Goal: Task Accomplishment & Management: Manage account settings

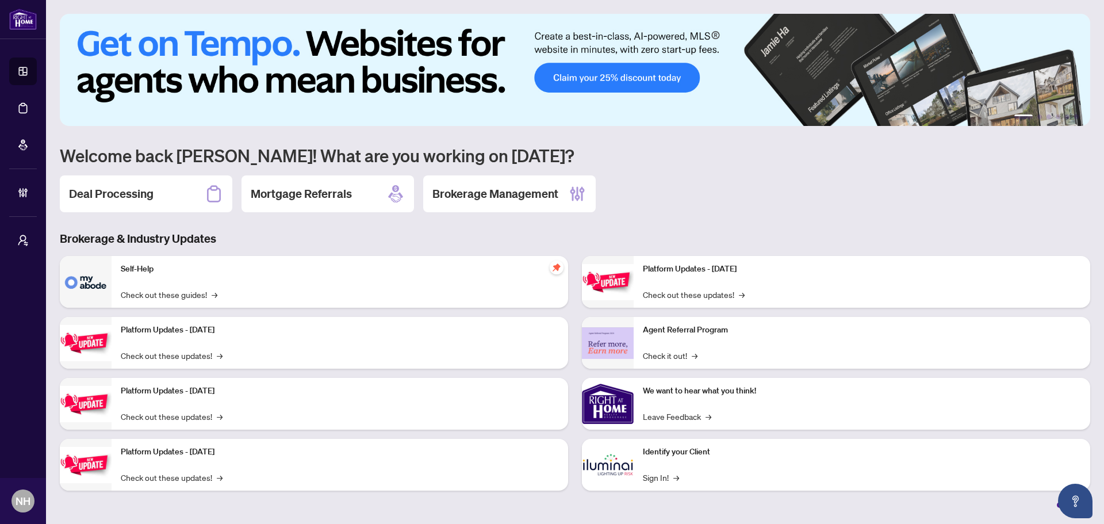
drag, startPoint x: 165, startPoint y: 194, endPoint x: 173, endPoint y: 201, distance: 10.6
click at [165, 194] on div "Deal Processing" at bounding box center [146, 193] width 173 height 37
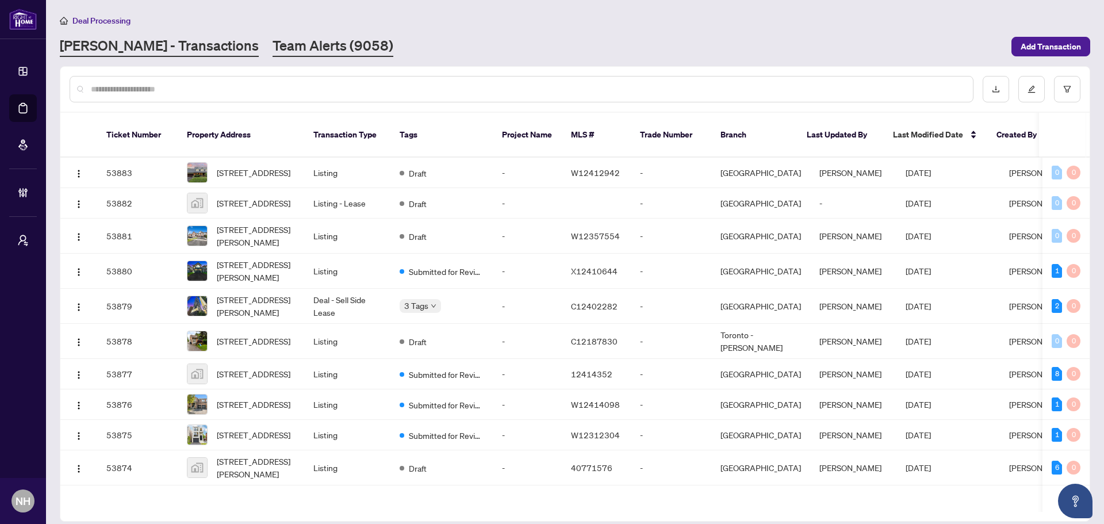
click at [273, 39] on link "Team Alerts (9058)" at bounding box center [333, 46] width 121 height 21
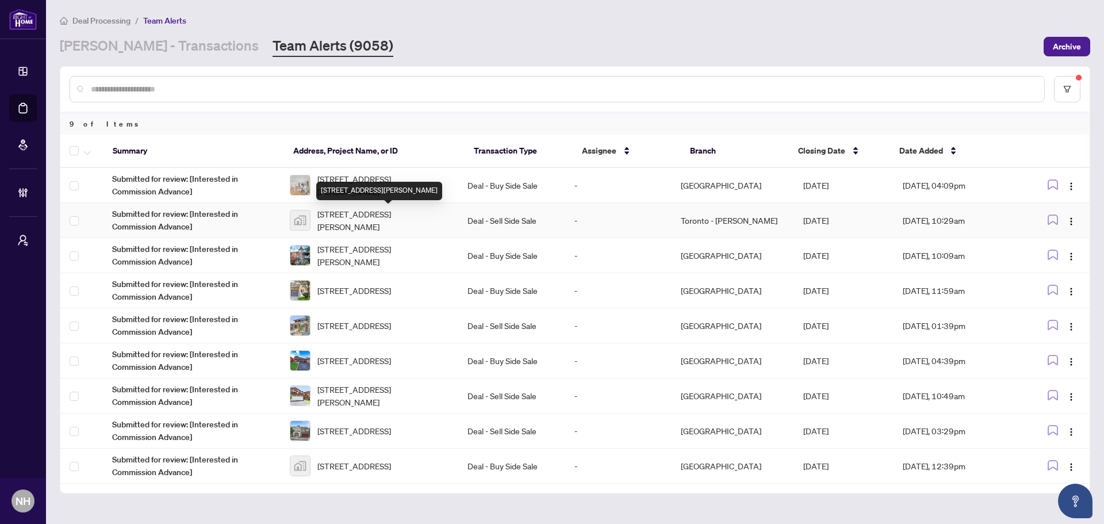
click at [345, 223] on span "[STREET_ADDRESS][PERSON_NAME]" at bounding box center [383, 220] width 132 height 25
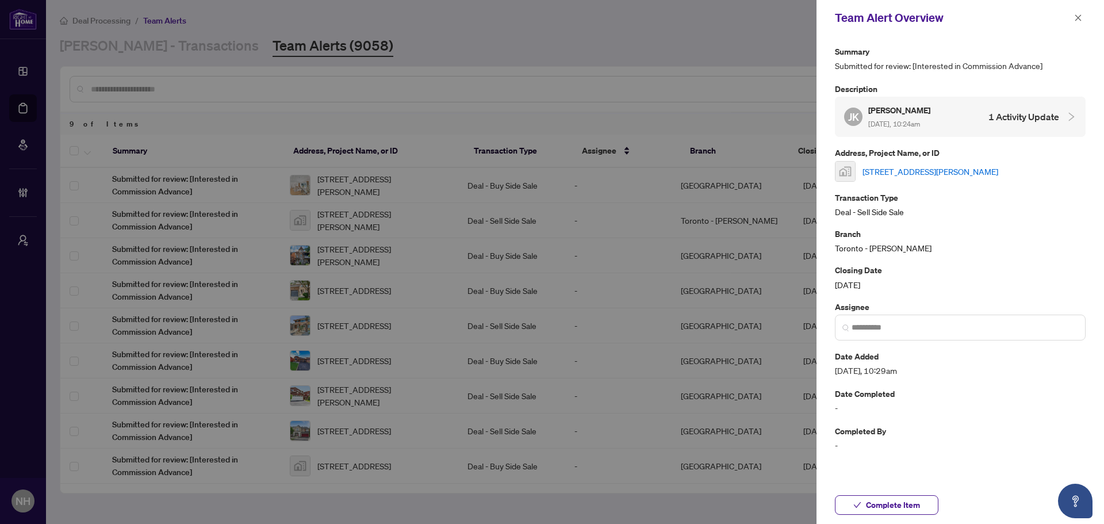
click at [972, 165] on link "[STREET_ADDRESS][PERSON_NAME]" at bounding box center [931, 171] width 136 height 13
click at [1077, 13] on span "button" at bounding box center [1078, 18] width 8 height 18
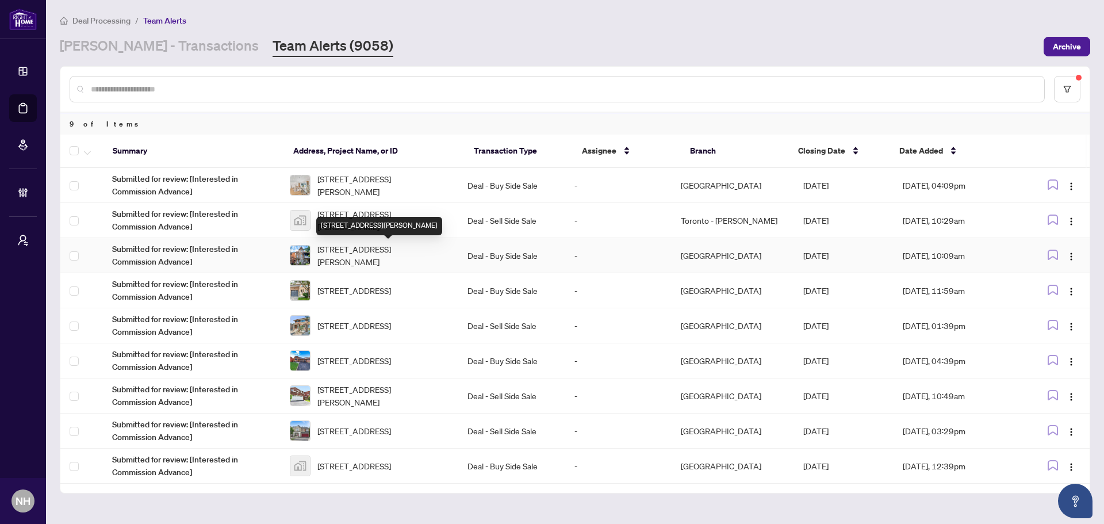
click at [381, 252] on span "[STREET_ADDRESS][PERSON_NAME]" at bounding box center [383, 255] width 132 height 25
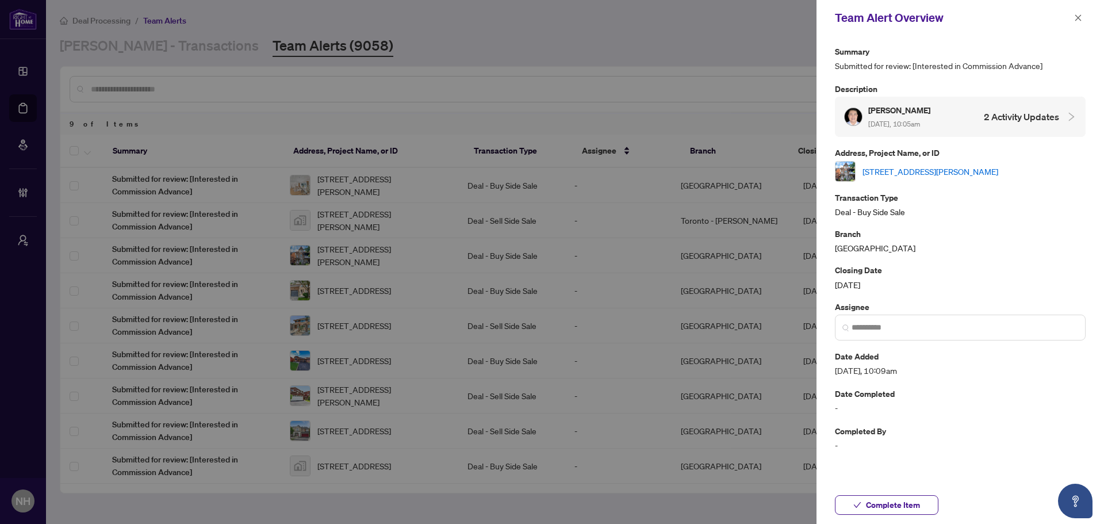
click at [959, 173] on link "[STREET_ADDRESS][PERSON_NAME]" at bounding box center [931, 171] width 136 height 13
click at [1083, 15] on button "button" at bounding box center [1078, 18] width 15 height 14
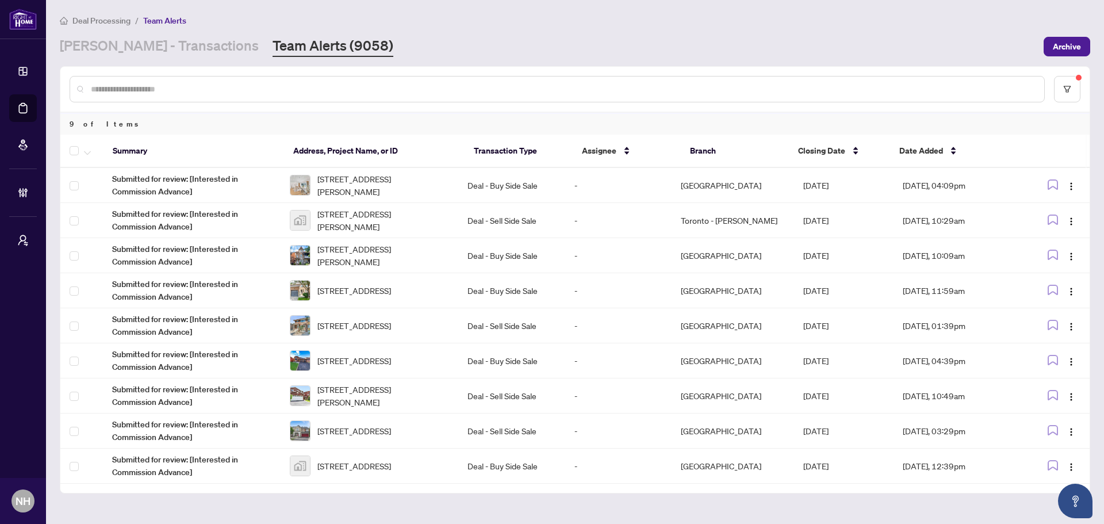
click at [232, 83] on input "text" at bounding box center [563, 89] width 944 height 13
drag, startPoint x: 121, startPoint y: 33, endPoint x: 128, endPoint y: 47, distance: 15.4
click at [121, 33] on div "Deal Processing / Team Alerts RAHR - Transactions Team Alerts (9058) Archive" at bounding box center [575, 35] width 1031 height 43
click at [128, 47] on link "[PERSON_NAME] - Transactions" at bounding box center [159, 46] width 199 height 21
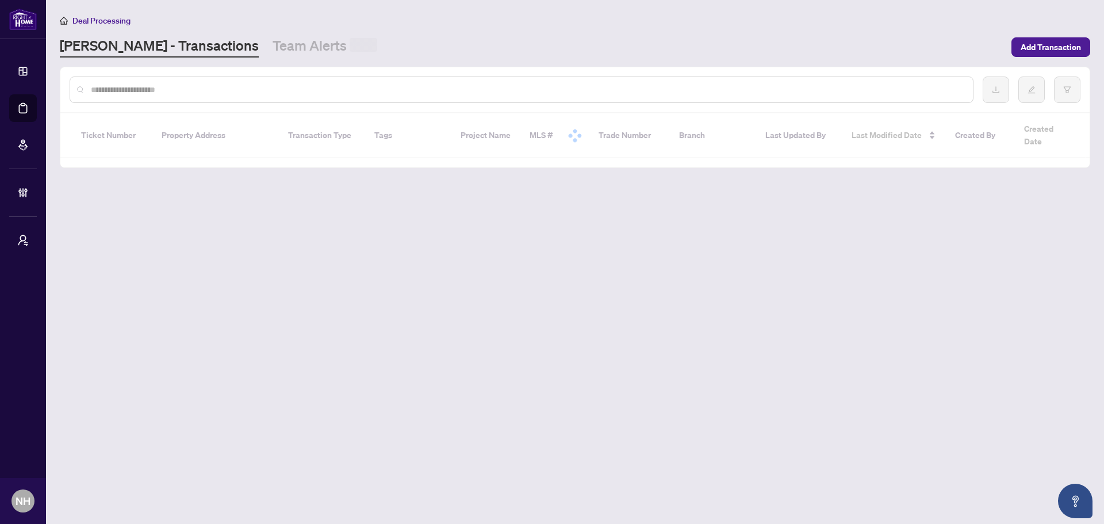
click at [178, 87] on input "text" at bounding box center [527, 89] width 873 height 13
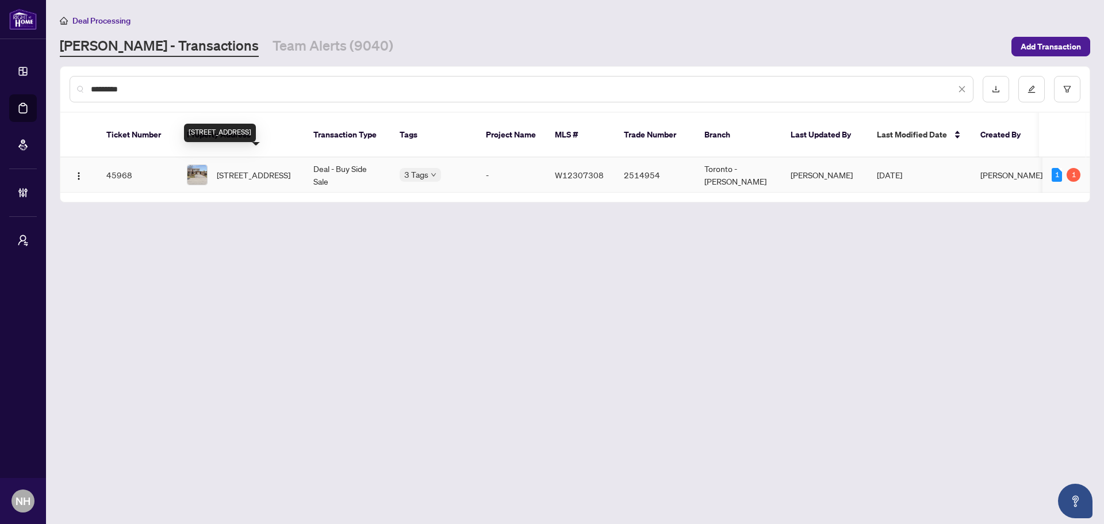
type input "********"
click at [247, 168] on span "60 Pluto Dr, Brampton, Ontario L6V 3W5, Canada" at bounding box center [254, 174] width 74 height 13
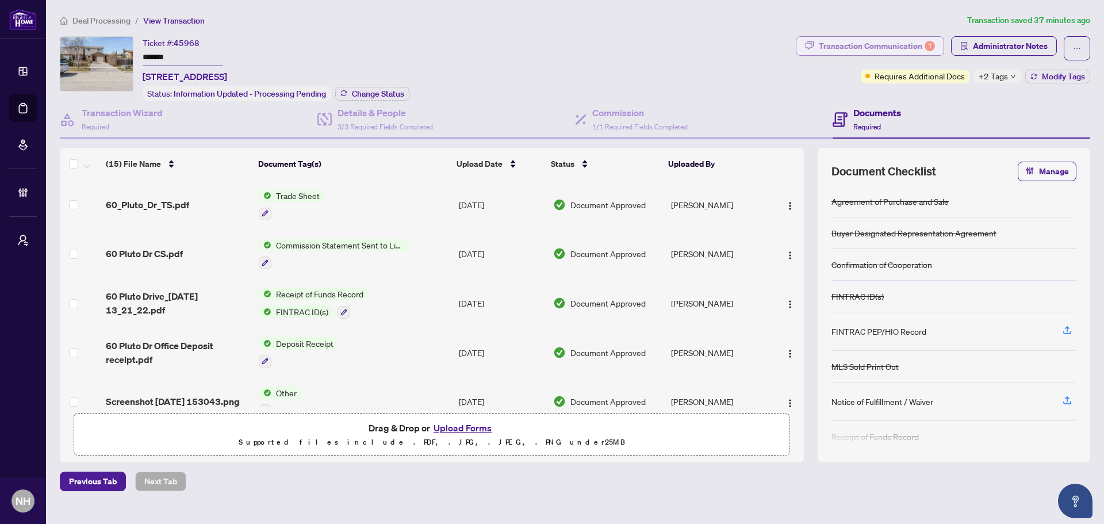
click at [867, 44] on div "Transaction Communication 1" at bounding box center [877, 46] width 116 height 18
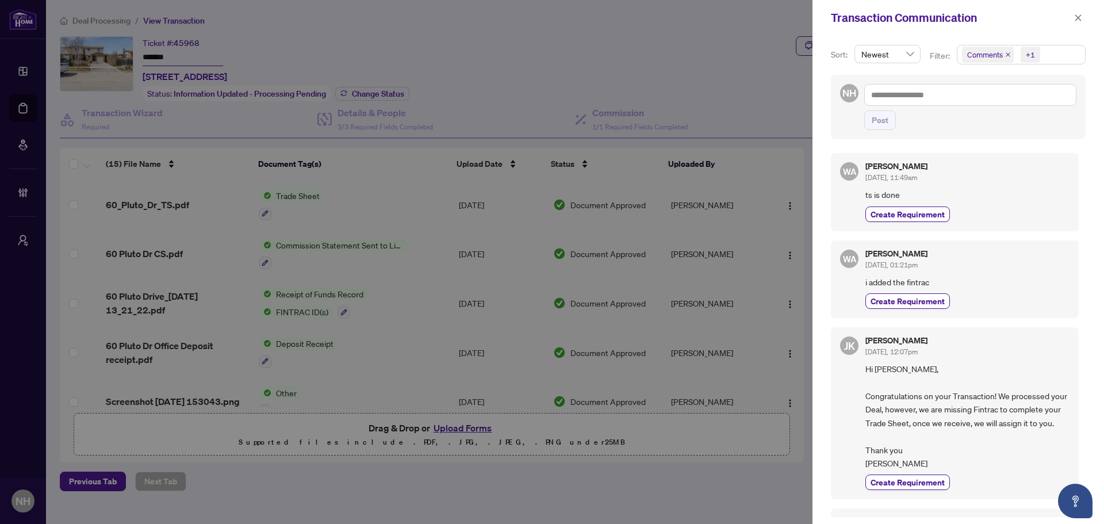
click at [1005, 53] on icon "close" at bounding box center [1008, 55] width 6 height 6
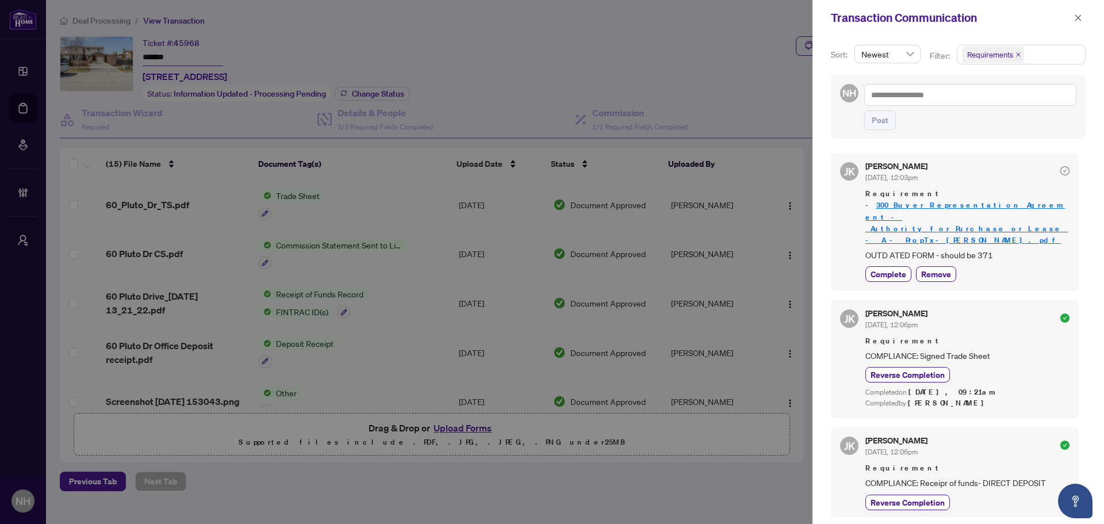
drag, startPoint x: 1077, startPoint y: 19, endPoint x: 994, endPoint y: 68, distance: 96.7
click at [1077, 19] on icon "close" at bounding box center [1078, 17] width 6 height 6
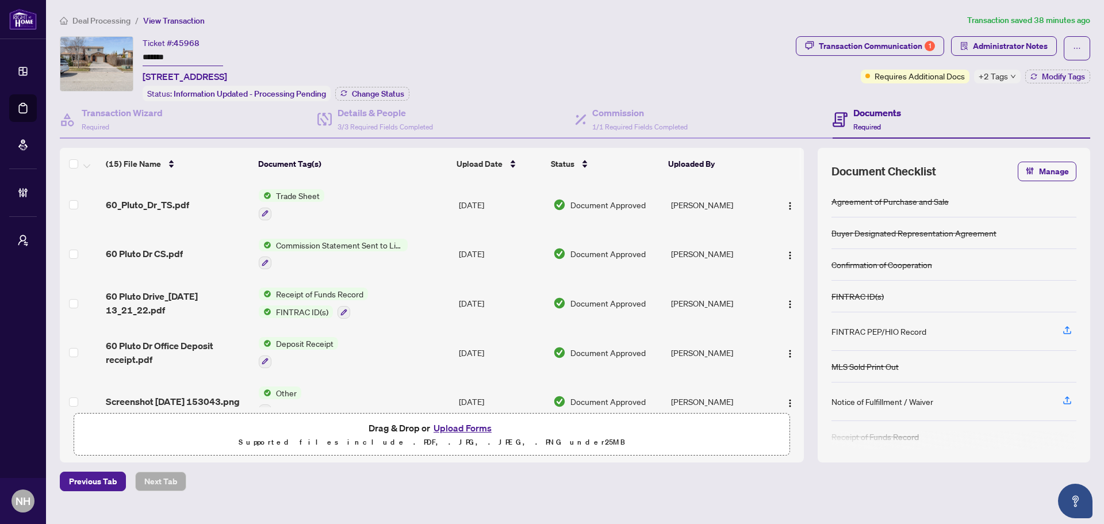
click at [100, 17] on span "Deal Processing" at bounding box center [101, 21] width 58 height 10
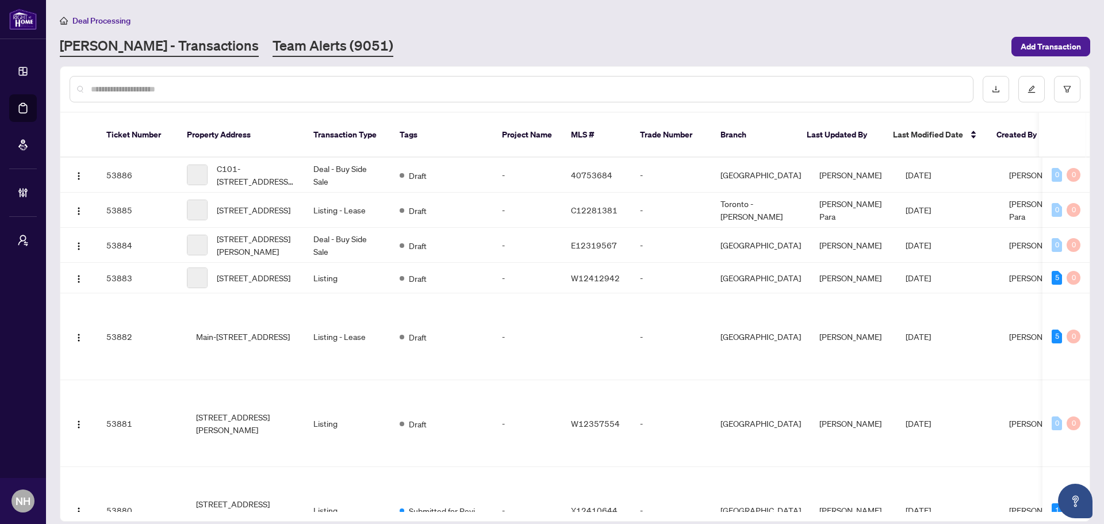
click at [273, 47] on link "Team Alerts (9051)" at bounding box center [333, 46] width 121 height 21
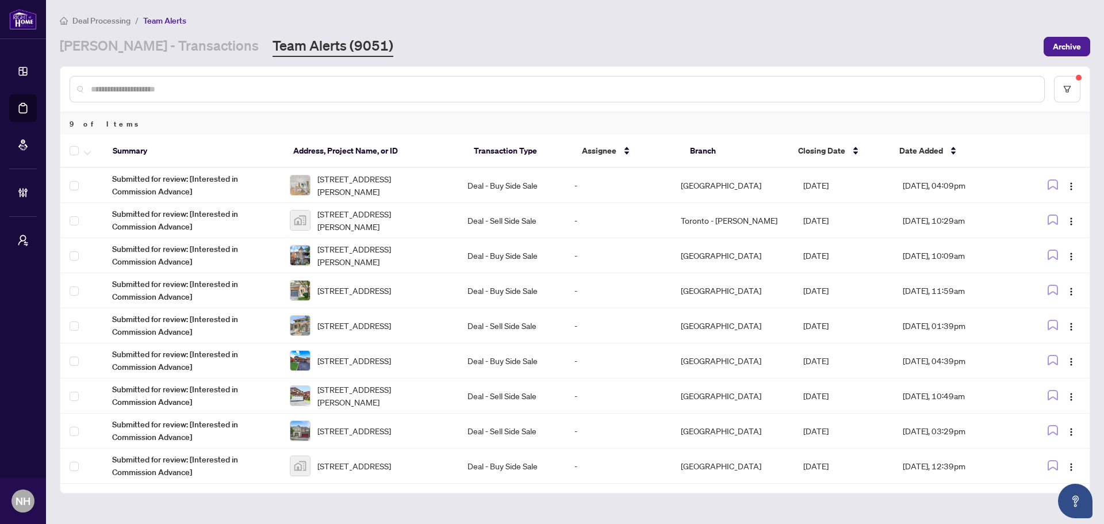
click at [274, 87] on input "text" at bounding box center [563, 89] width 944 height 13
click at [118, 44] on link "RAHR - Transactions" at bounding box center [159, 46] width 199 height 21
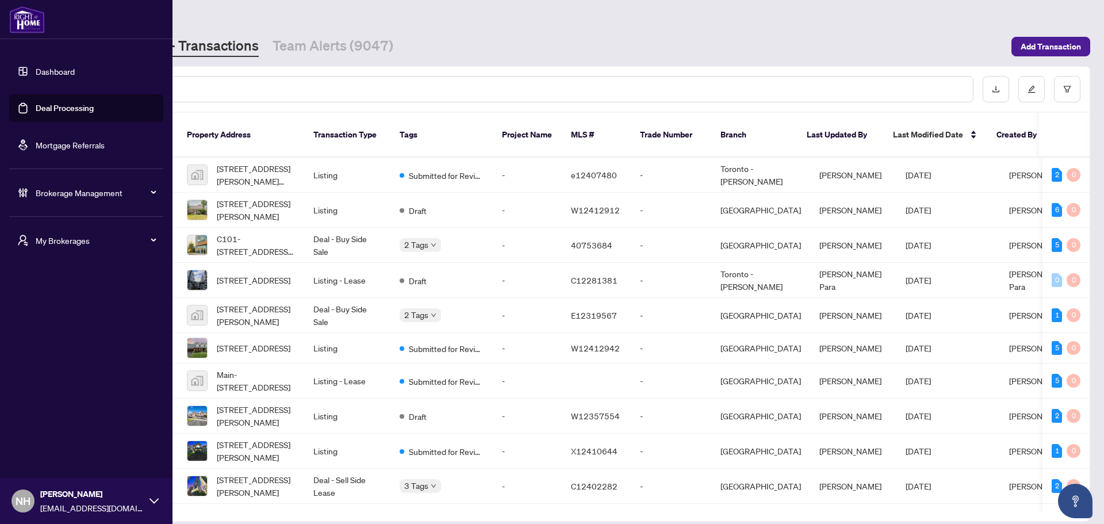
click at [67, 188] on span "Brokerage Management" at bounding box center [96, 192] width 120 height 13
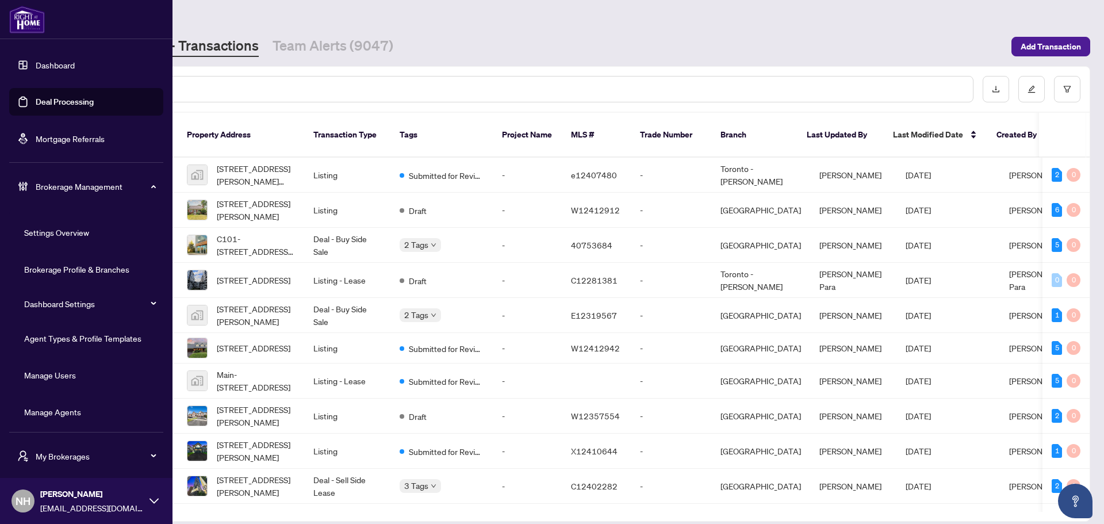
scroll to position [10, 0]
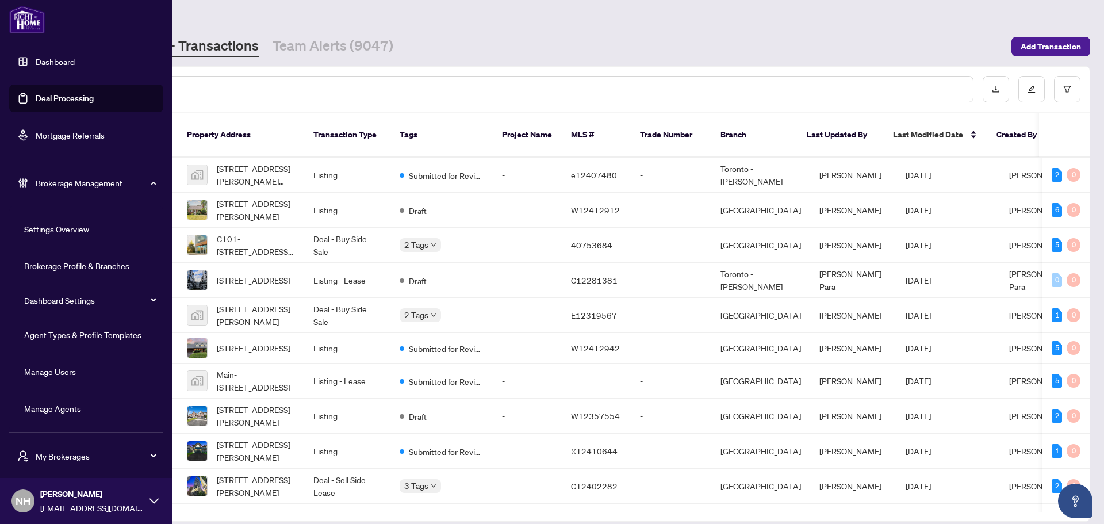
click at [65, 408] on link "Manage Agents" at bounding box center [52, 408] width 57 height 10
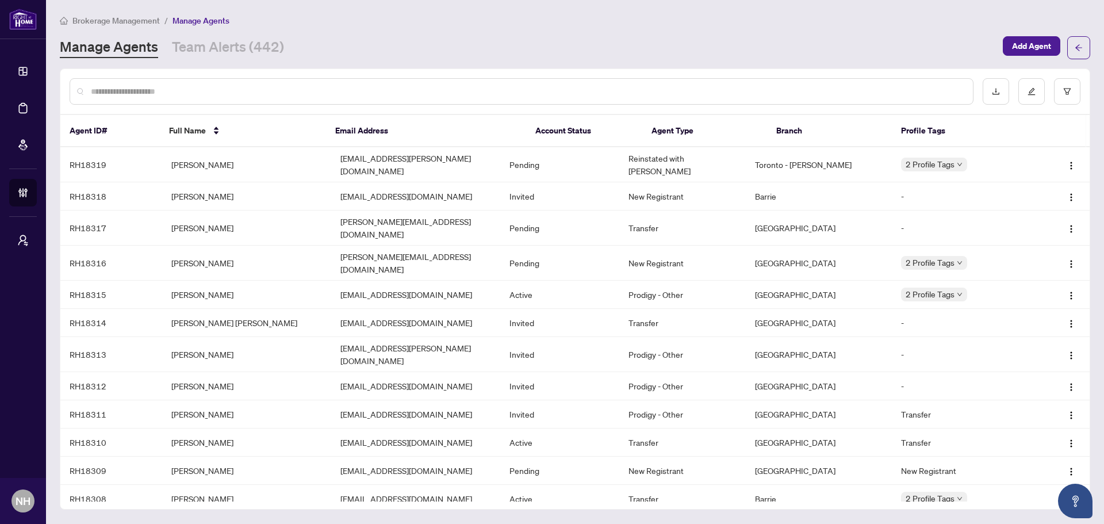
click at [254, 93] on input "text" at bounding box center [527, 91] width 873 height 13
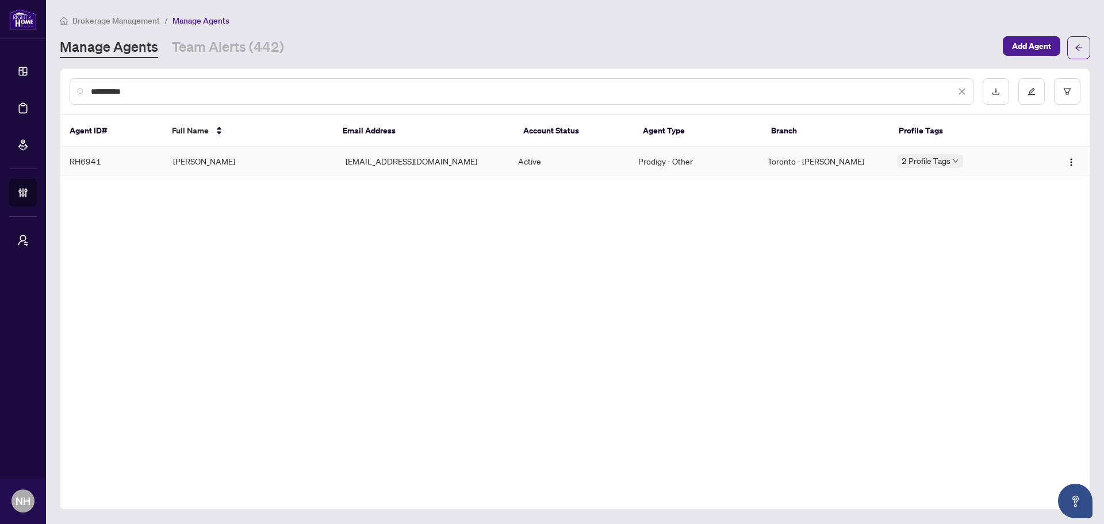
type input "**********"
click at [287, 163] on td "Steve Curtis" at bounding box center [250, 161] width 173 height 28
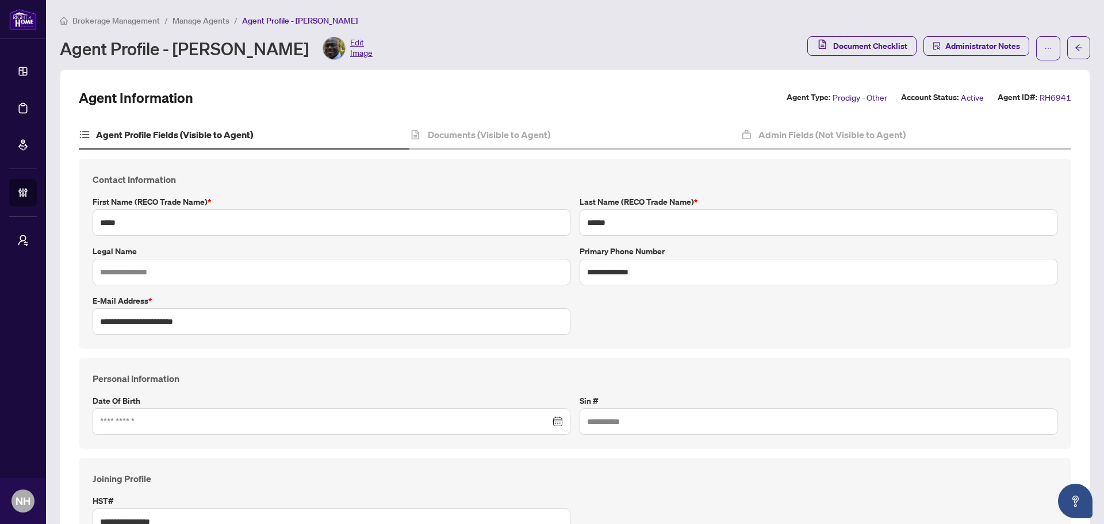
type input "****"
type input "**********"
click at [512, 137] on h4 "Documents (Visible to Agent)" at bounding box center [489, 135] width 122 height 14
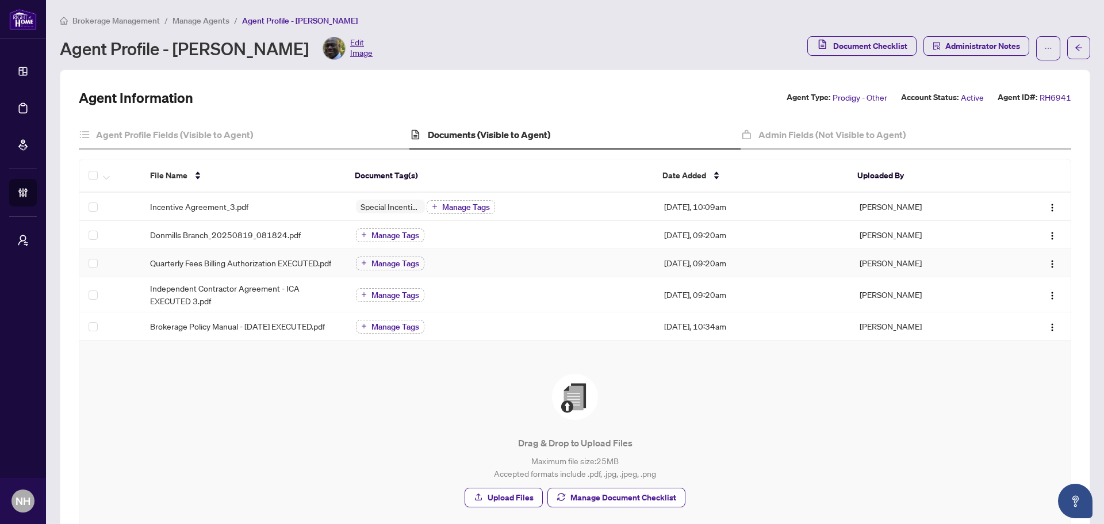
click at [227, 261] on span "Quarterly Fees Billing Authorization EXECUTED.pdf" at bounding box center [240, 262] width 181 height 13
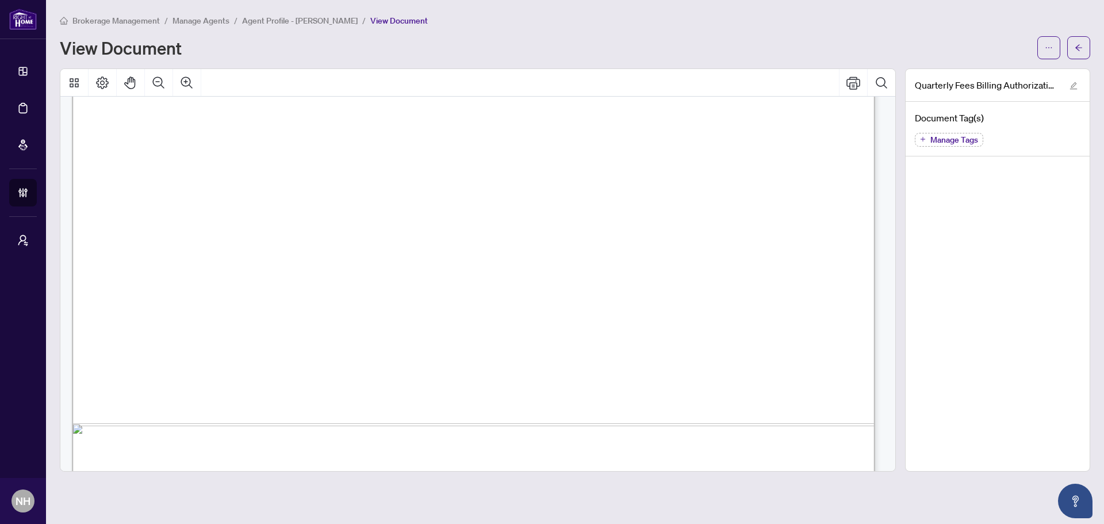
scroll to position [458, 0]
click at [1077, 48] on icon "arrow-left" at bounding box center [1078, 47] width 7 height 6
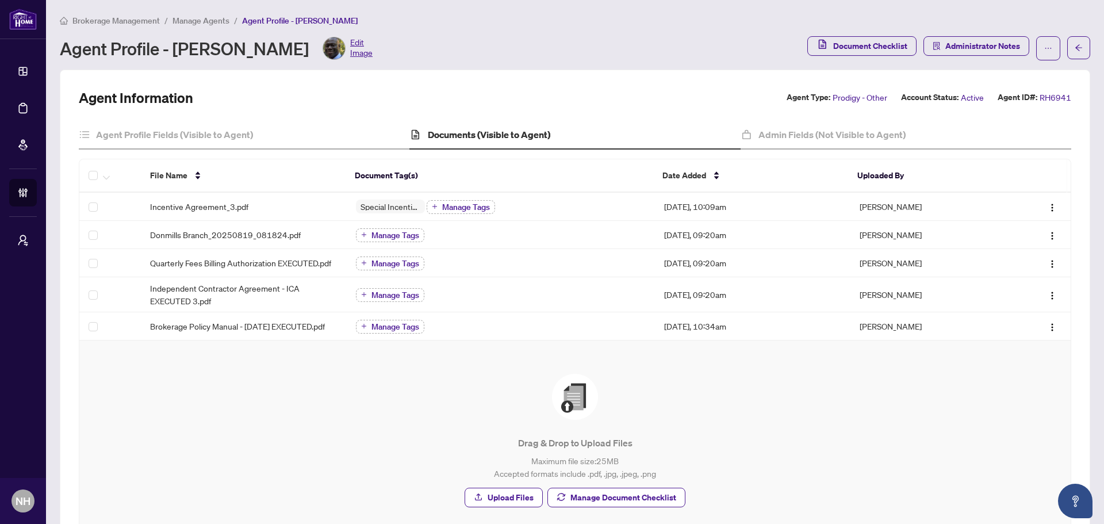
click at [266, 375] on div "Drag & Drop to Upload Files Maximum file size: 25 MB Accepted formats include .…" at bounding box center [574, 440] width 945 height 154
click at [215, 26] on li "Manage Agents" at bounding box center [201, 20] width 57 height 13
click at [218, 13] on main "Brokerage Management / Manage Agents / Agent Profile - Steve Curtis Agent Profi…" at bounding box center [575, 262] width 1058 height 524
click at [217, 16] on span "Manage Agents" at bounding box center [201, 21] width 57 height 10
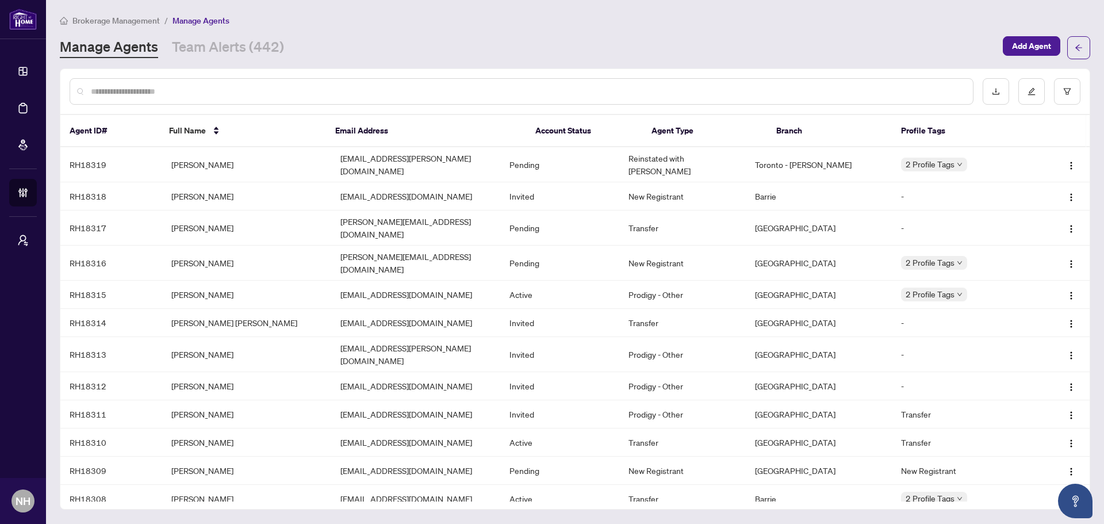
click at [199, 94] on input "text" at bounding box center [527, 91] width 873 height 13
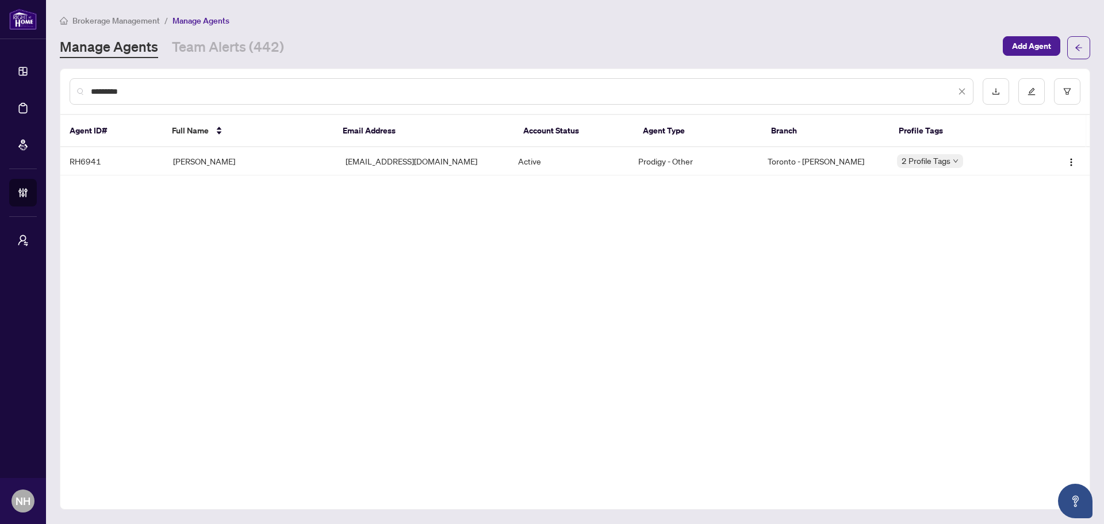
type input "*********"
click at [193, 167] on td "Steve Curtis" at bounding box center [250, 161] width 173 height 28
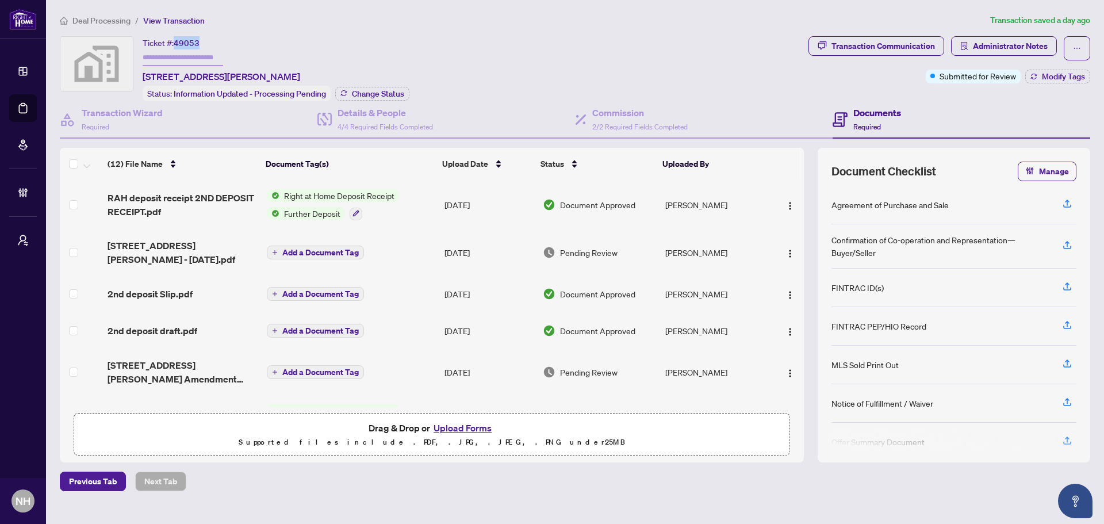
drag, startPoint x: 176, startPoint y: 42, endPoint x: 205, endPoint y: 42, distance: 29.3
click at [205, 42] on div "Ticket #: 49053 11753 Sheppard Avenue East #1110, Scarborough, Toronto, Ontario…" at bounding box center [222, 59] width 158 height 47
copy span "49053"
click at [300, 60] on div "Ticket #: 49053 11753 Sheppard Avenue East #1110, Scarborough, Toronto, Ontario…" at bounding box center [222, 59] width 158 height 47
click at [995, 48] on span "Administrator Notes" at bounding box center [1010, 46] width 75 height 18
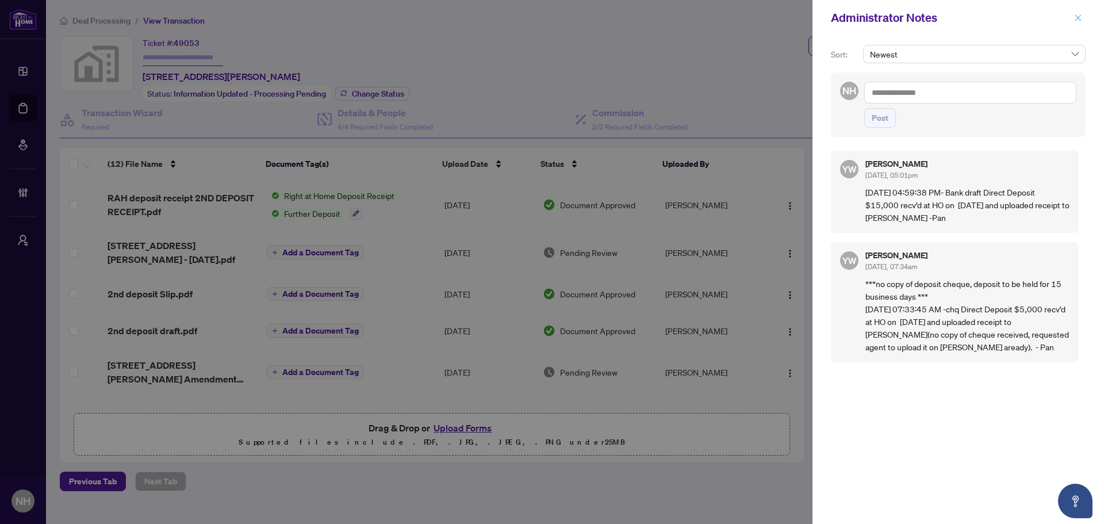
click at [1079, 17] on icon "close" at bounding box center [1078, 17] width 6 height 6
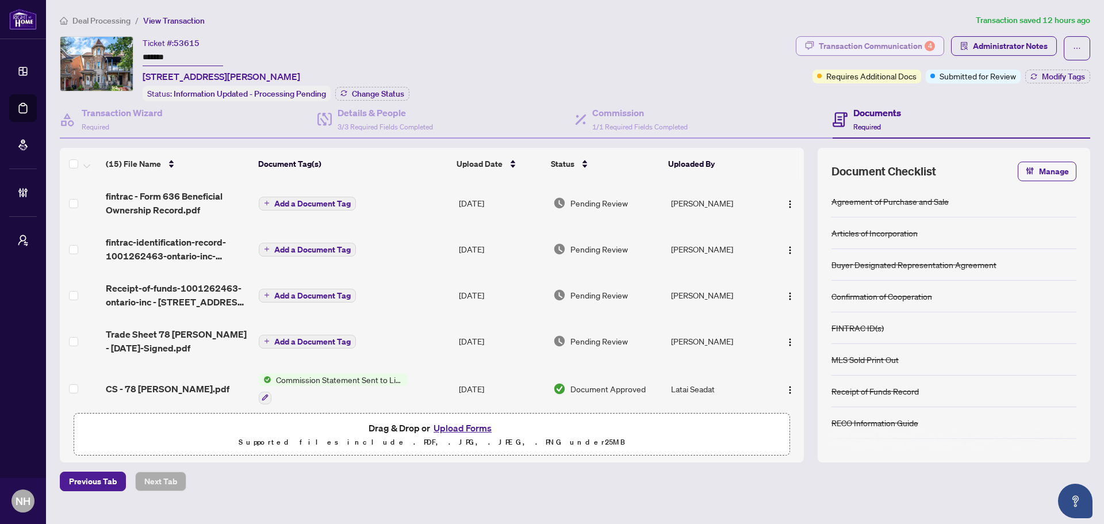
click at [859, 47] on div "Transaction Communication 4" at bounding box center [877, 46] width 116 height 18
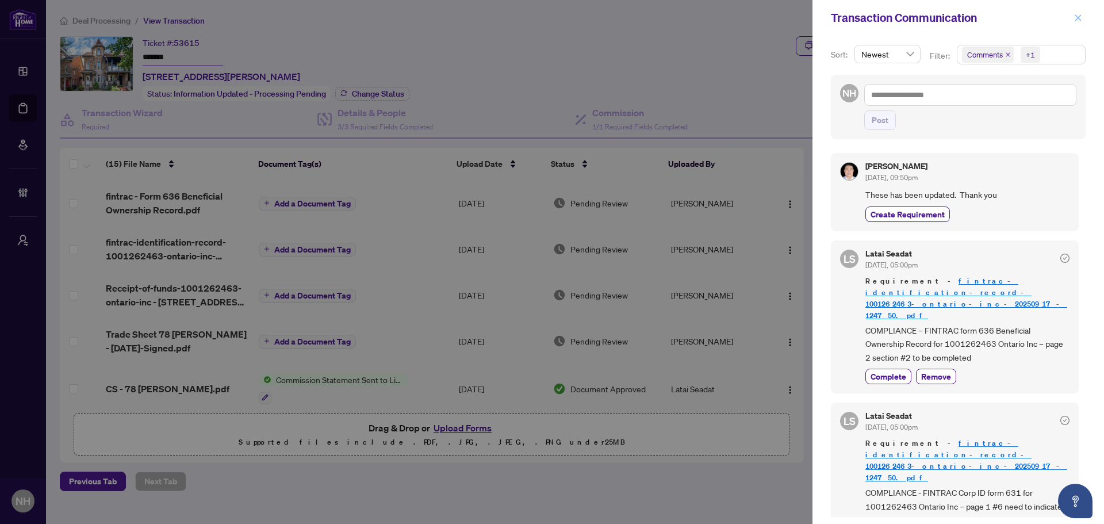
click at [1081, 23] on span "button" at bounding box center [1078, 18] width 8 height 18
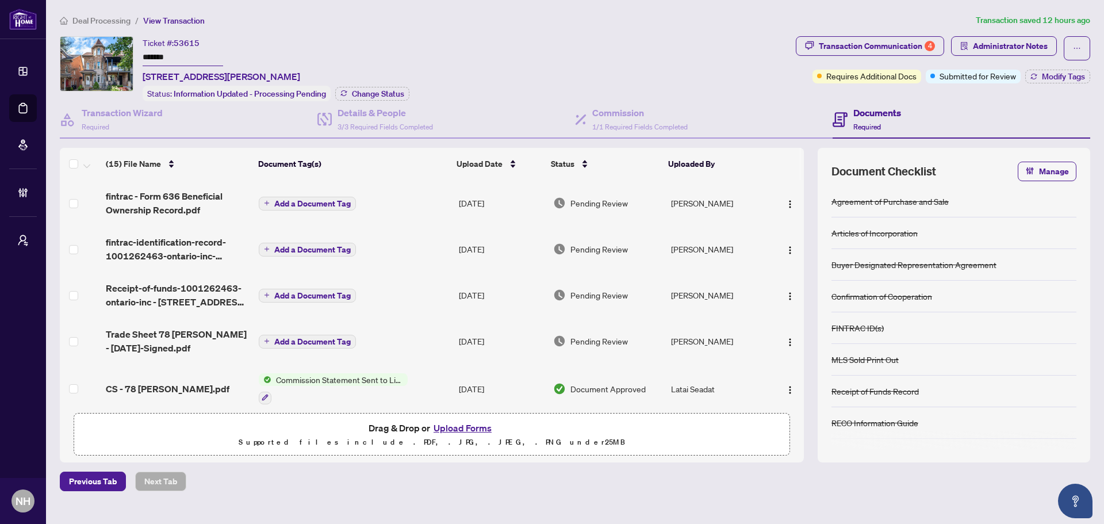
click at [69, 16] on span "Deal Processing" at bounding box center [95, 21] width 71 height 10
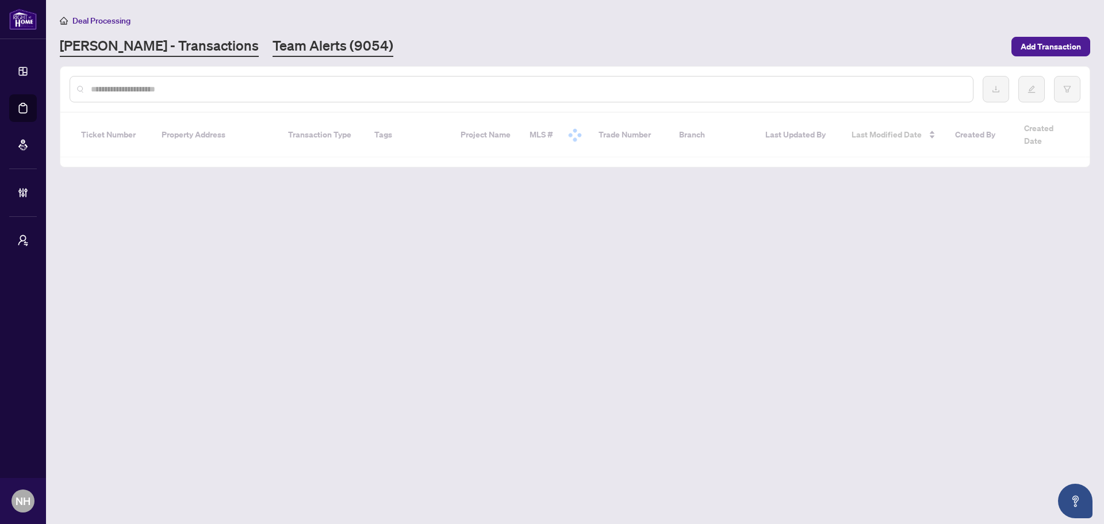
click at [273, 39] on link "Team Alerts (9054)" at bounding box center [333, 46] width 121 height 21
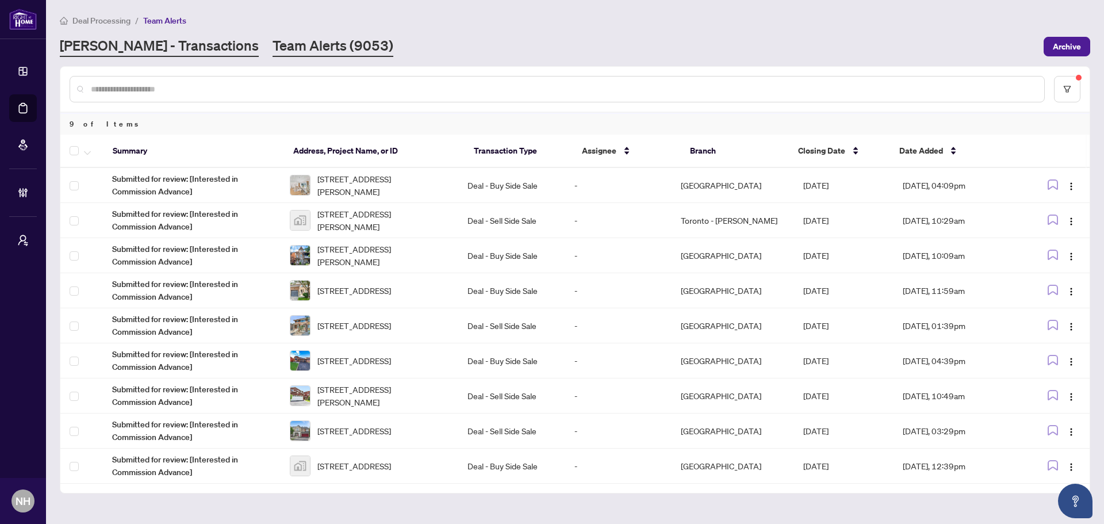
click at [150, 44] on link "[PERSON_NAME] - Transactions" at bounding box center [159, 46] width 199 height 21
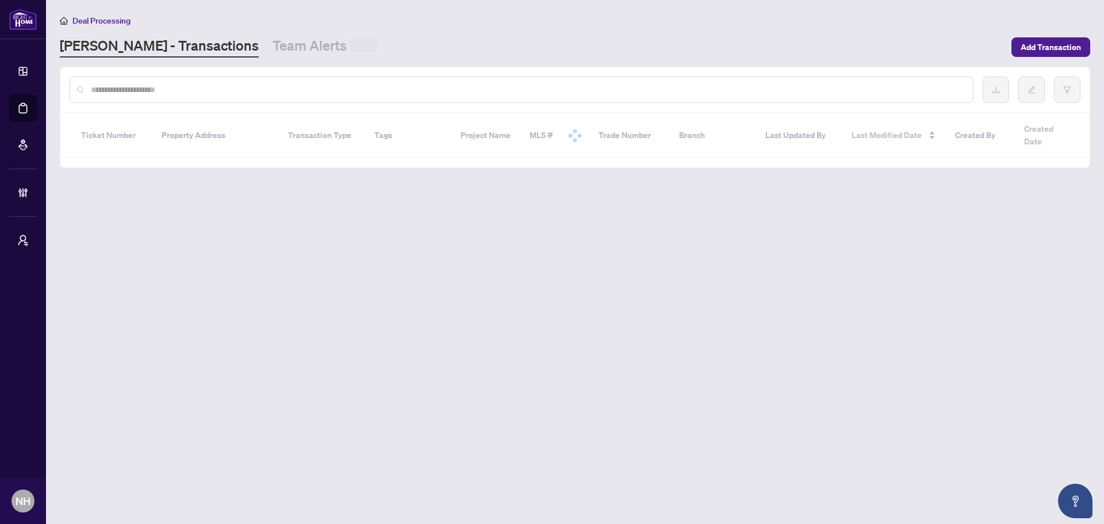
click at [204, 87] on input "text" at bounding box center [527, 89] width 873 height 13
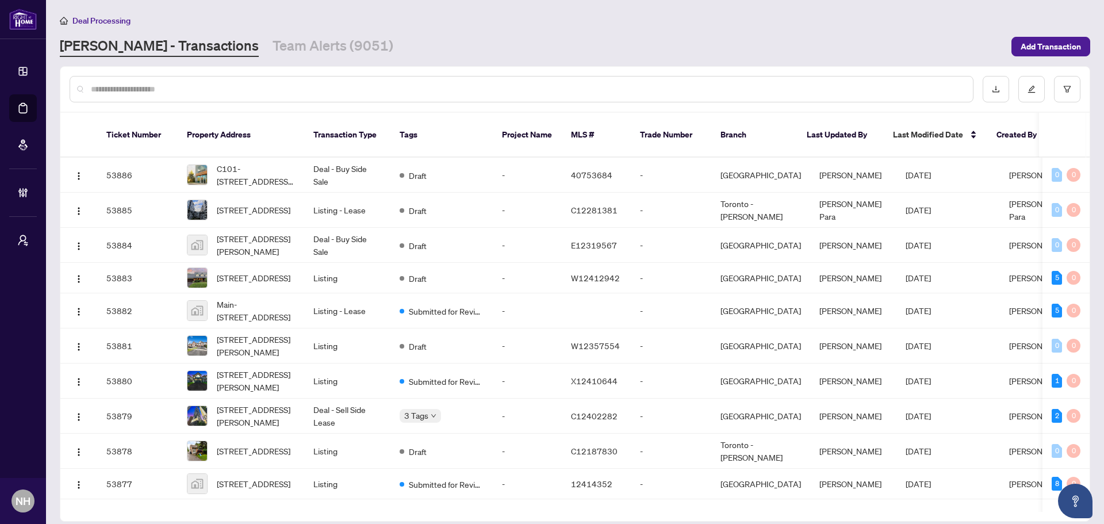
click at [193, 91] on input "text" at bounding box center [527, 89] width 873 height 13
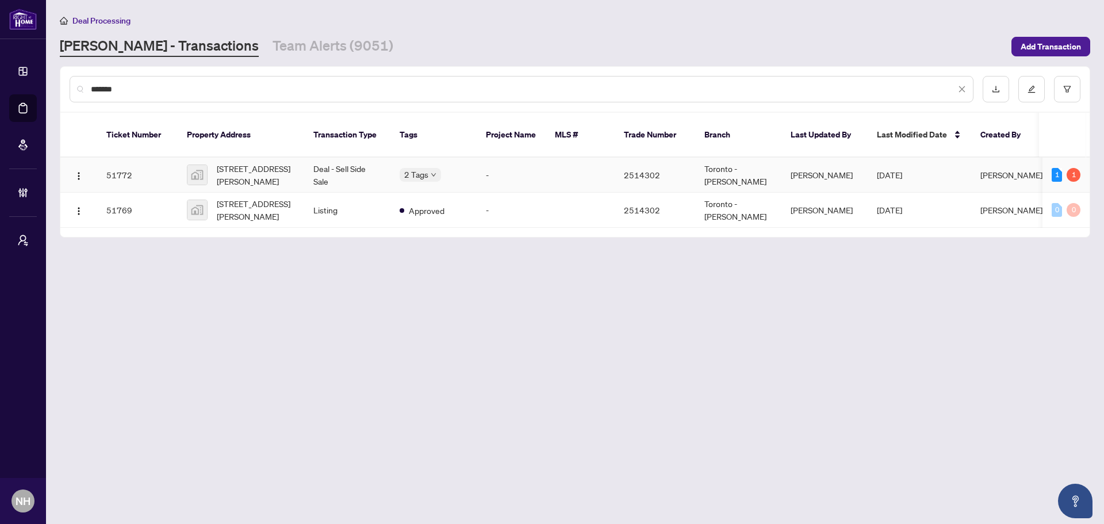
type input "*******"
click at [314, 159] on td "Deal - Sell Side Sale" at bounding box center [347, 175] width 86 height 35
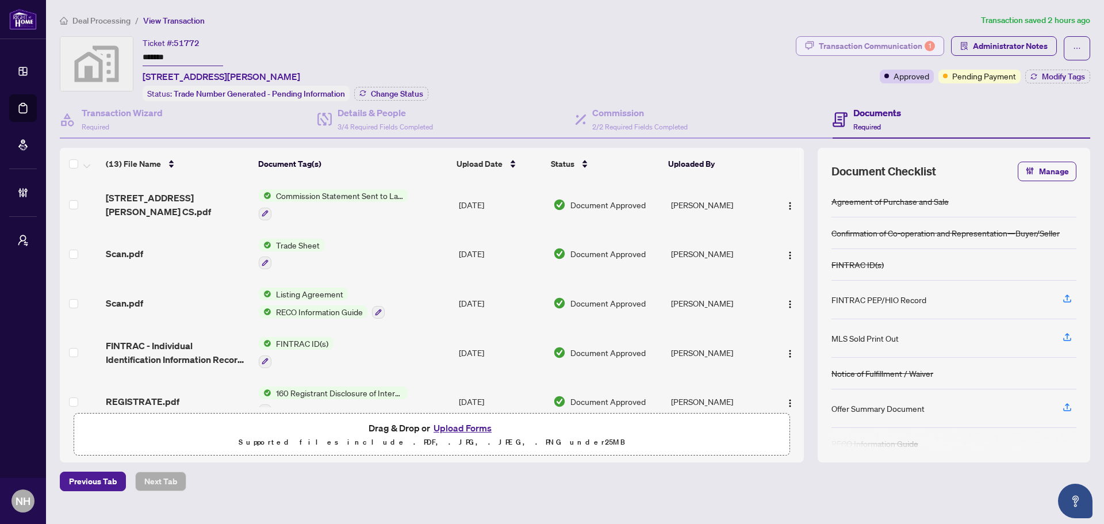
click at [856, 43] on div "Transaction Communication 1" at bounding box center [877, 46] width 116 height 18
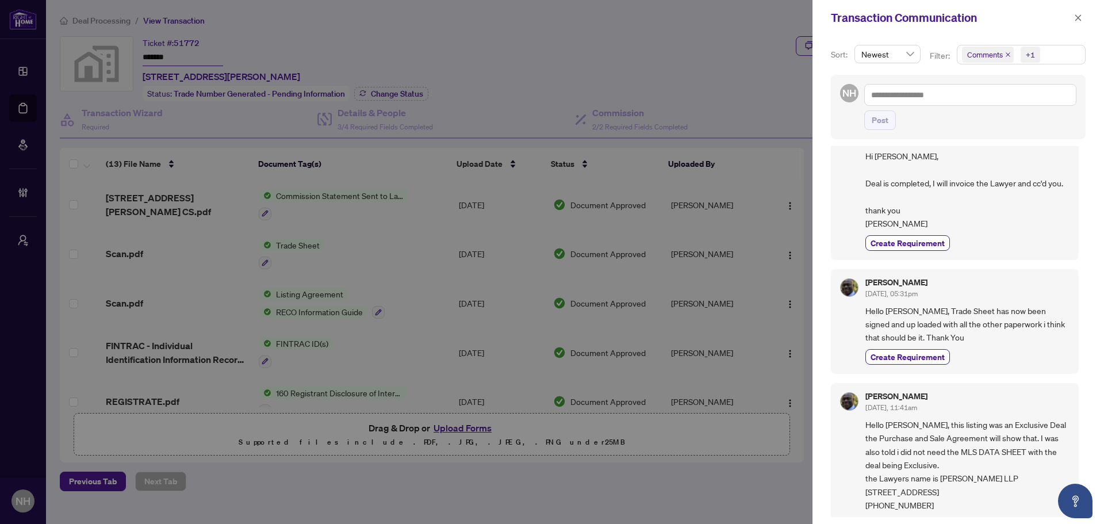
scroll to position [58, 0]
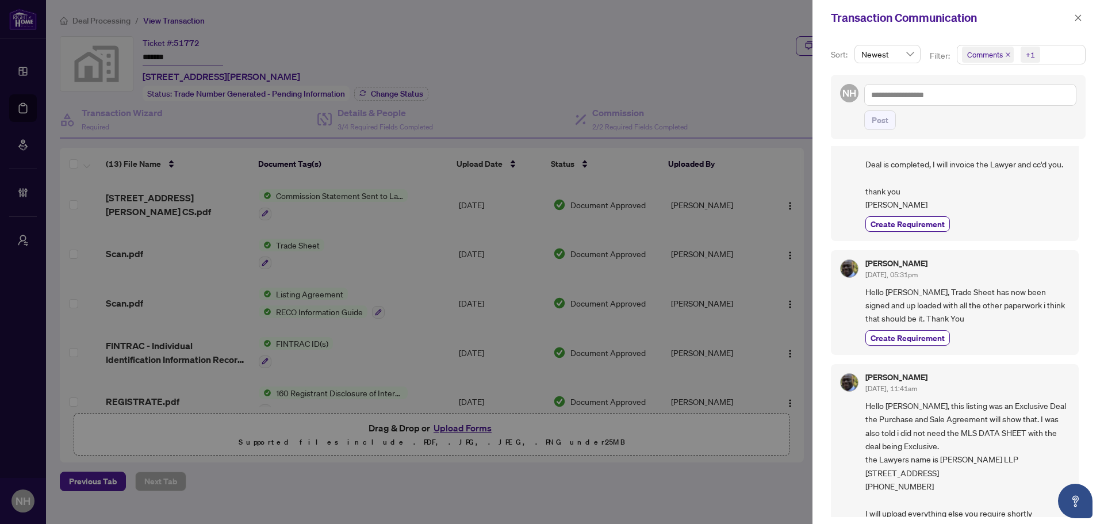
click at [1005, 54] on icon "close" at bounding box center [1008, 55] width 6 height 6
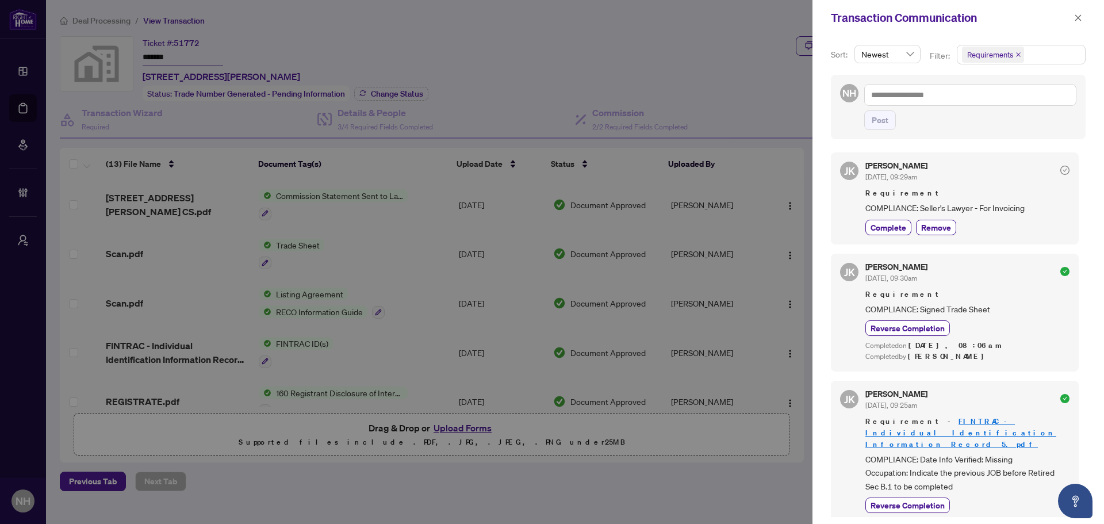
scroll to position [0, 0]
click at [1075, 15] on icon "close" at bounding box center [1078, 18] width 8 height 8
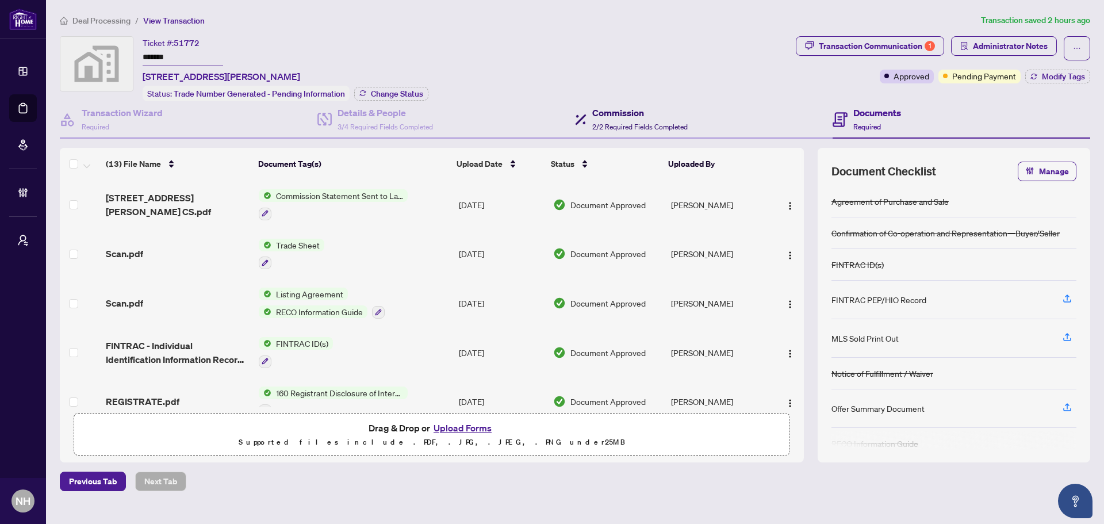
click at [642, 114] on h4 "Commission" at bounding box center [639, 113] width 95 height 14
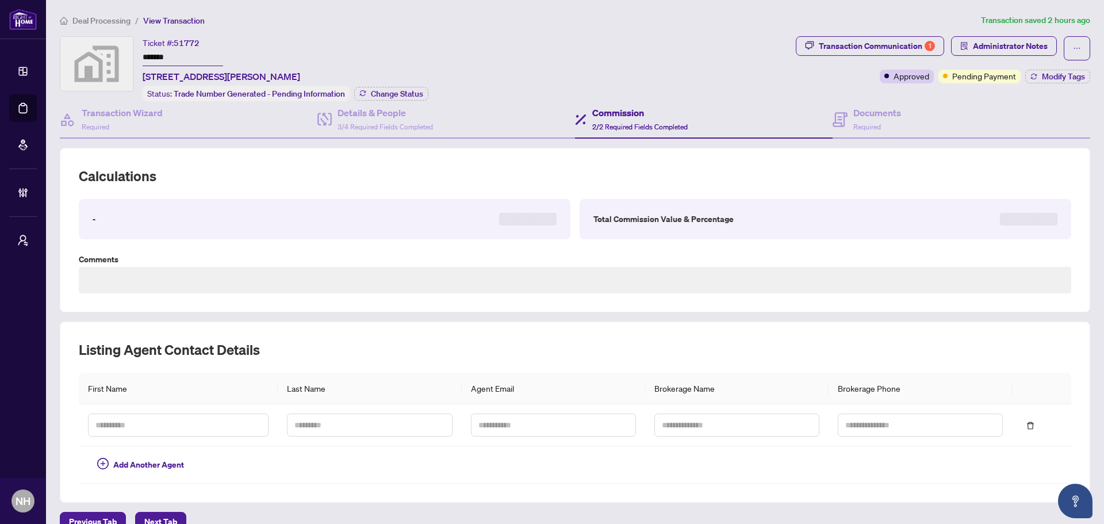
scroll to position [20, 0]
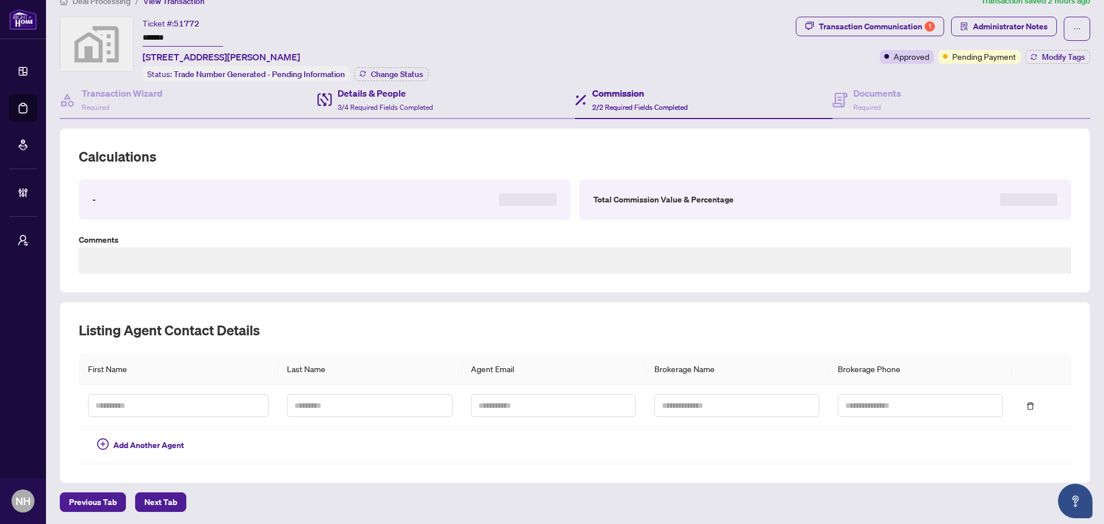
type textarea "**********"
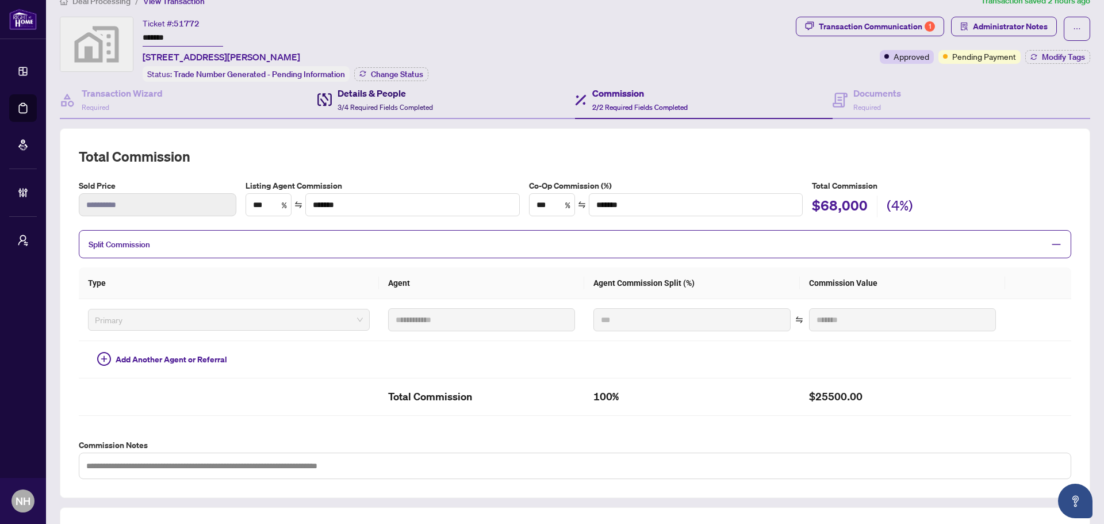
click at [366, 99] on div "Details & People 3/4 Required Fields Completed" at bounding box center [385, 99] width 95 height 27
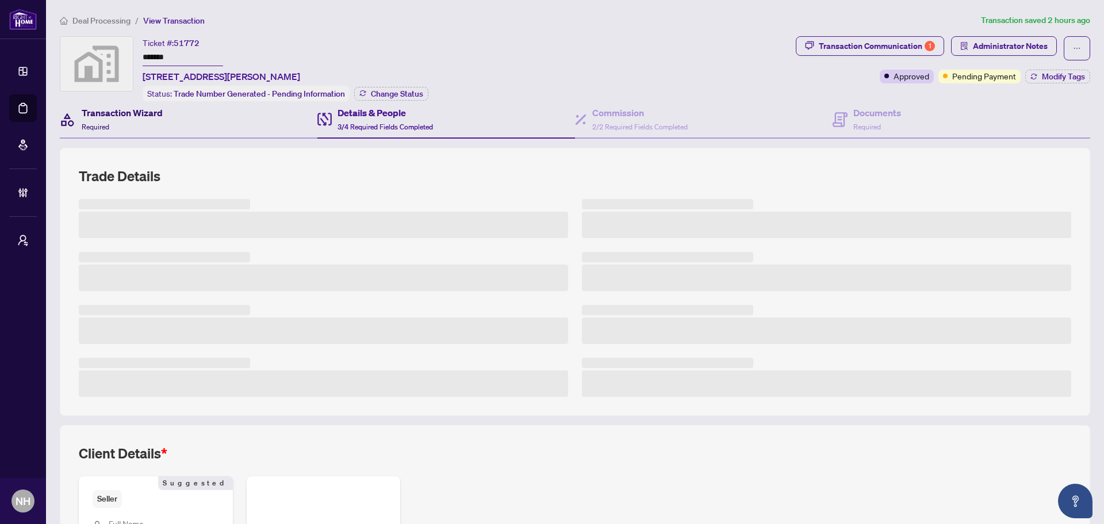
click at [132, 117] on h4 "Transaction Wizard" at bounding box center [122, 113] width 81 height 14
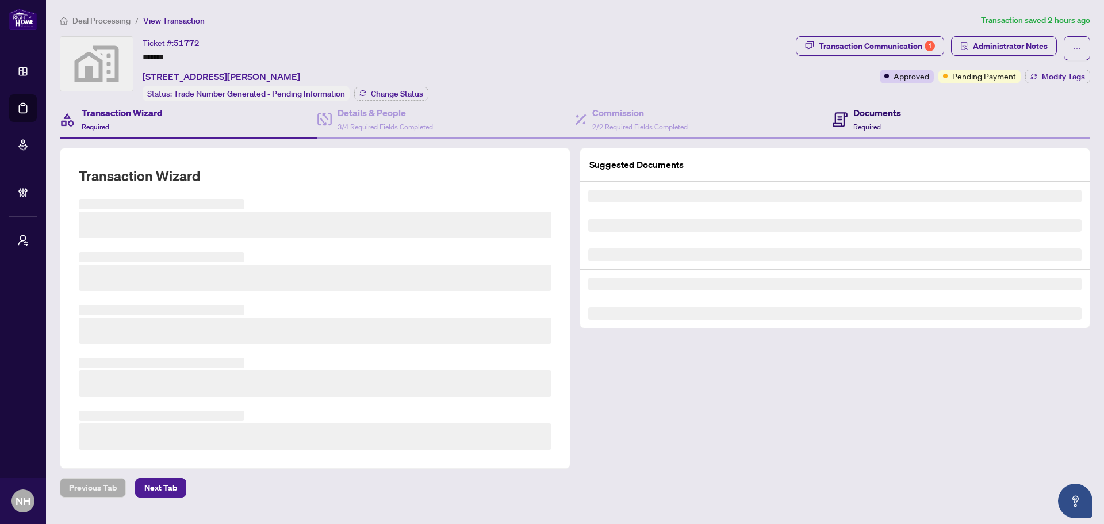
click at [879, 113] on h4 "Documents" at bounding box center [877, 113] width 48 height 14
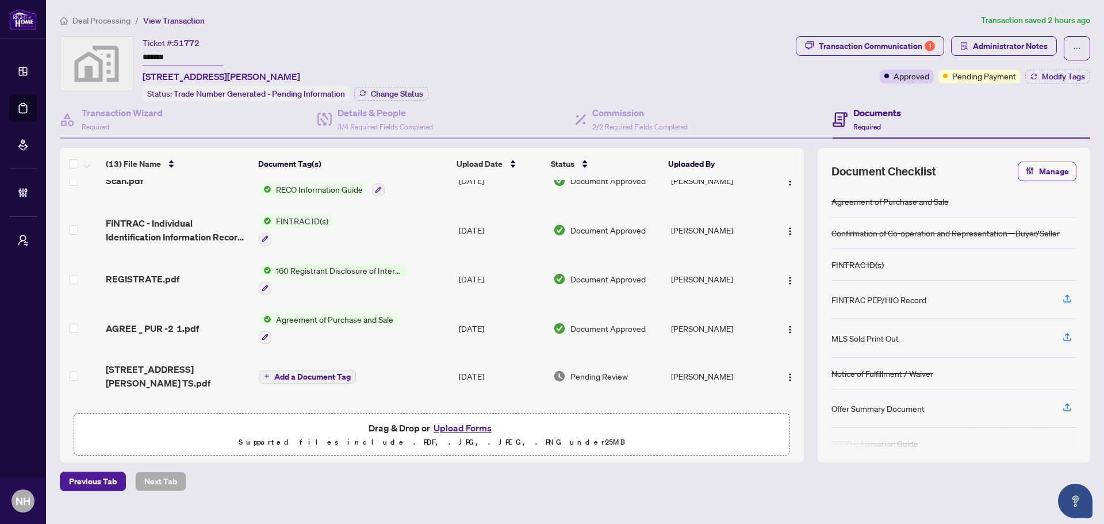
scroll to position [115, 0]
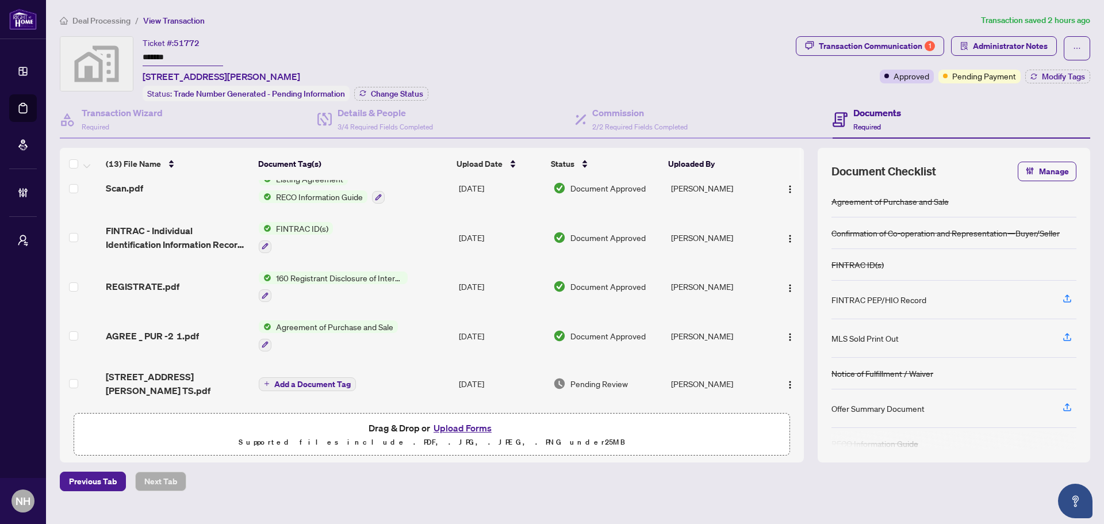
click at [159, 282] on span "REGISTRATE.pdf" at bounding box center [143, 286] width 74 height 14
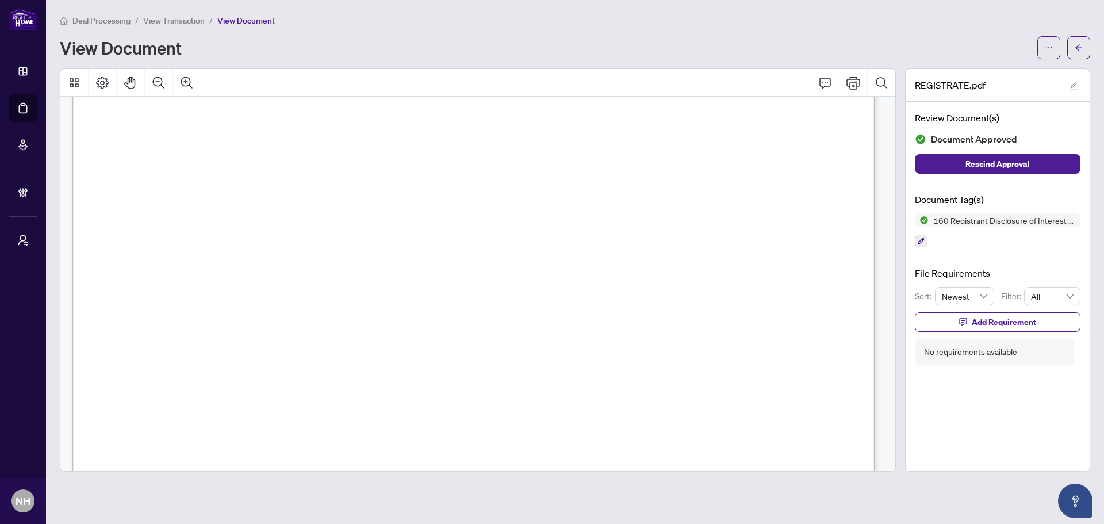
scroll to position [441, 0]
click at [1075, 53] on span "button" at bounding box center [1079, 48] width 8 height 18
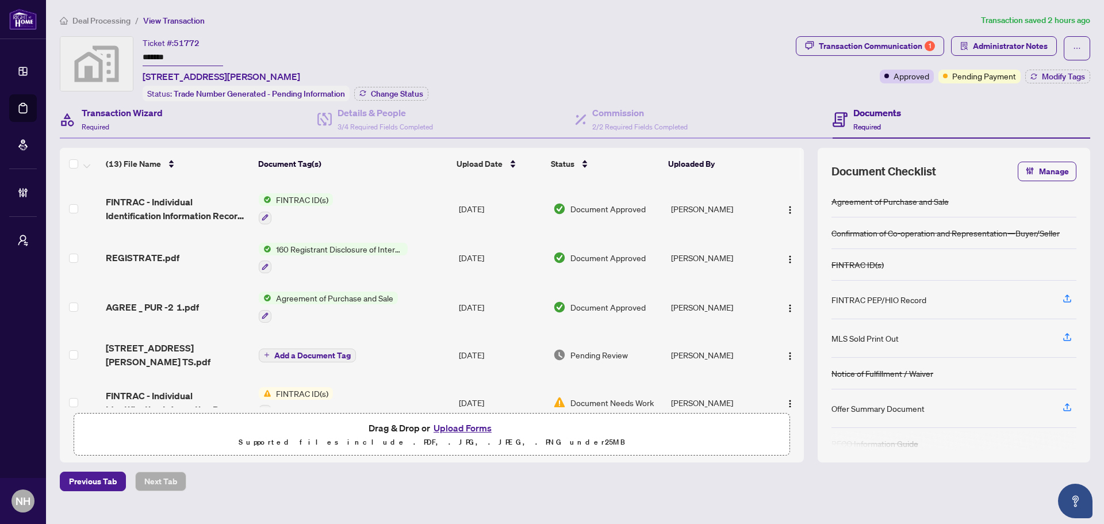
scroll to position [115, 0]
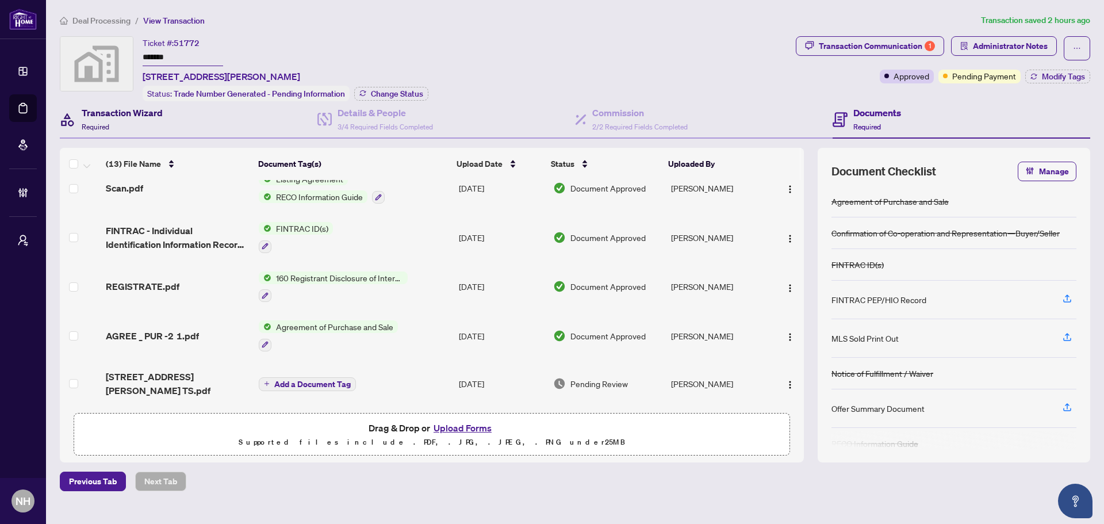
click at [129, 121] on div "Transaction Wizard Required" at bounding box center [122, 119] width 81 height 27
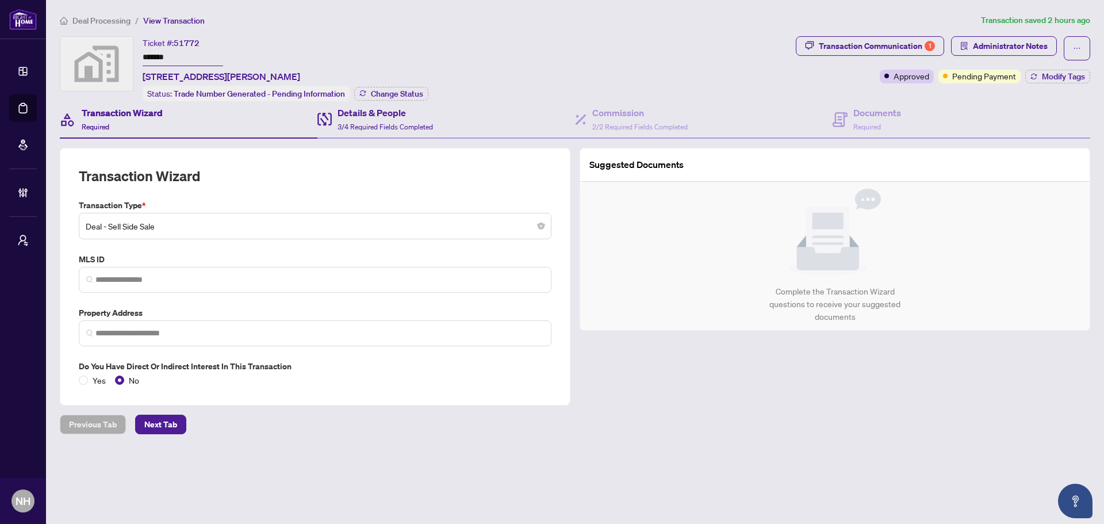
type input "**********"
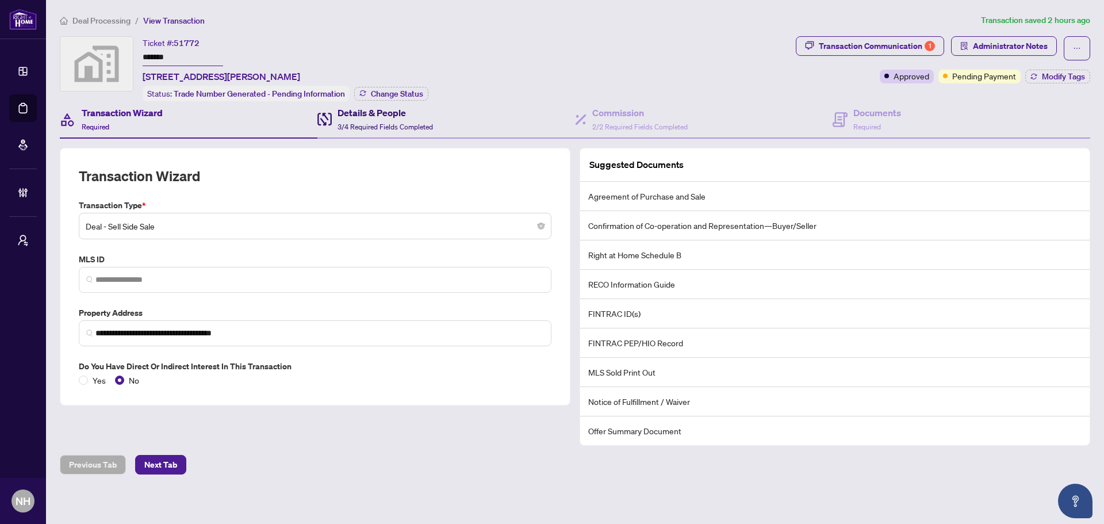
click at [339, 122] on span "3/4 Required Fields Completed" at bounding box center [385, 126] width 95 height 9
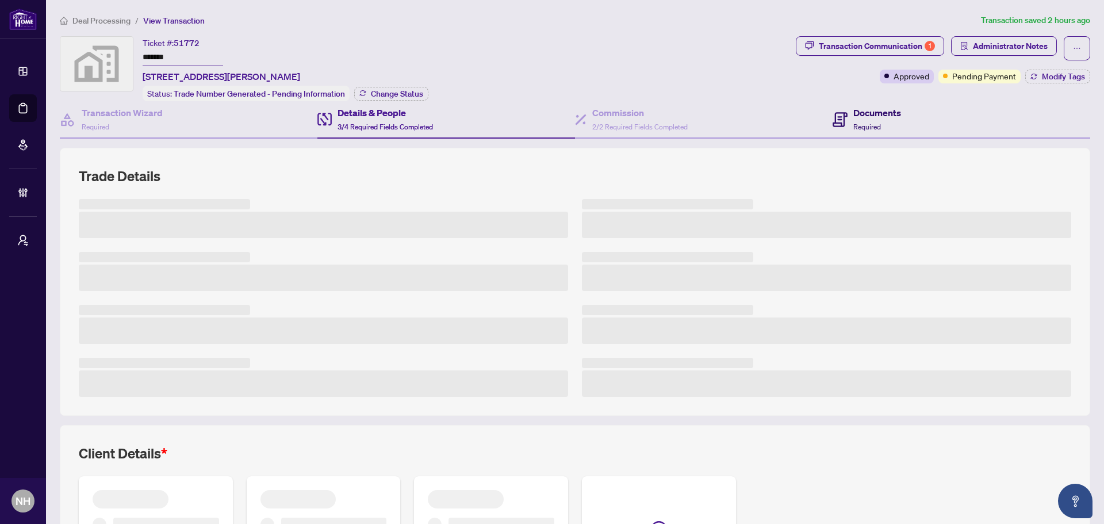
click at [853, 106] on h4 "Documents" at bounding box center [877, 113] width 48 height 14
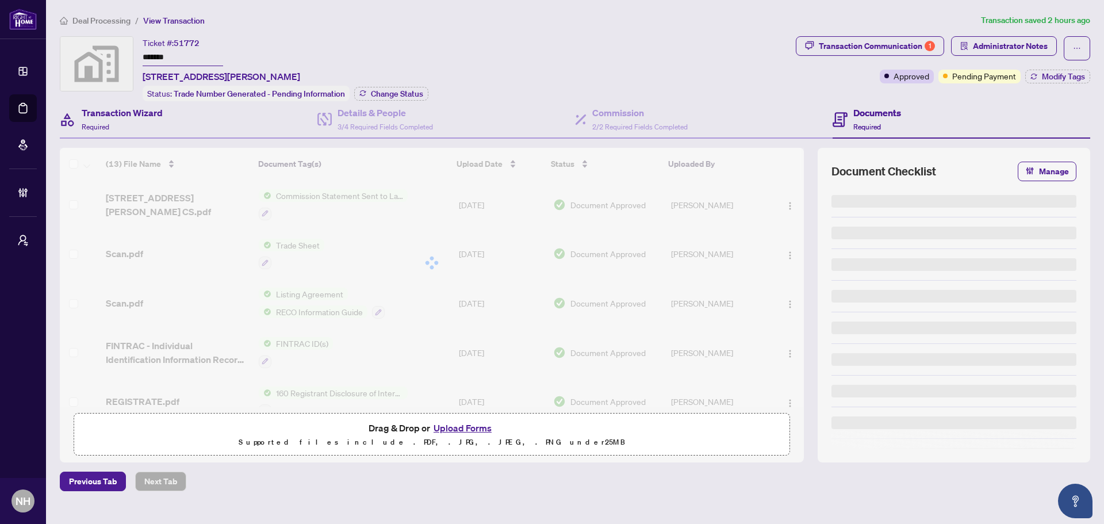
click at [183, 128] on div "Transaction Wizard Required" at bounding box center [189, 119] width 258 height 37
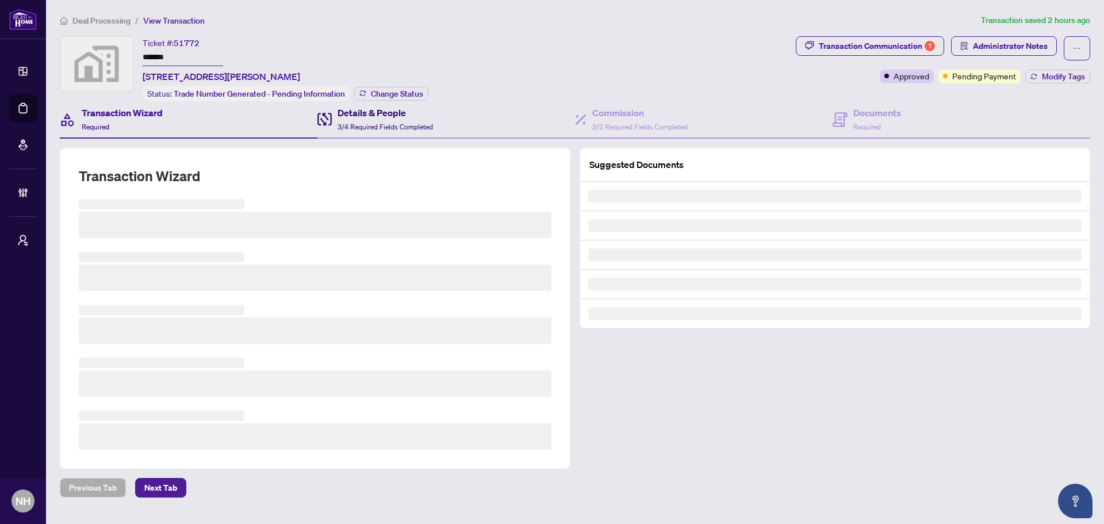
click at [396, 125] on span "3/4 Required Fields Completed" at bounding box center [385, 126] width 95 height 9
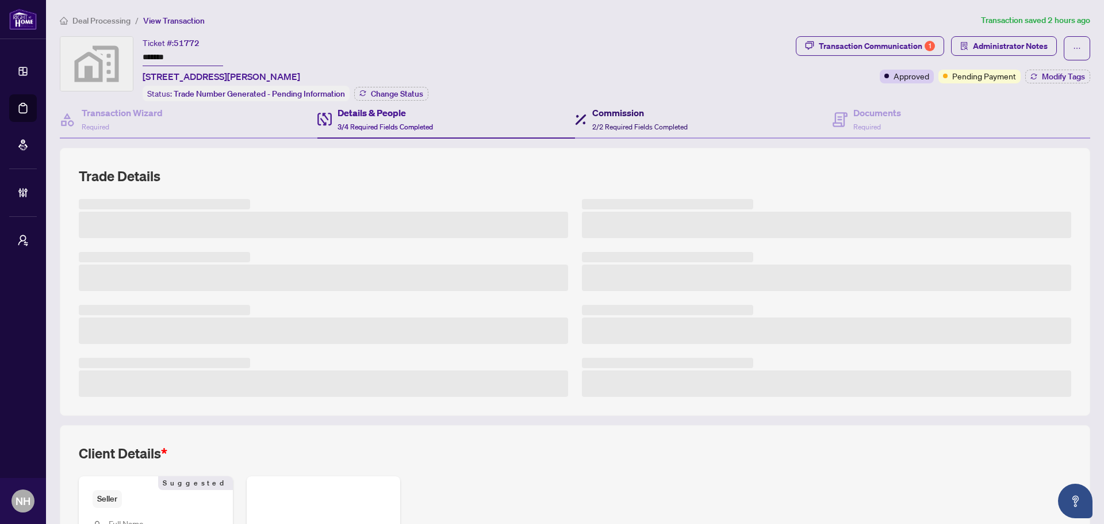
click at [679, 126] on span "2/2 Required Fields Completed" at bounding box center [639, 126] width 95 height 9
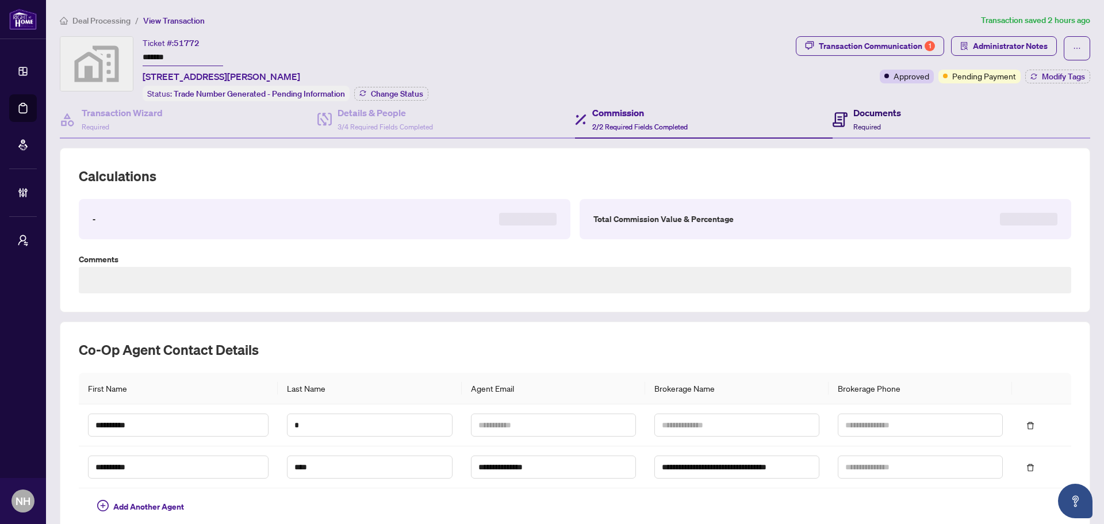
click at [839, 122] on icon at bounding box center [840, 119] width 15 height 15
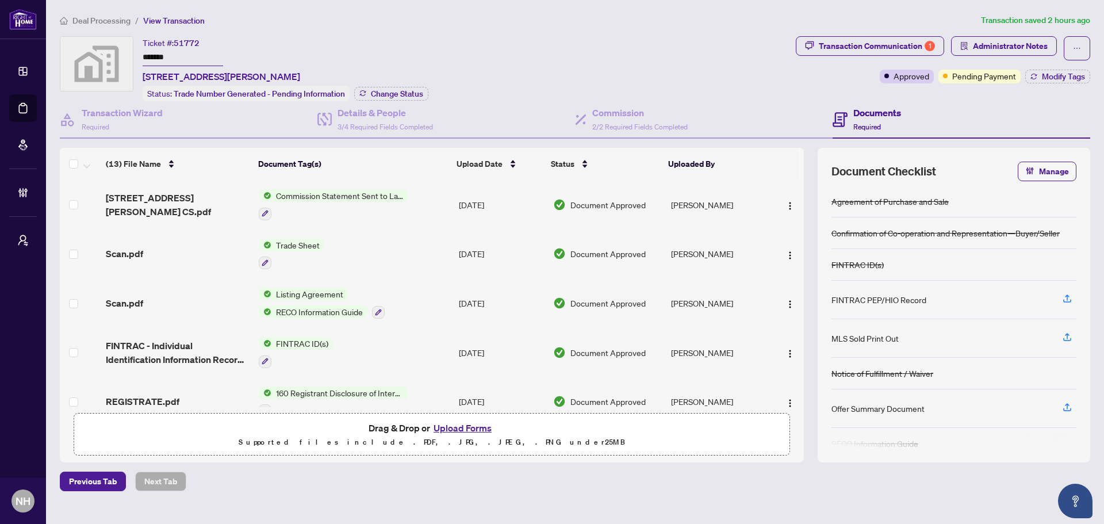
click at [888, 55] on span "Transaction Communication 1" at bounding box center [870, 48] width 148 height 24
click at [867, 44] on div "Transaction Communication 1" at bounding box center [877, 46] width 116 height 18
type textarea "**********"
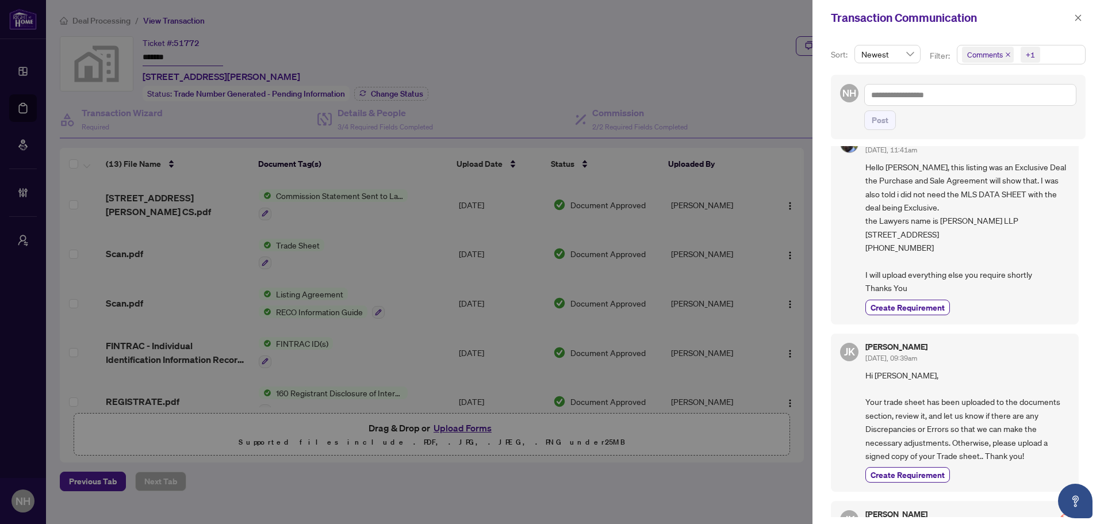
scroll to position [288, 0]
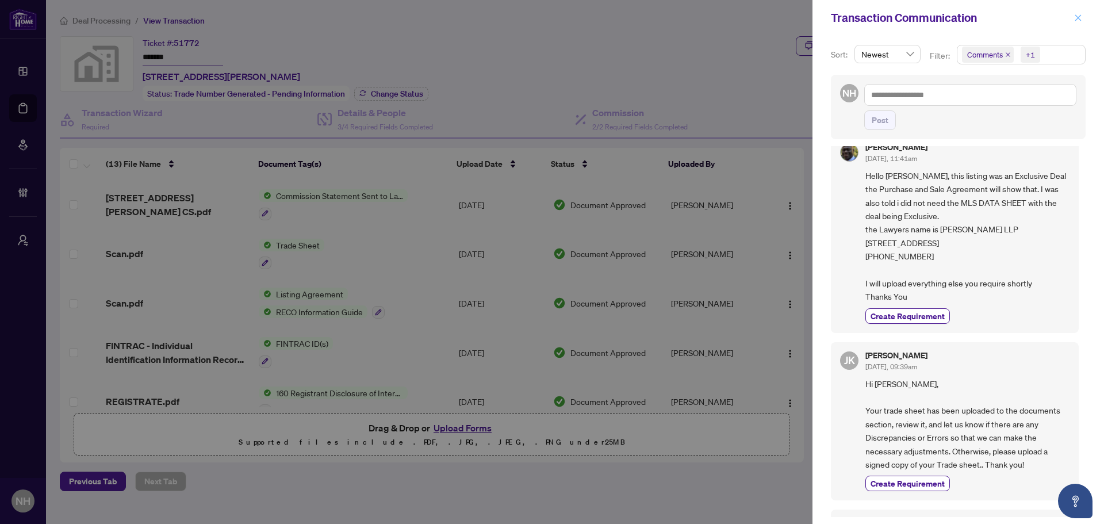
click at [1078, 12] on span "button" at bounding box center [1078, 18] width 8 height 18
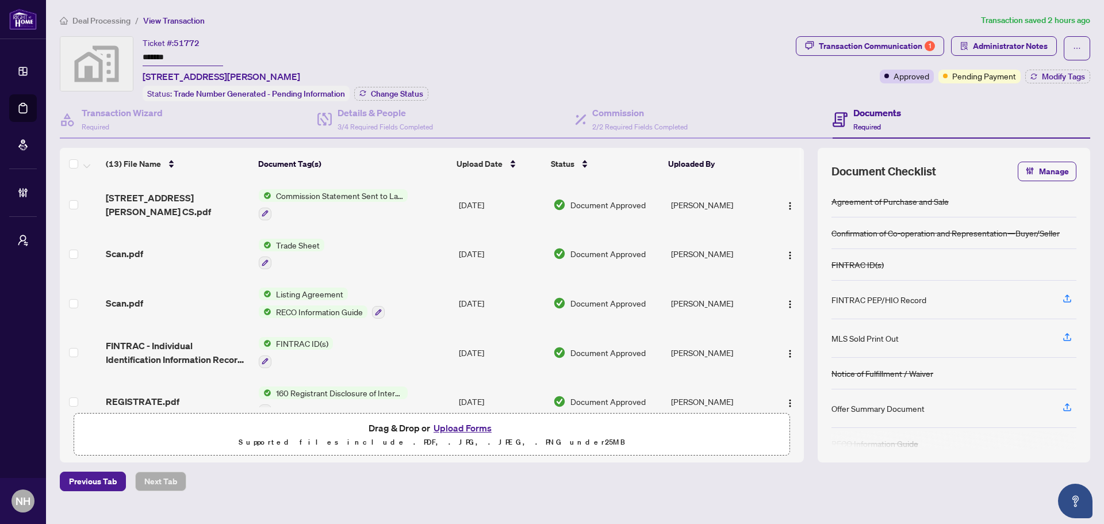
drag, startPoint x: 173, startPoint y: 57, endPoint x: 105, endPoint y: 58, distance: 67.3
click at [101, 58] on div "Ticket #: 51772 ******* 124 Crawford Street, Toronto, ON, Canada Status: Trade …" at bounding box center [425, 68] width 731 height 65
click at [901, 40] on div "Transaction Communication 1" at bounding box center [877, 46] width 116 height 18
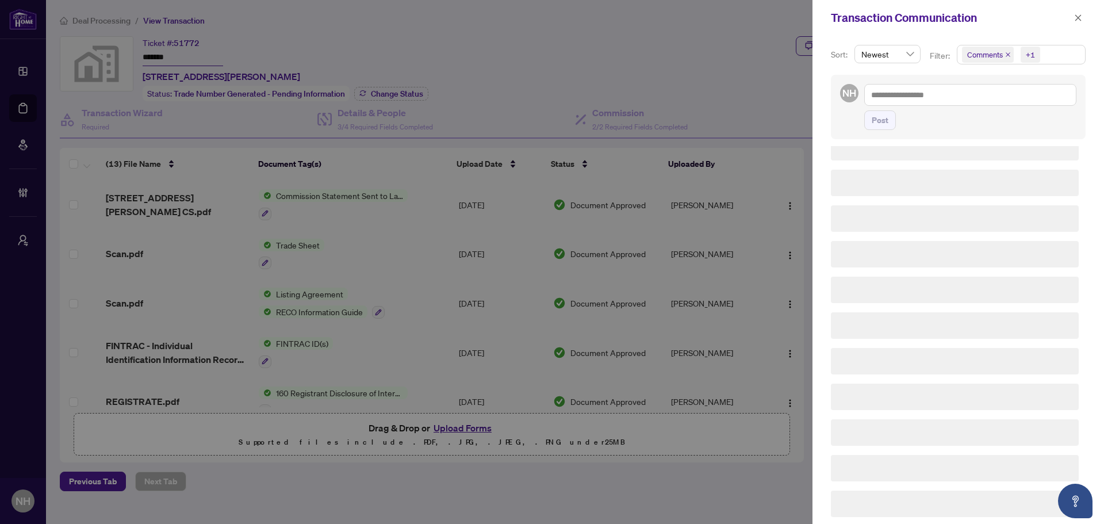
scroll to position [0, 0]
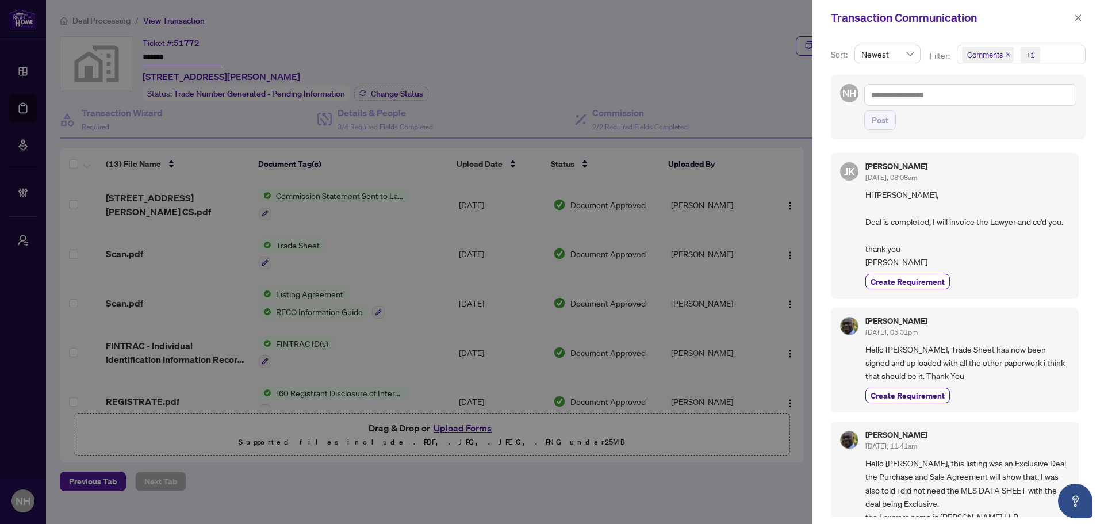
click at [1006, 54] on icon "close" at bounding box center [1008, 55] width 6 height 6
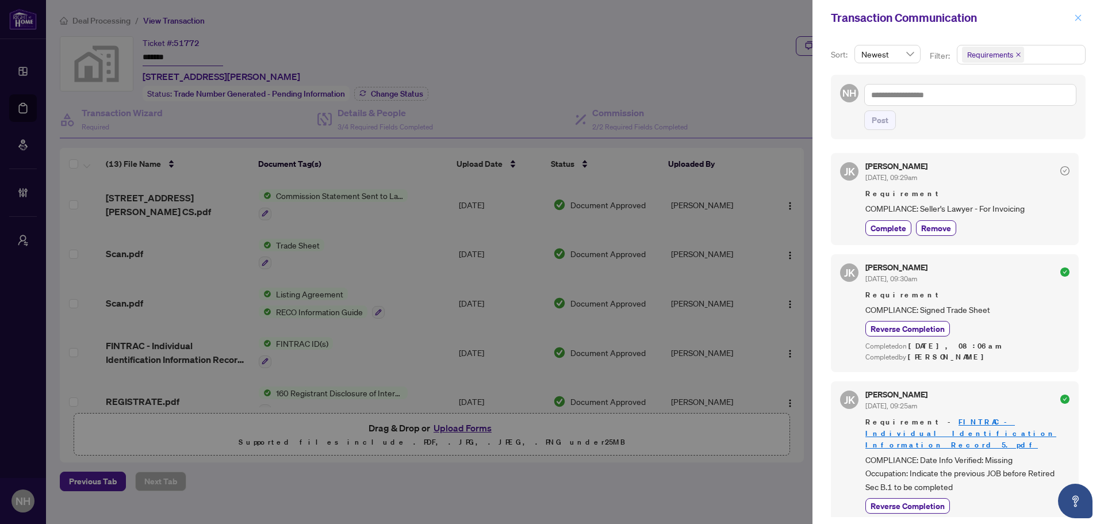
click at [1075, 20] on icon "close" at bounding box center [1078, 18] width 8 height 8
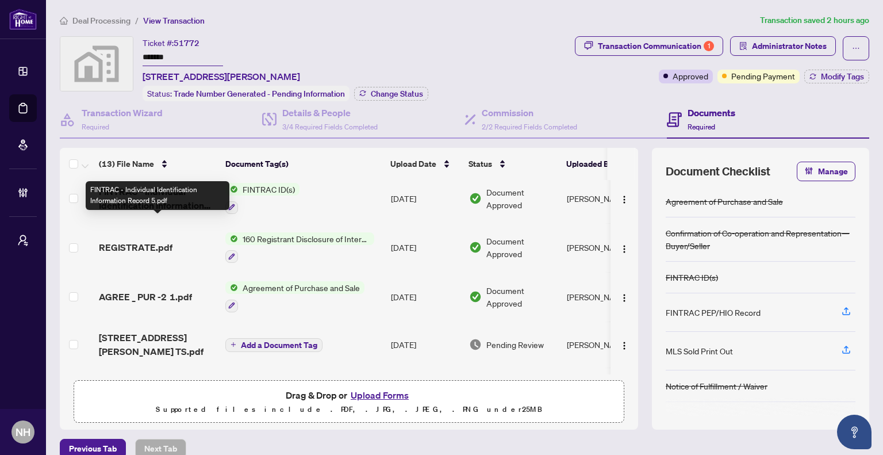
scroll to position [173, 0]
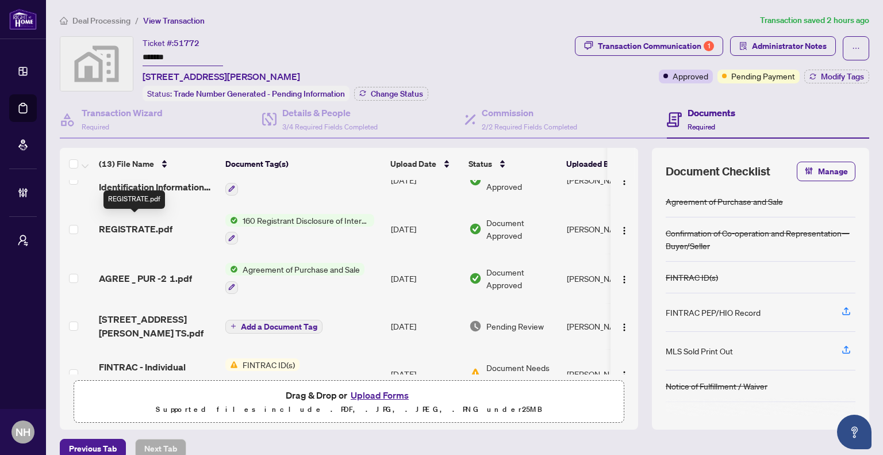
click at [140, 222] on span "REGISTRATE.pdf" at bounding box center [136, 229] width 74 height 14
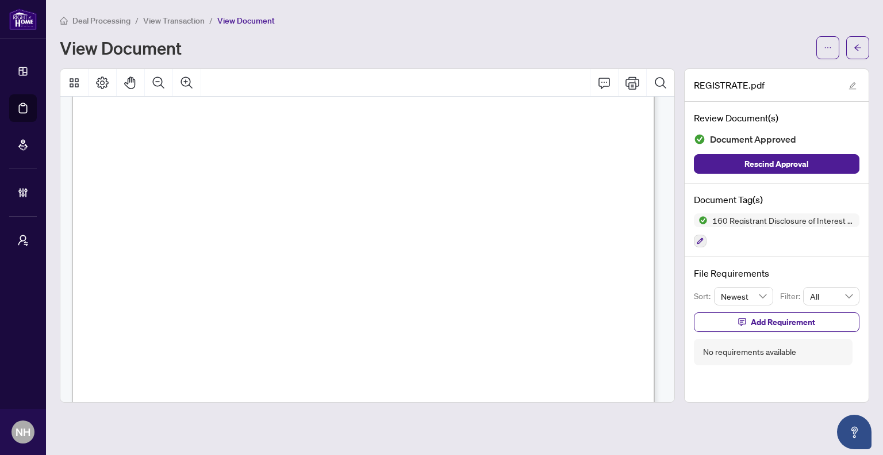
scroll to position [173, 0]
click at [865, 45] on button "button" at bounding box center [858, 47] width 23 height 23
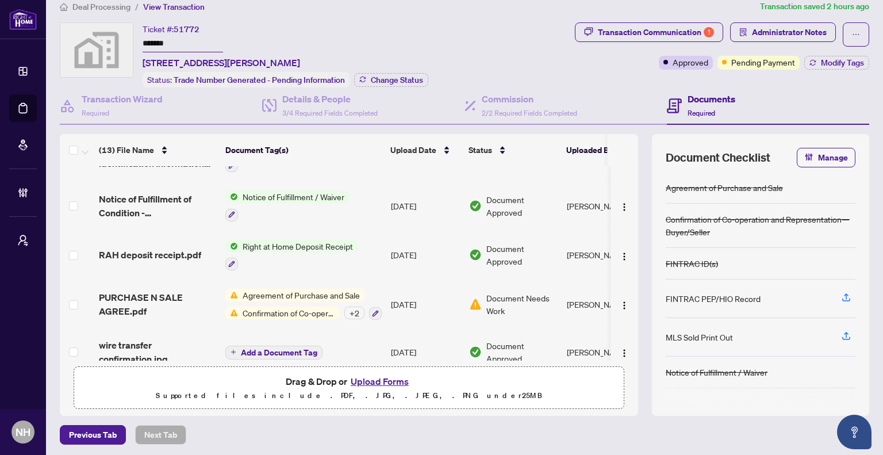
scroll to position [252, 0]
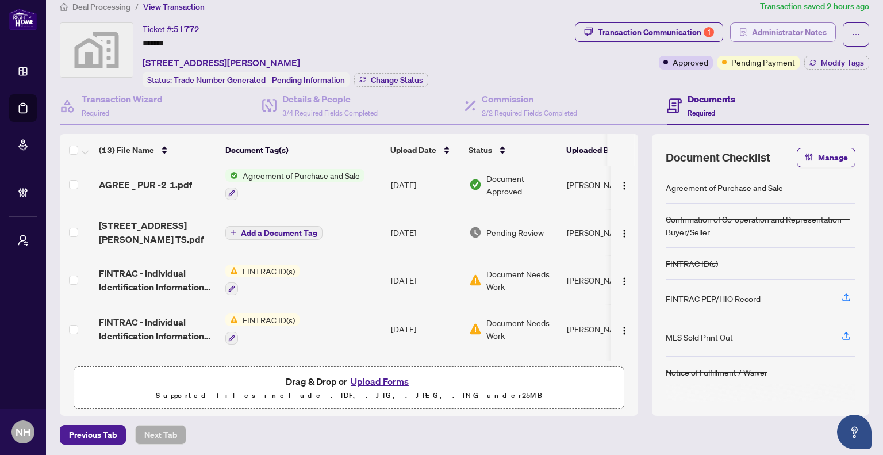
click at [768, 32] on span "Administrator Notes" at bounding box center [789, 32] width 75 height 18
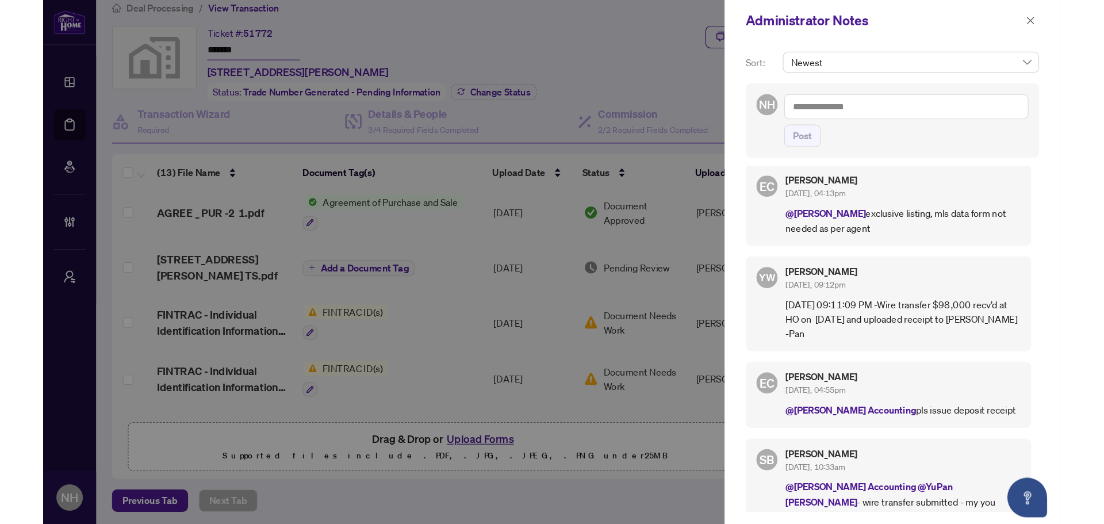
scroll to position [0, 0]
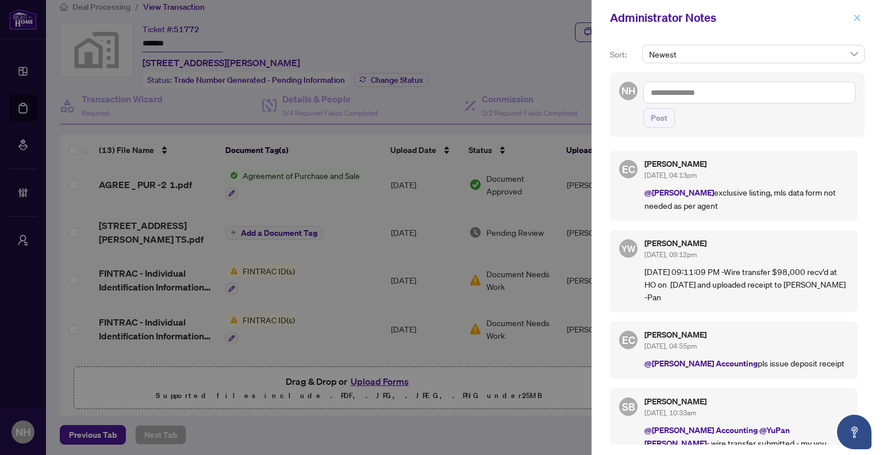
click at [860, 18] on icon "close" at bounding box center [857, 18] width 8 height 8
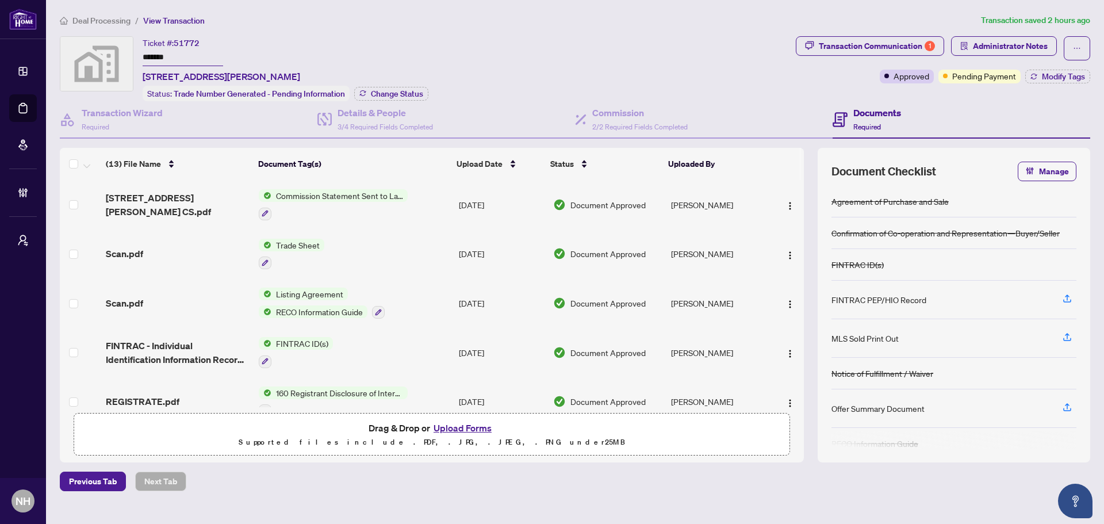
click at [112, 20] on span "Deal Processing" at bounding box center [101, 21] width 58 height 10
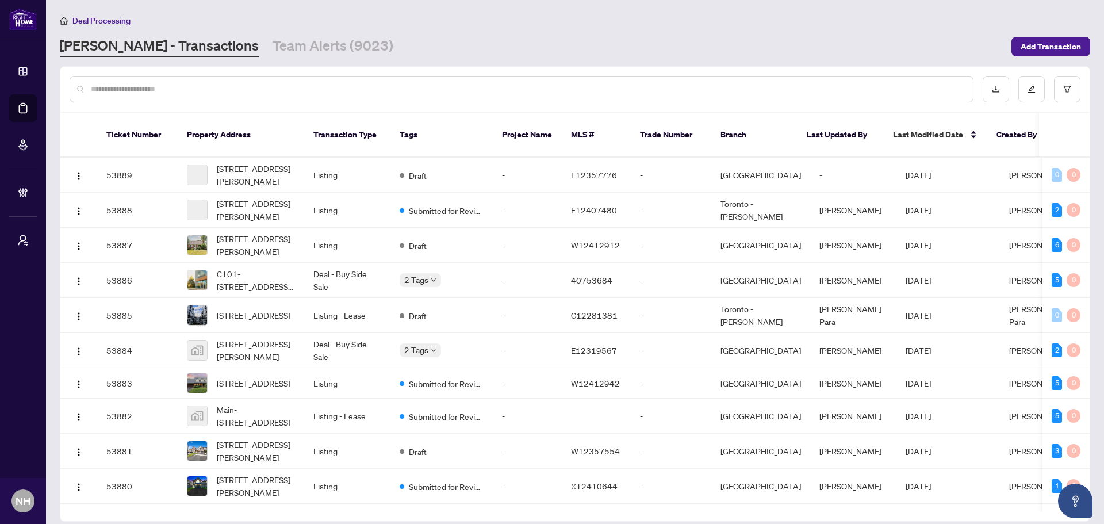
click at [230, 95] on div at bounding box center [522, 89] width 904 height 26
click at [234, 83] on input "text" at bounding box center [527, 89] width 873 height 13
click at [277, 41] on link "Team Alerts (9023)" at bounding box center [333, 46] width 121 height 21
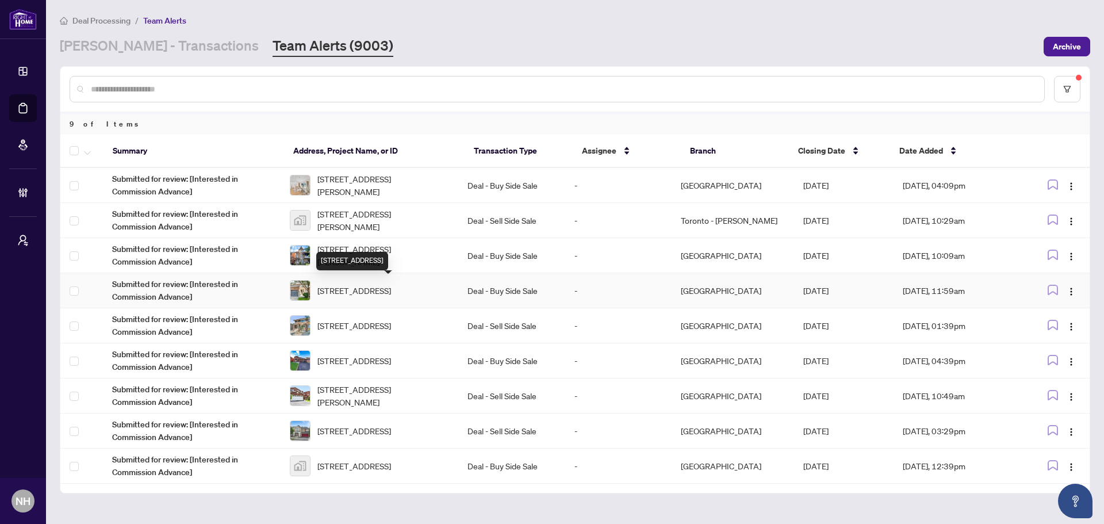
click at [373, 260] on div "5-1015 Galesway Blvd, Mississauga, Ontario L5V 3B2, Canada" at bounding box center [352, 261] width 72 height 18
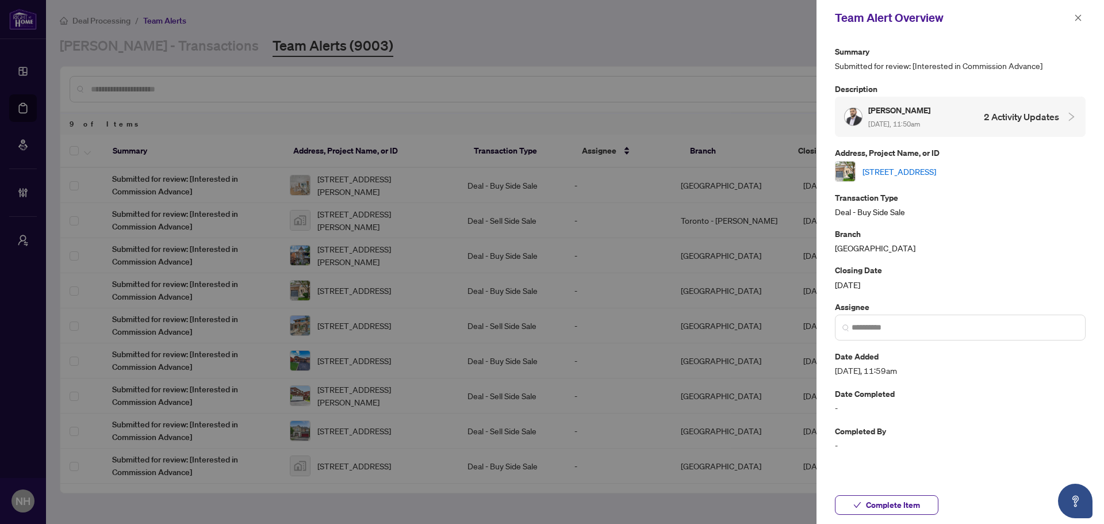
click at [903, 165] on link "5-1015 Galesway Blvd, Mississauga, Ontario L5V 3B2, Canada" at bounding box center [900, 171] width 74 height 13
click at [408, 255] on div at bounding box center [552, 262] width 1104 height 524
click at [1073, 18] on button "button" at bounding box center [1078, 18] width 15 height 14
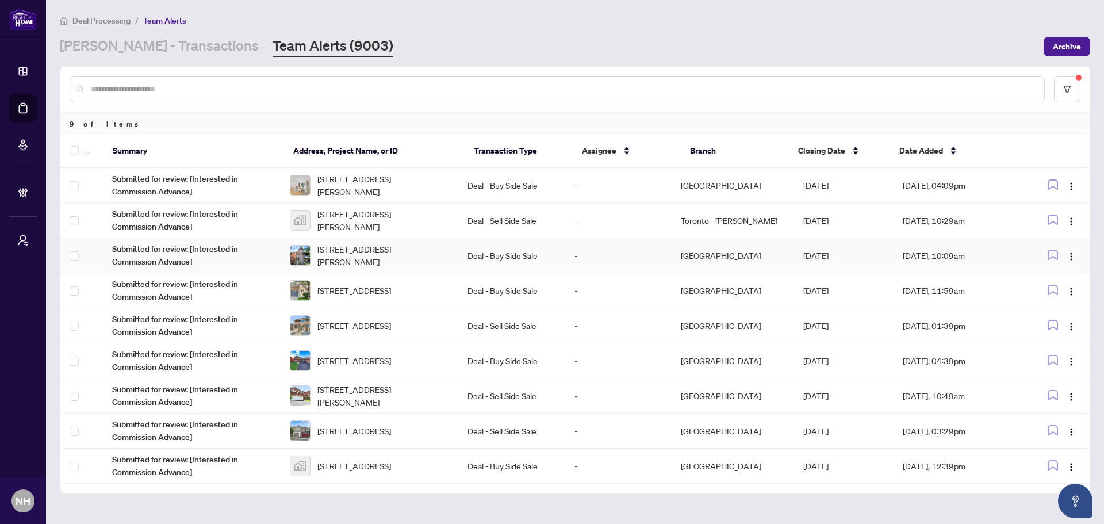
click at [385, 259] on span "78 Rory Rd, Toronto, Ontario M6L 3G1, Canada" at bounding box center [383, 255] width 132 height 25
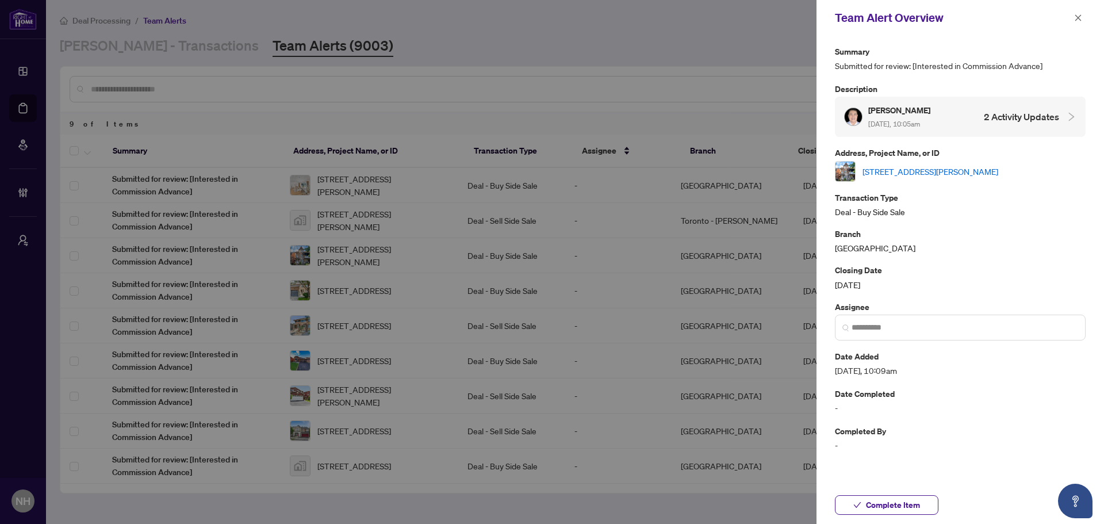
click at [949, 170] on link "78 Rory Rd, Toronto, Ontario M6L 3G1, Canada" at bounding box center [931, 171] width 136 height 13
click at [1087, 14] on div "Team Alert Overview" at bounding box center [961, 18] width 288 height 36
click at [1076, 16] on icon "close" at bounding box center [1078, 17] width 6 height 6
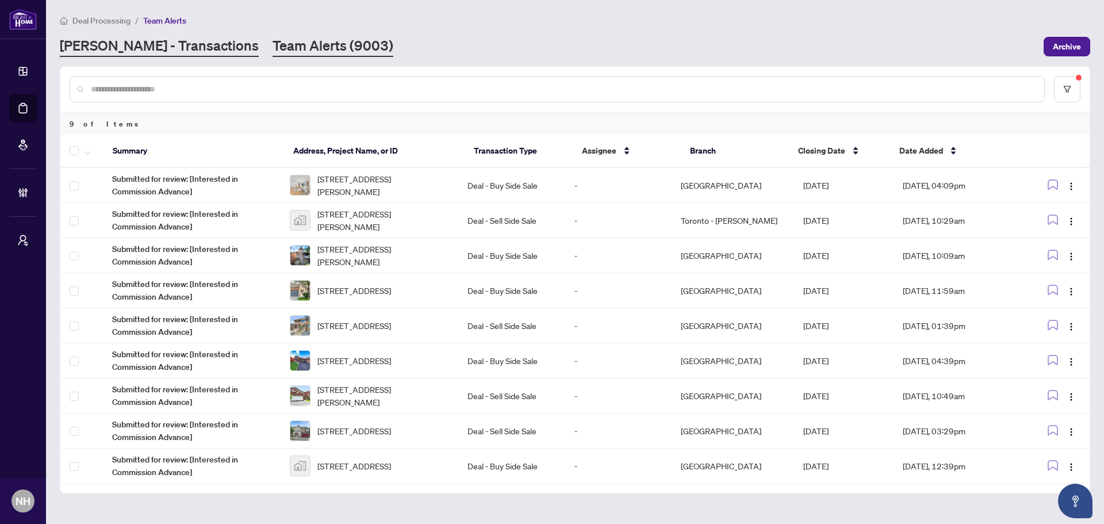
click at [152, 51] on link "RAHR - Transactions" at bounding box center [159, 46] width 199 height 21
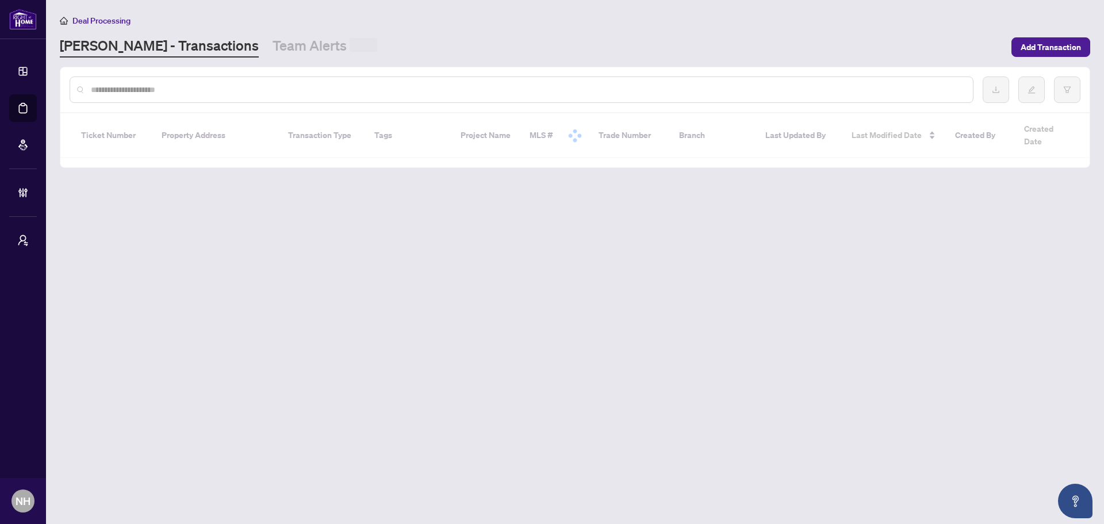
click at [182, 87] on input "text" at bounding box center [527, 89] width 873 height 13
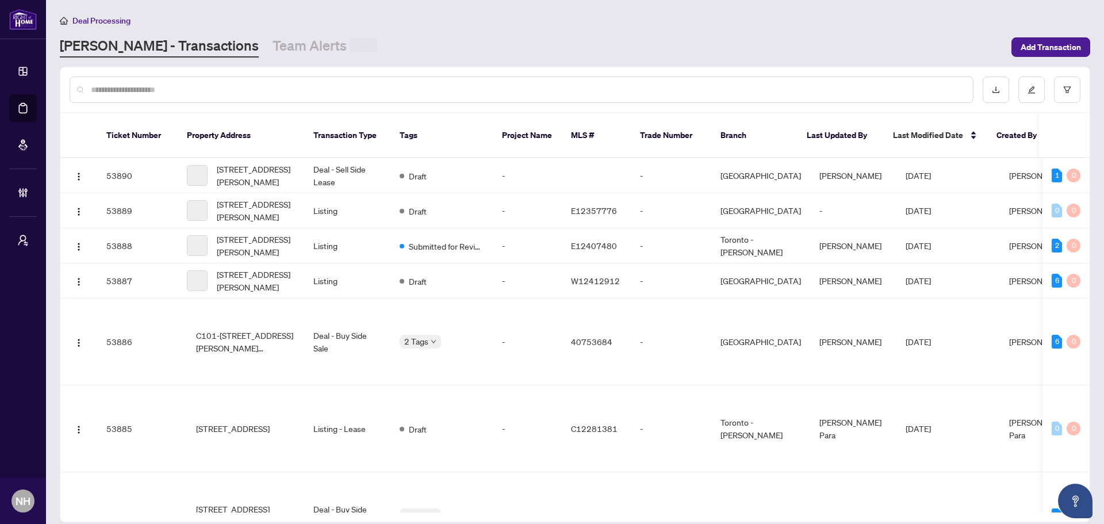
paste input "**********"
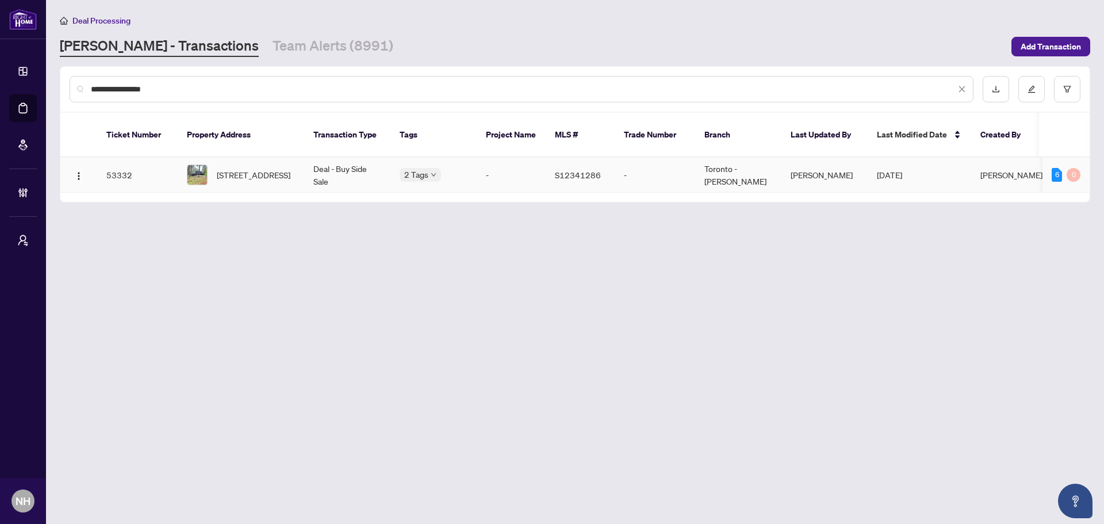
type input "**********"
click at [233, 168] on span "3179 Pioneer Rd, Severn, Ontario K0K 1E0, Canada" at bounding box center [254, 174] width 74 height 13
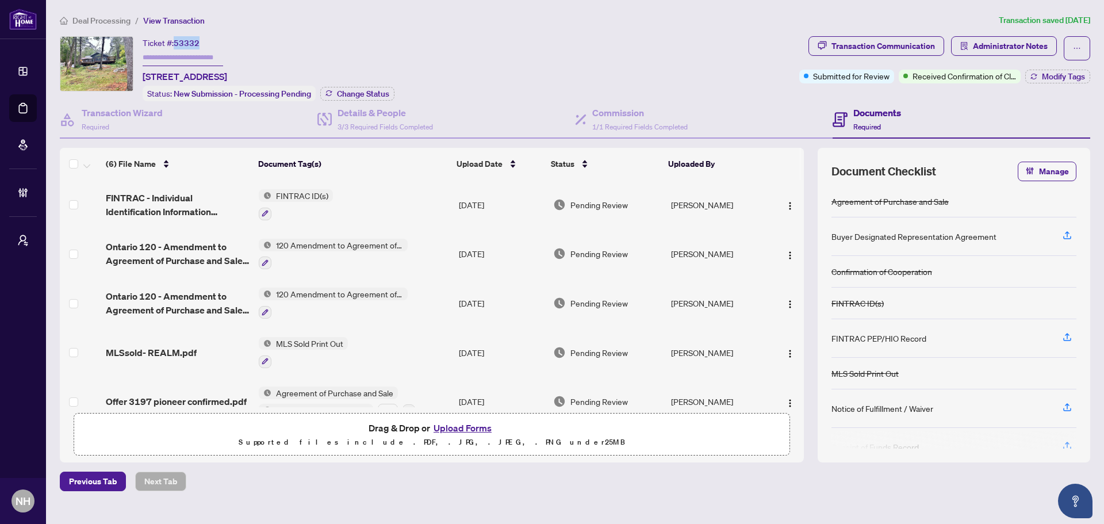
drag, startPoint x: 198, startPoint y: 41, endPoint x: 175, endPoint y: 43, distance: 22.5
click at [175, 43] on span "53332" at bounding box center [187, 43] width 26 height 10
copy span "53332"
click at [74, 21] on span "Deal Processing" at bounding box center [101, 21] width 58 height 10
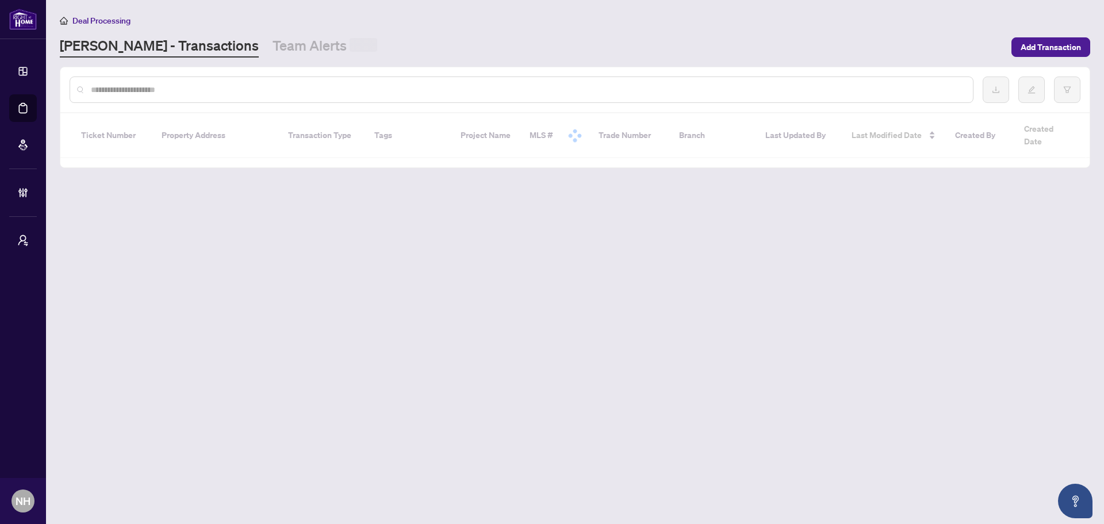
click at [168, 86] on input "text" at bounding box center [527, 89] width 873 height 13
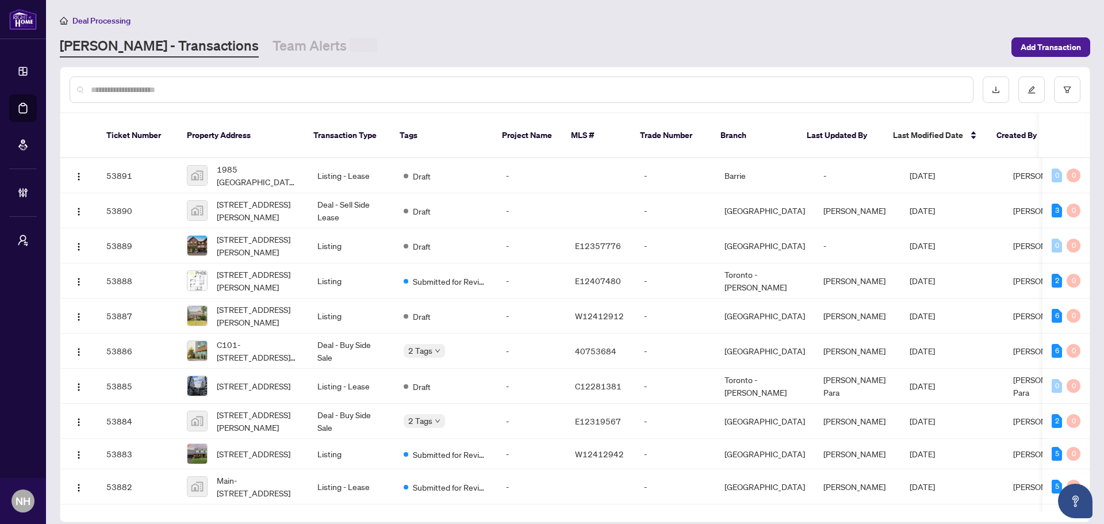
paste input "**********"
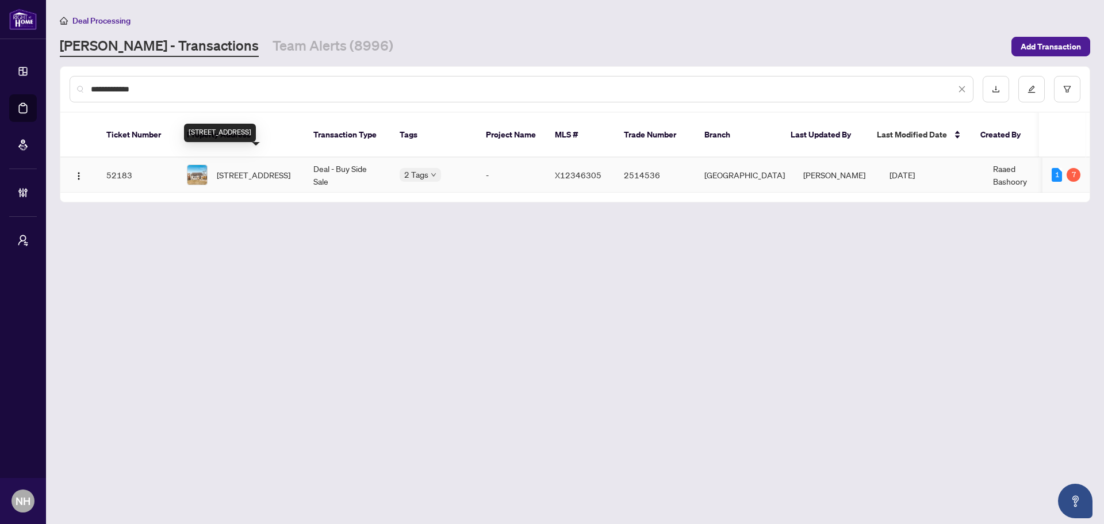
type input "**********"
click at [274, 168] on span "761 Guelph St, Kitchener, Ontario N2H 5Z2, Canada" at bounding box center [254, 174] width 74 height 13
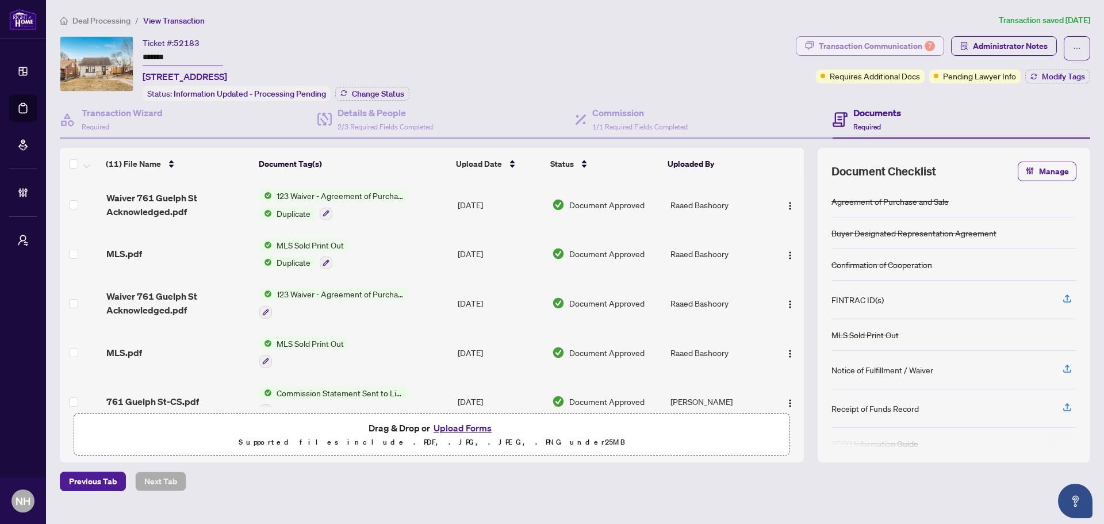
click at [858, 46] on div "Transaction Communication 7" at bounding box center [877, 46] width 116 height 18
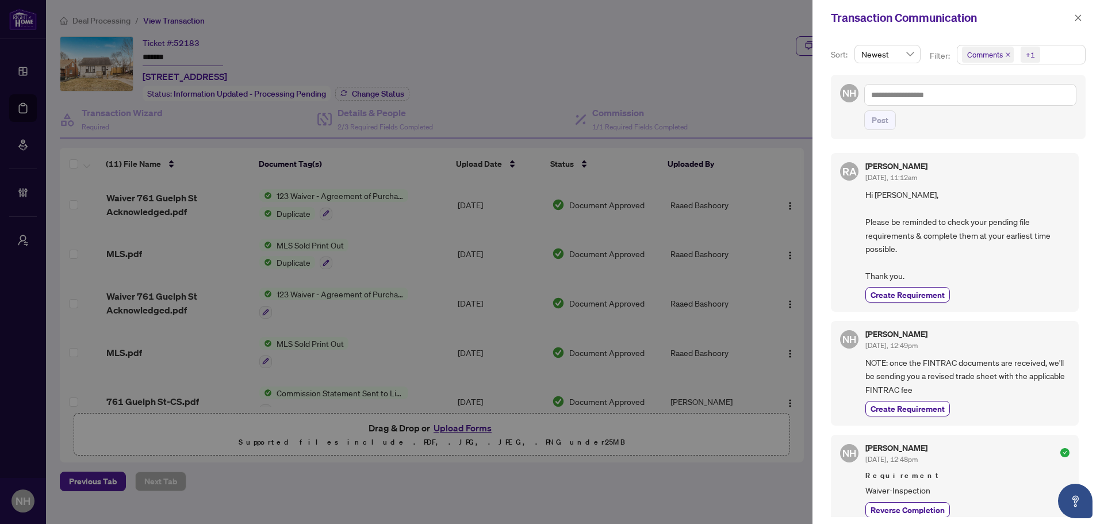
click at [1008, 57] on icon "close" at bounding box center [1008, 55] width 6 height 6
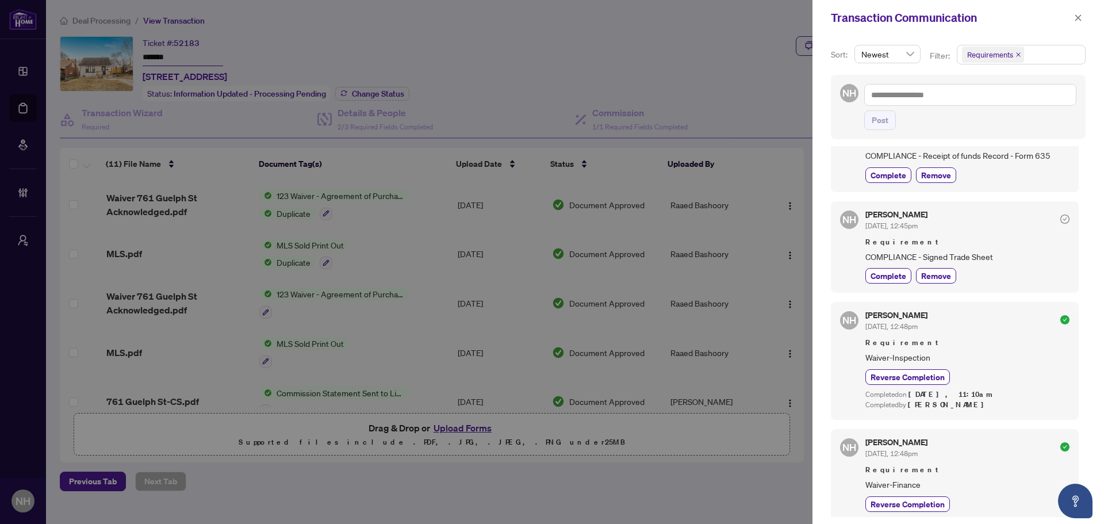
scroll to position [345, 0]
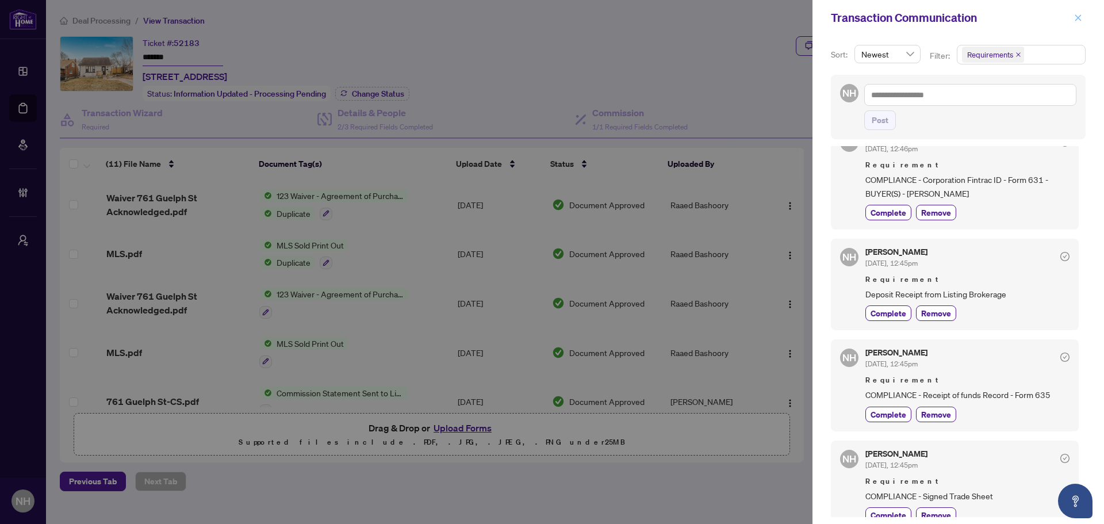
click at [1078, 21] on icon "close" at bounding box center [1078, 18] width 8 height 8
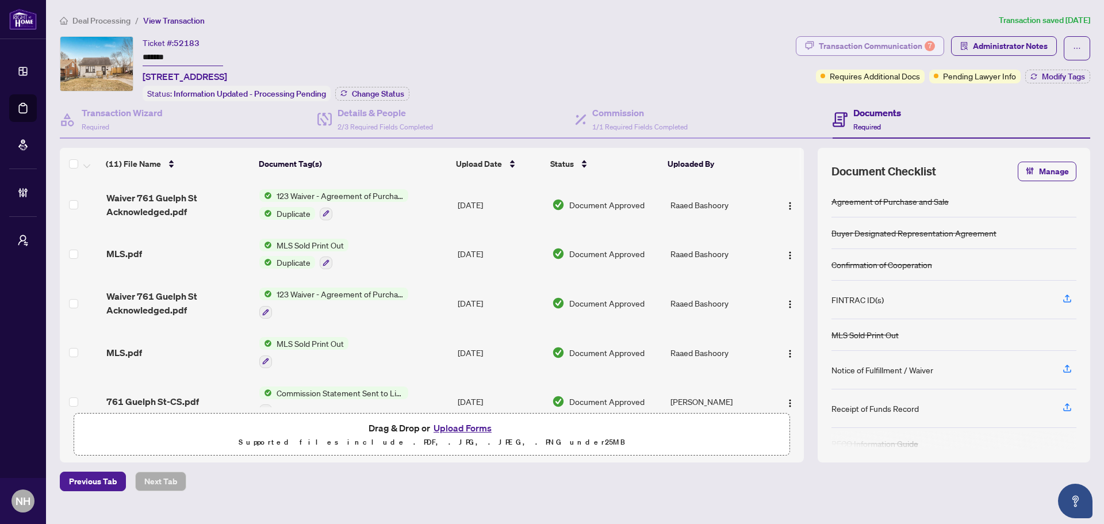
click at [880, 38] on div "Transaction Communication 7" at bounding box center [877, 46] width 116 height 18
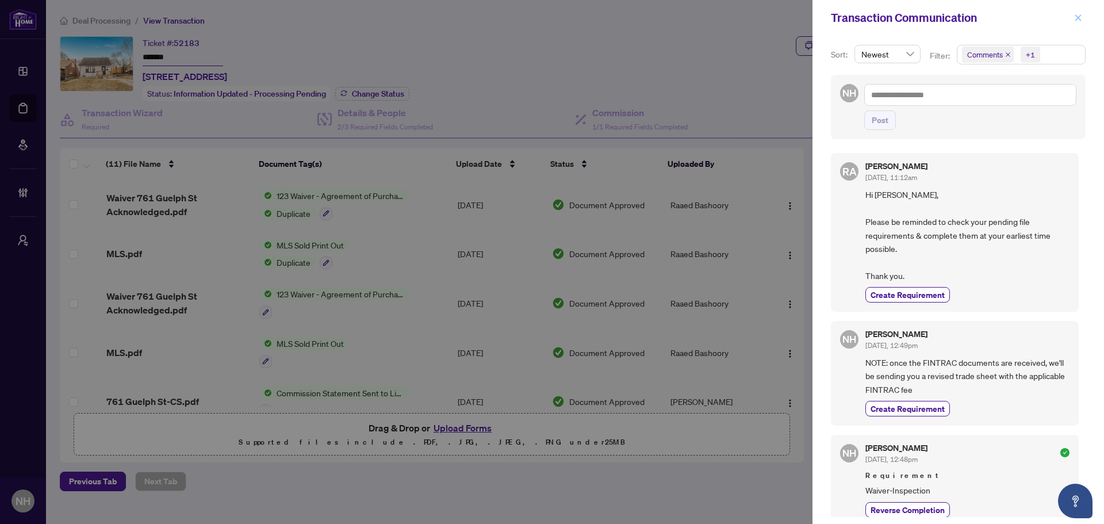
click at [1084, 18] on button "button" at bounding box center [1078, 18] width 15 height 14
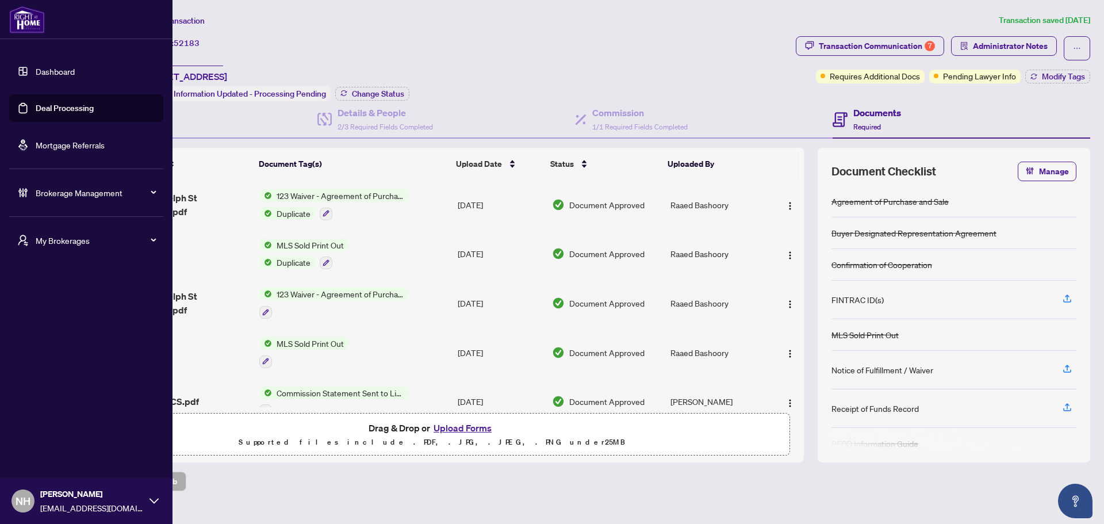
click at [61, 196] on span "Brokerage Management" at bounding box center [96, 192] width 120 height 13
click at [52, 417] on link "Manage Agents" at bounding box center [52, 418] width 57 height 10
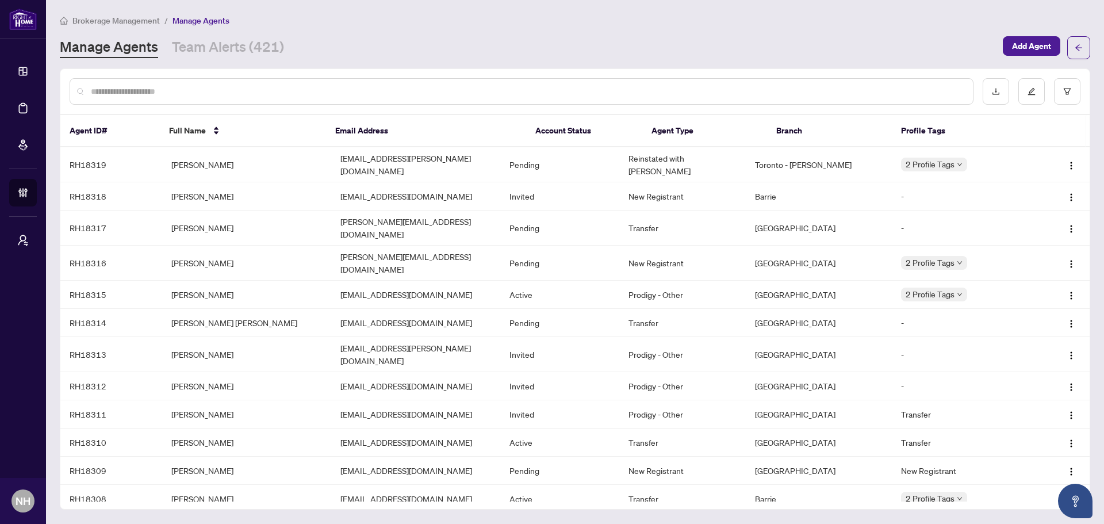
click at [320, 87] on input "text" at bounding box center [527, 91] width 873 height 13
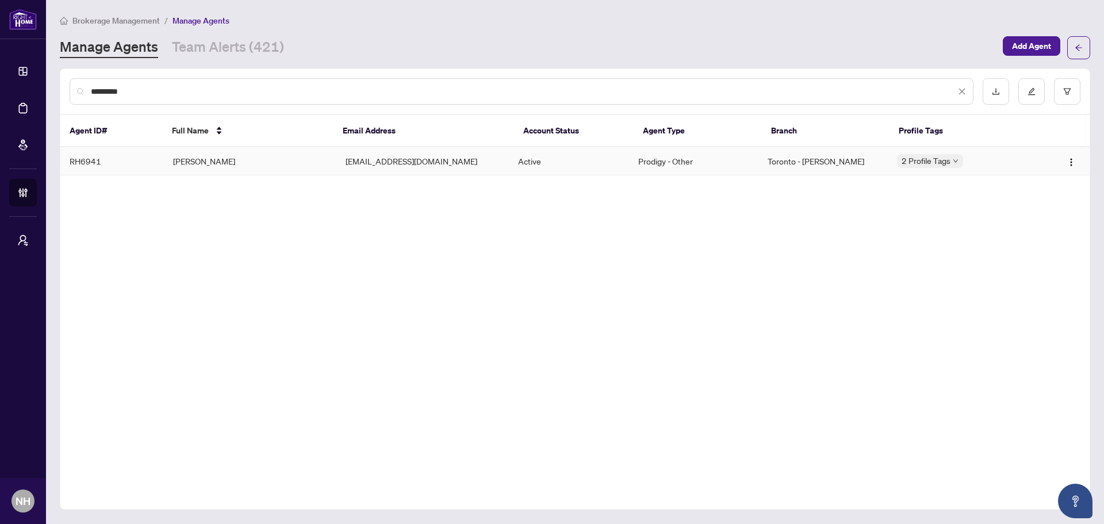
type input "*********"
click at [267, 156] on td "Steve Curtis" at bounding box center [250, 161] width 173 height 28
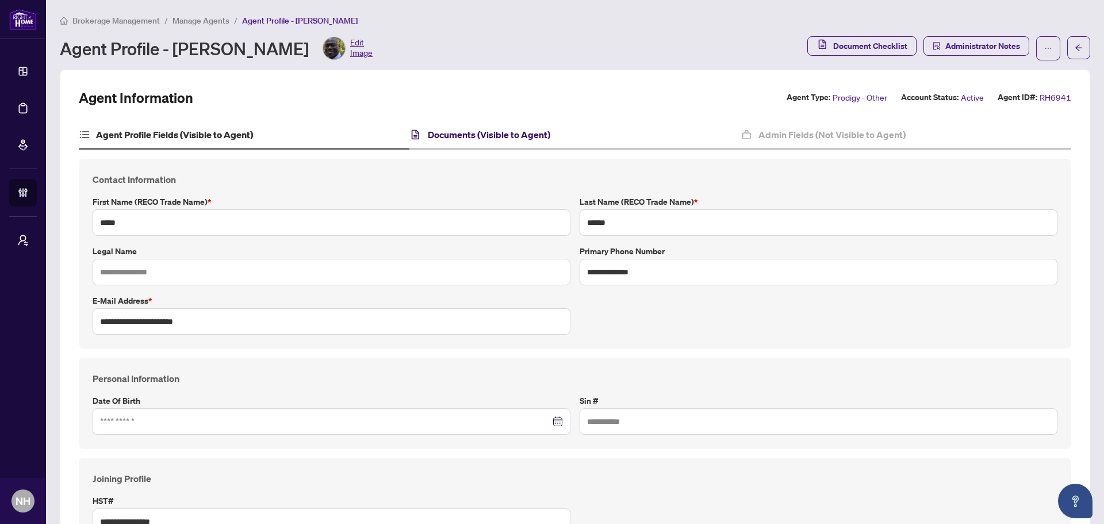
click at [468, 134] on h4 "Documents (Visible to Agent)" at bounding box center [489, 135] width 122 height 14
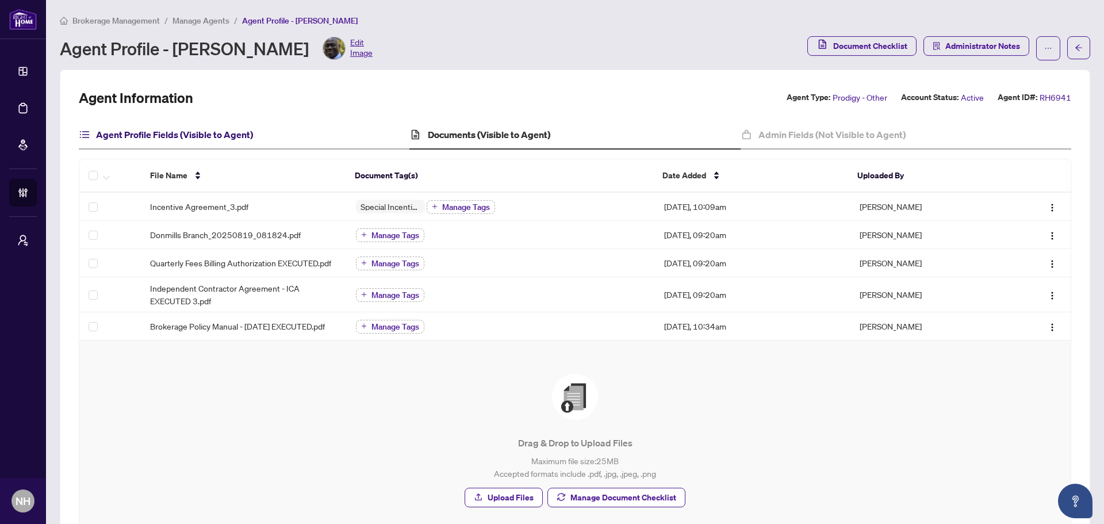
click at [223, 132] on h4 "Agent Profile Fields (Visible to Agent)" at bounding box center [174, 135] width 157 height 14
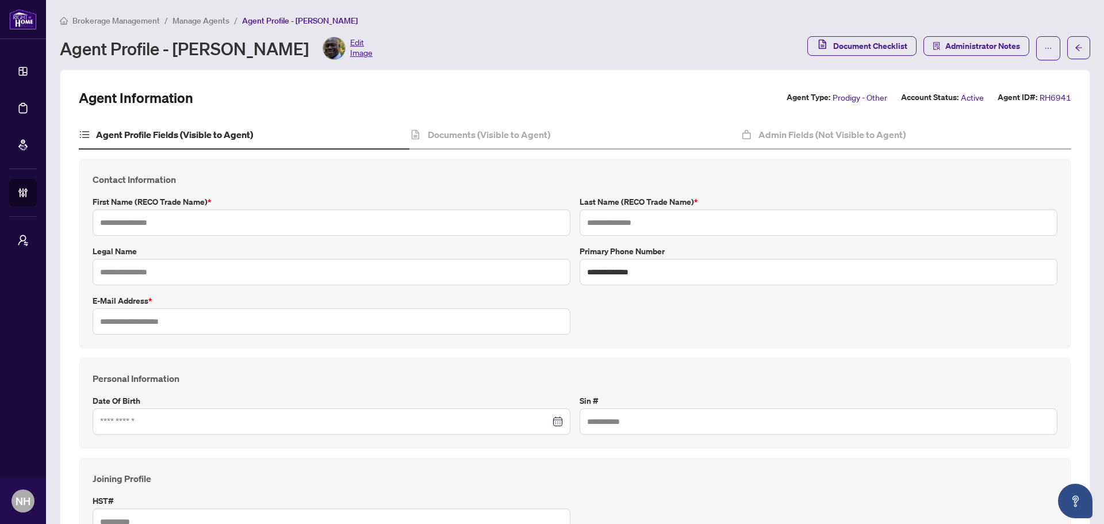
type input "*****"
type input "******"
type input "**********"
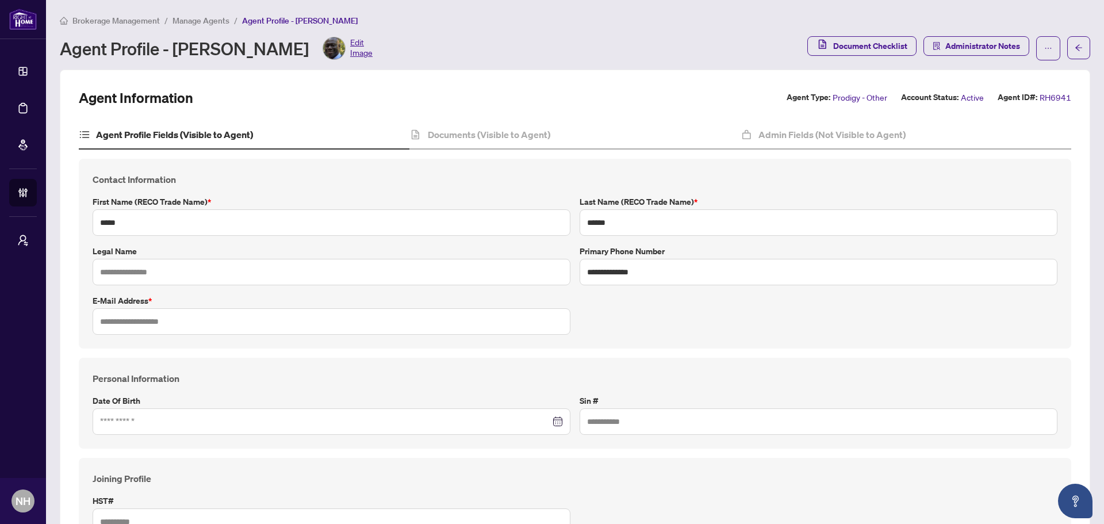
type input "**********"
type input "*******"
type input "**********"
type input "*******"
type input "**********"
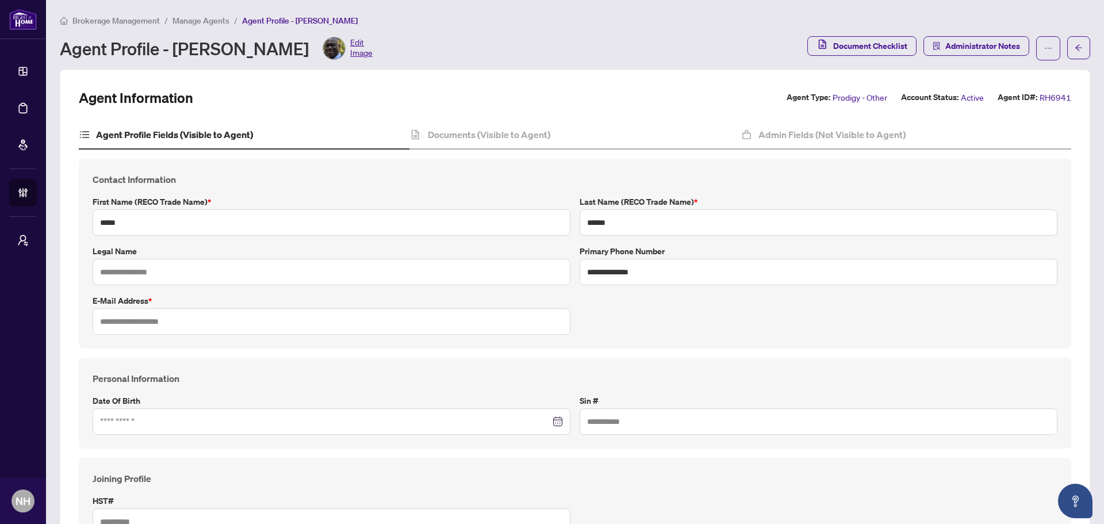
type input "**********"
type input "***"
type input "****"
type input "**********"
click at [205, 18] on span "Manage Agents" at bounding box center [201, 21] width 57 height 10
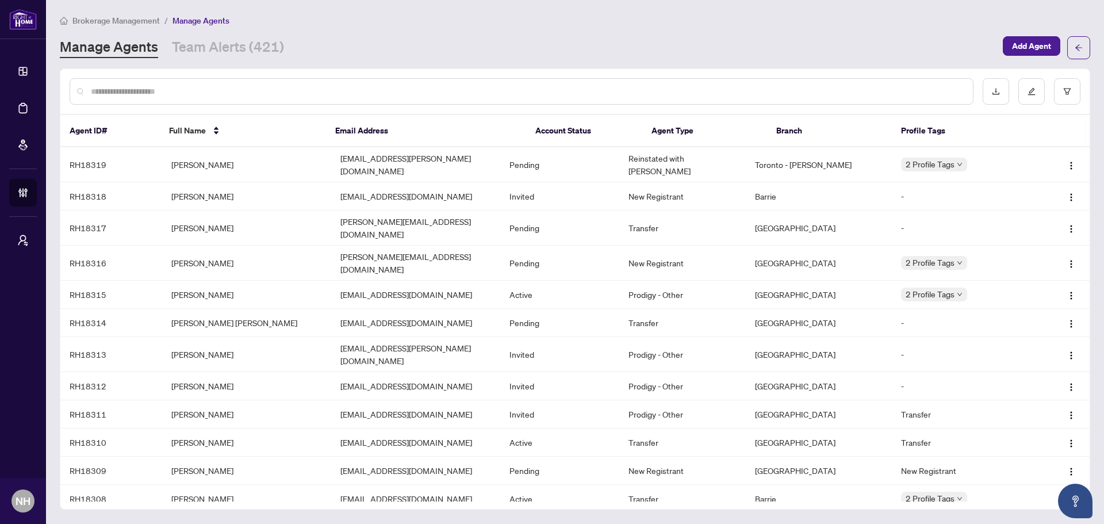
click at [242, 93] on input "text" at bounding box center [527, 91] width 873 height 13
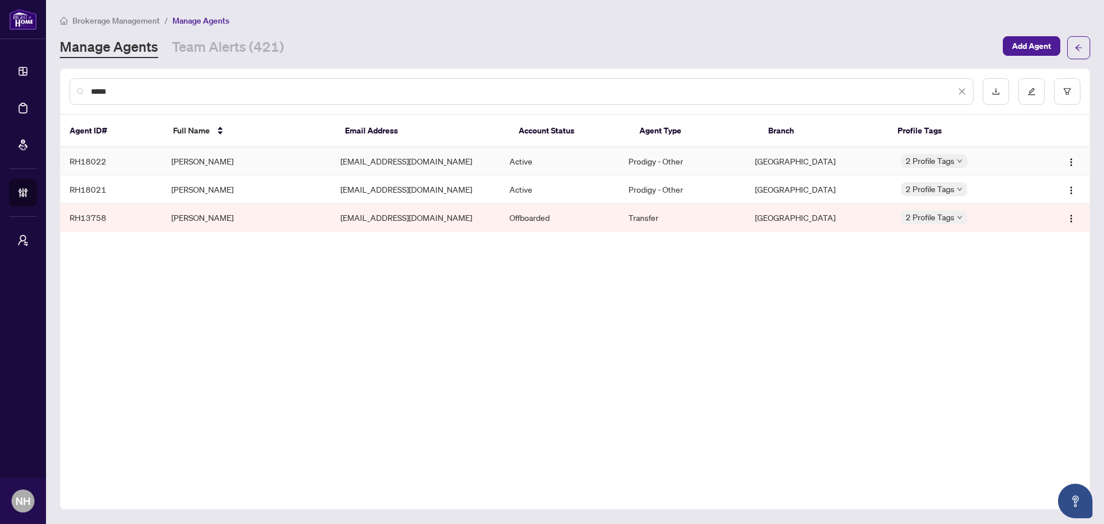
type input "*****"
click at [239, 156] on td "Guido Bernal" at bounding box center [246, 161] width 169 height 28
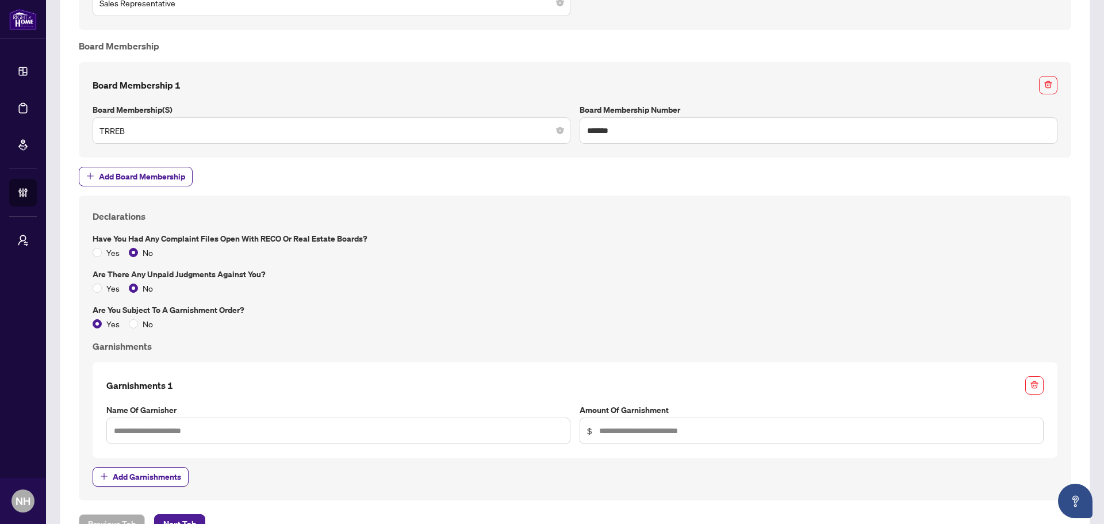
scroll to position [932, 0]
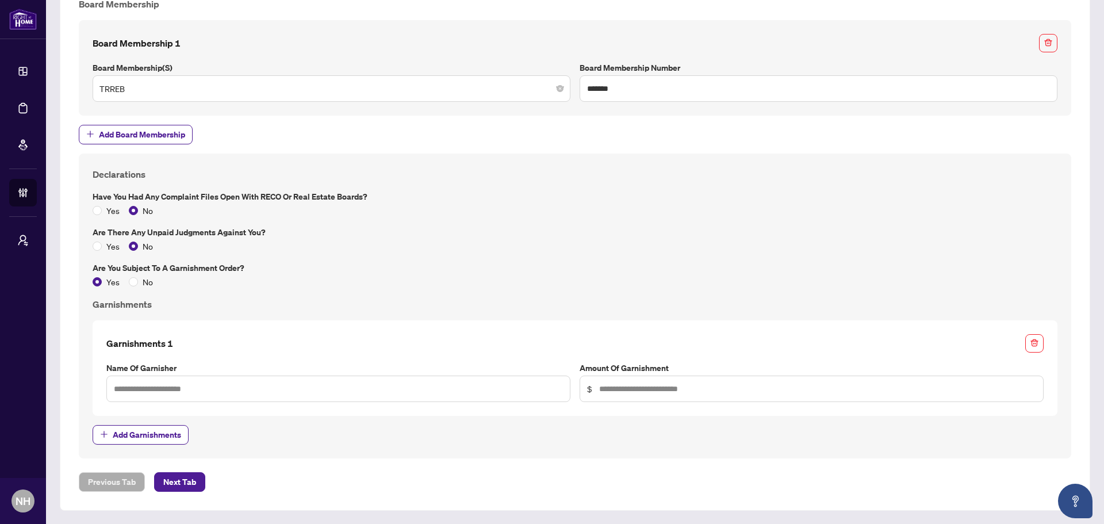
click at [318, 358] on div "Garnishments 1 Name of Garnisher Amount of Garnishment $" at bounding box center [575, 368] width 947 height 68
click at [355, 319] on div "Declarations Have you had any complaint files open with RECO or Real Estate Boa…" at bounding box center [575, 305] width 974 height 277
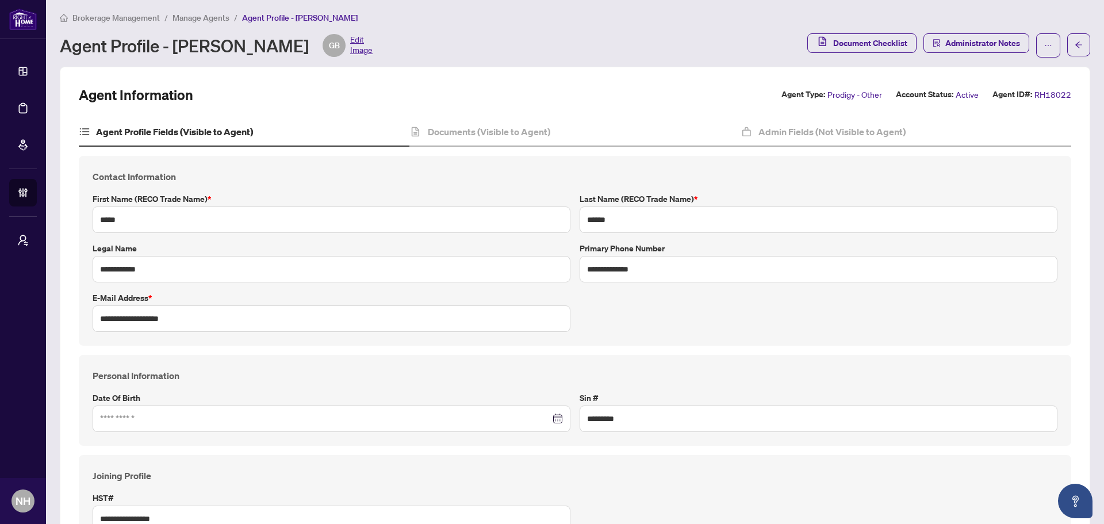
scroll to position [0, 0]
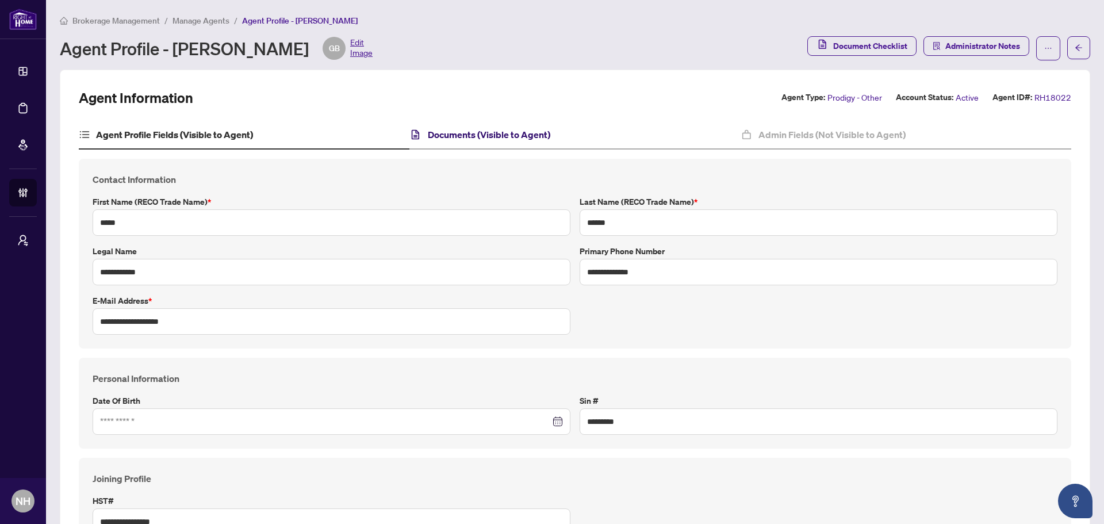
click at [467, 132] on h4 "Documents (Visible to Agent)" at bounding box center [489, 135] width 122 height 14
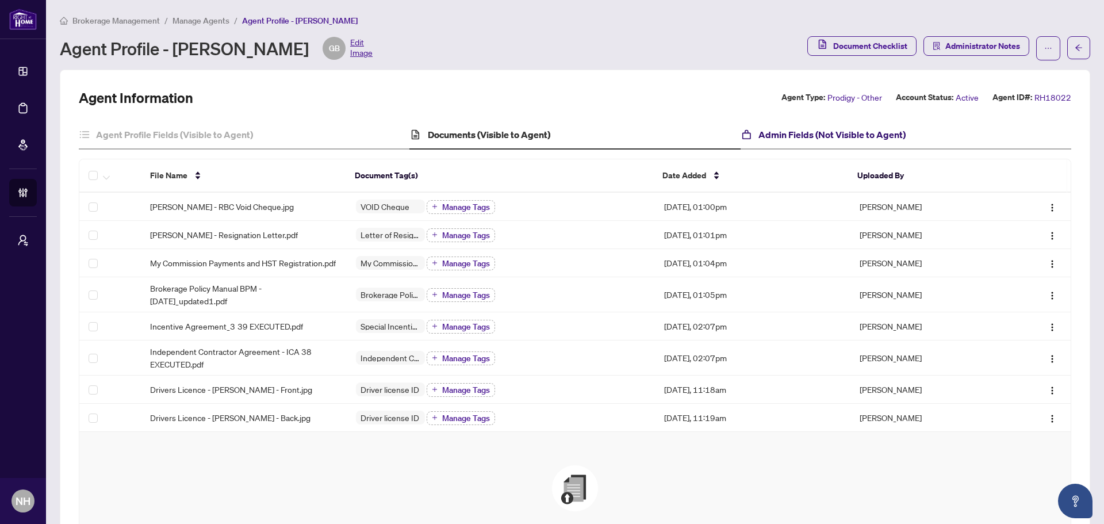
click at [848, 131] on h4 "Admin Fields (Not Visible to Agent)" at bounding box center [832, 135] width 147 height 14
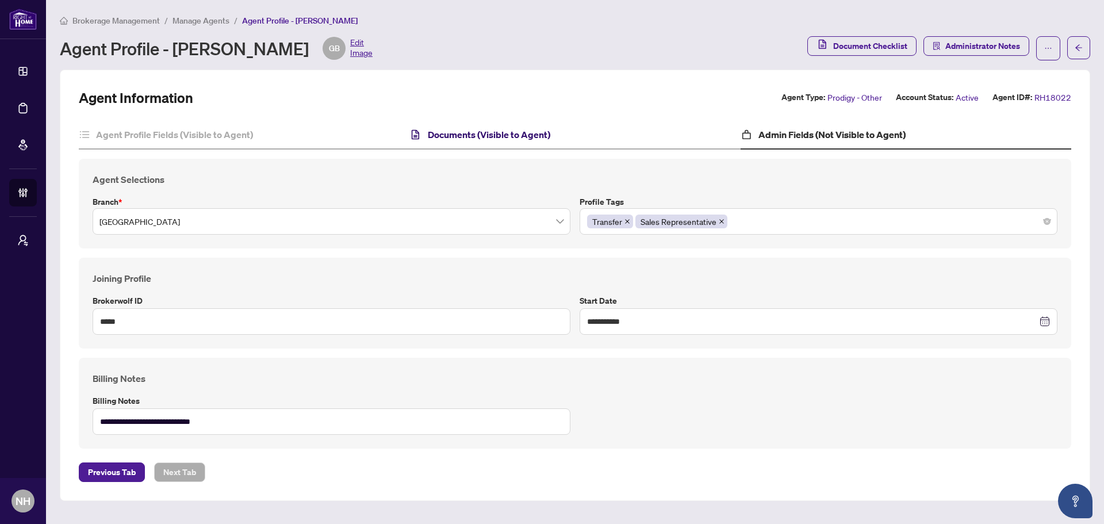
click at [501, 131] on h4 "Documents (Visible to Agent)" at bounding box center [489, 135] width 122 height 14
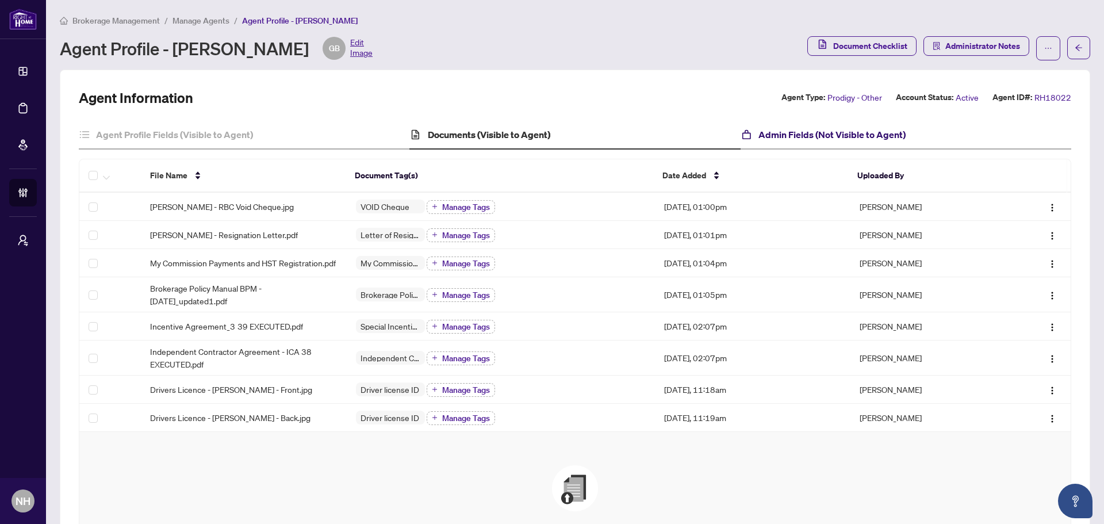
click at [802, 132] on h4 "Admin Fields (Not Visible to Agent)" at bounding box center [832, 135] width 147 height 14
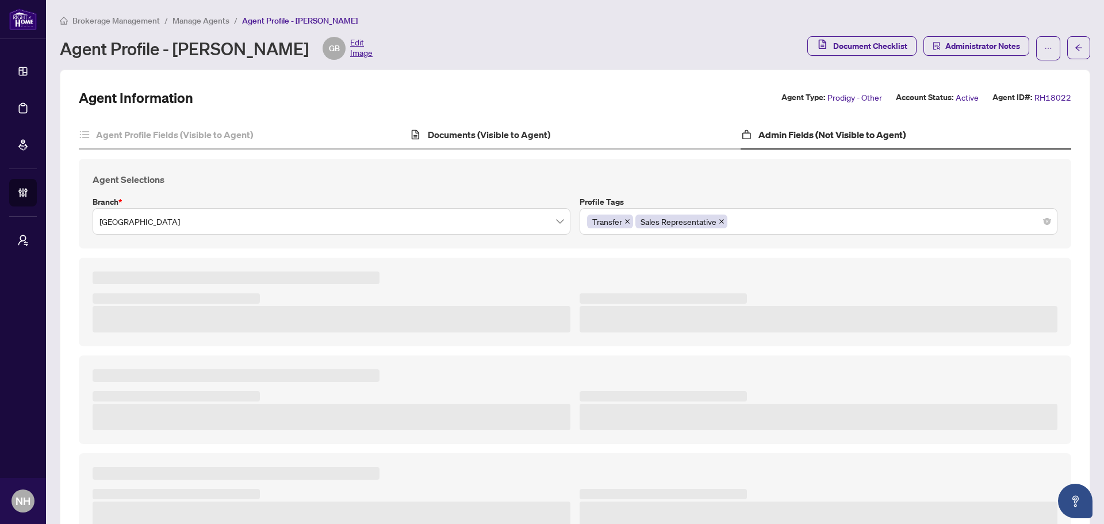
type textarea "**********"
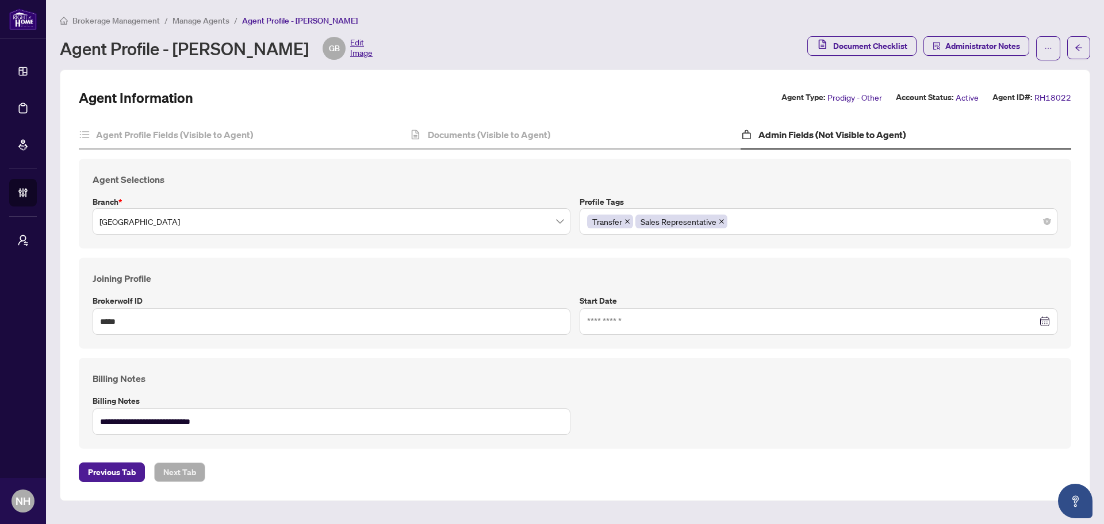
type input "**********"
drag, startPoint x: 164, startPoint y: 129, endPoint x: 196, endPoint y: 133, distance: 32.5
click at [164, 129] on h4 "Agent Profile Fields (Visible to Agent)" at bounding box center [174, 135] width 157 height 14
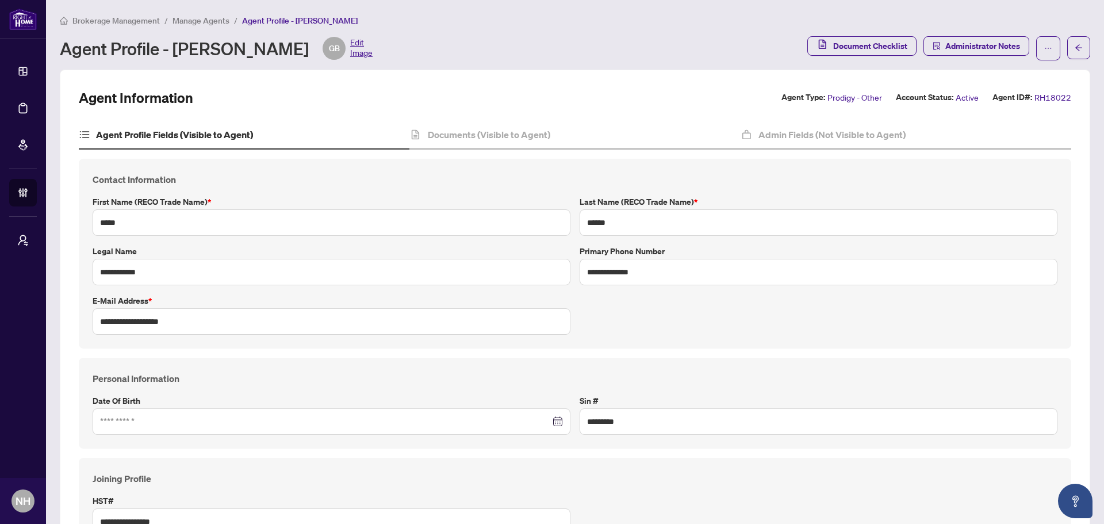
click at [206, 20] on span "Manage Agents" at bounding box center [201, 21] width 57 height 10
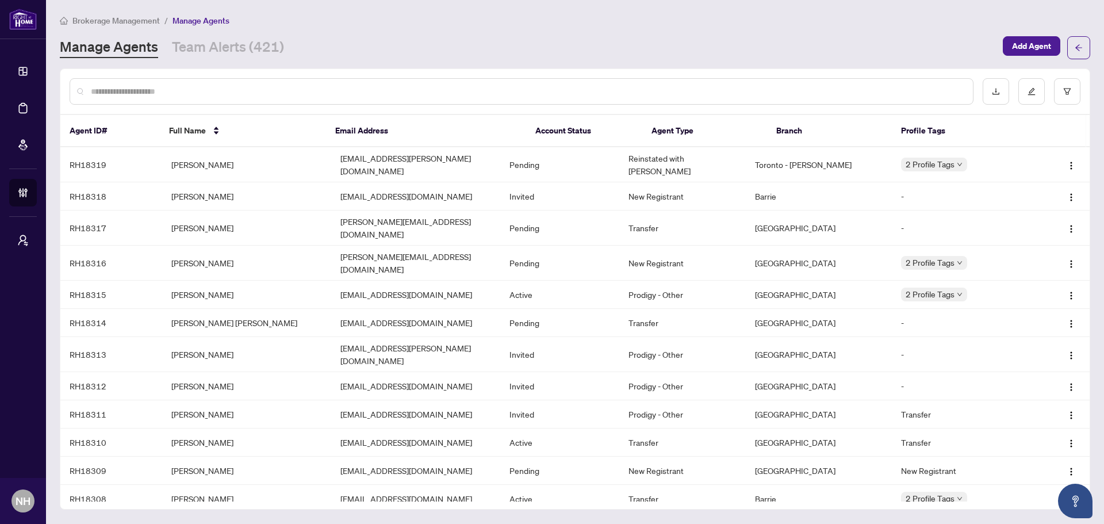
click at [212, 93] on input "text" at bounding box center [527, 91] width 873 height 13
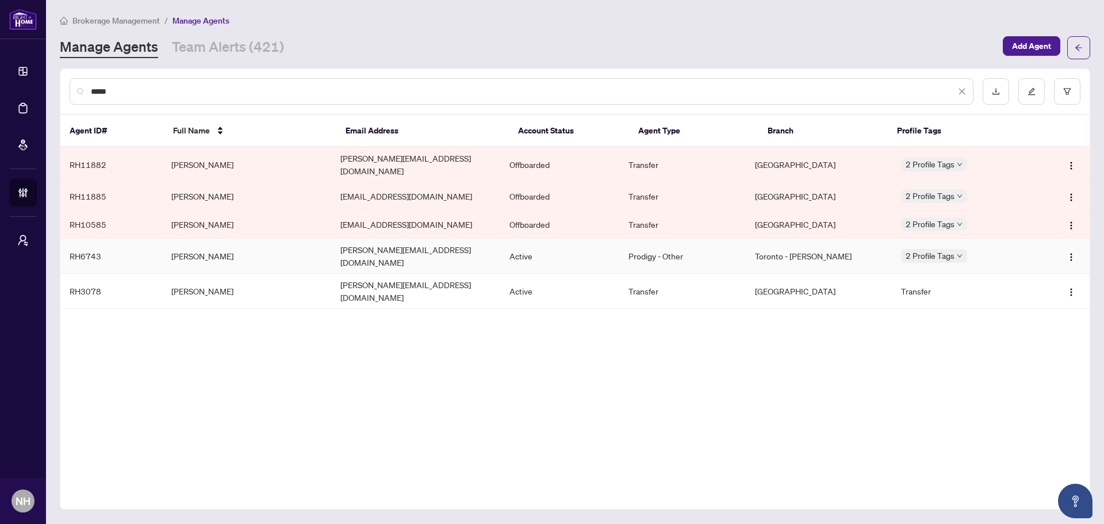
type input "*****"
click at [220, 246] on td "Garry D Anderson" at bounding box center [246, 256] width 169 height 35
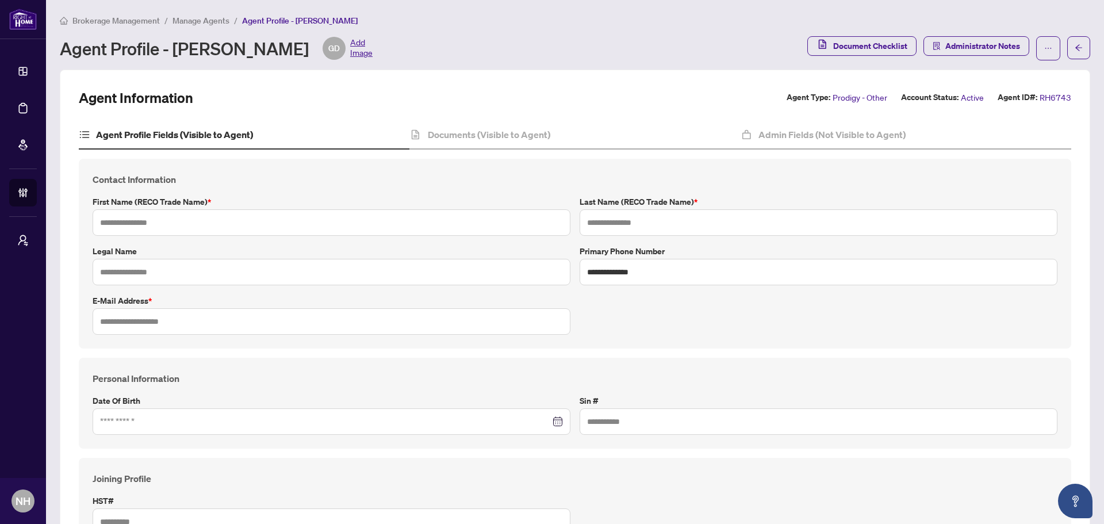
type input "*******"
type input "********"
type input "**********"
type input "*********"
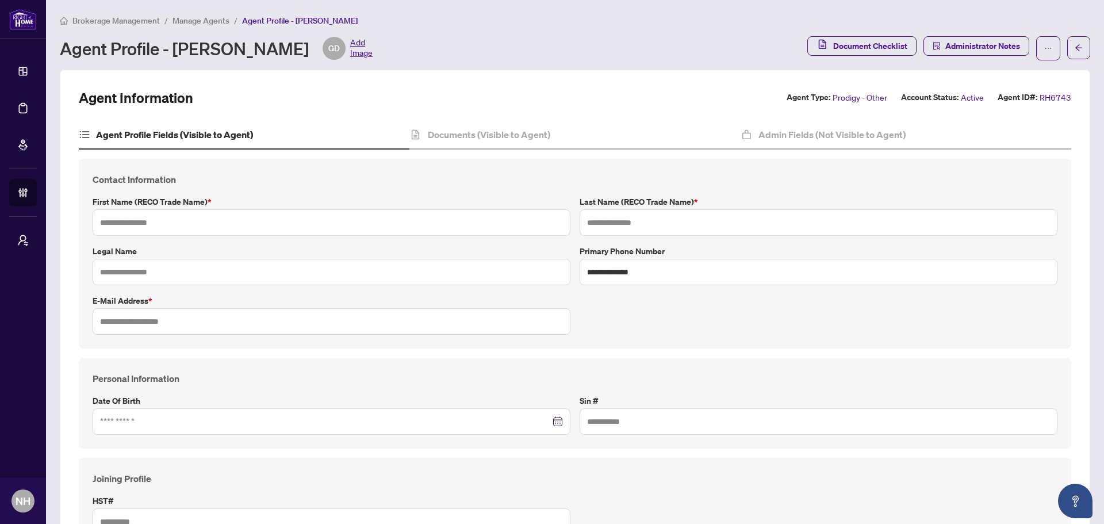
type input "**********"
type input "*******"
type input "**********"
type input "****"
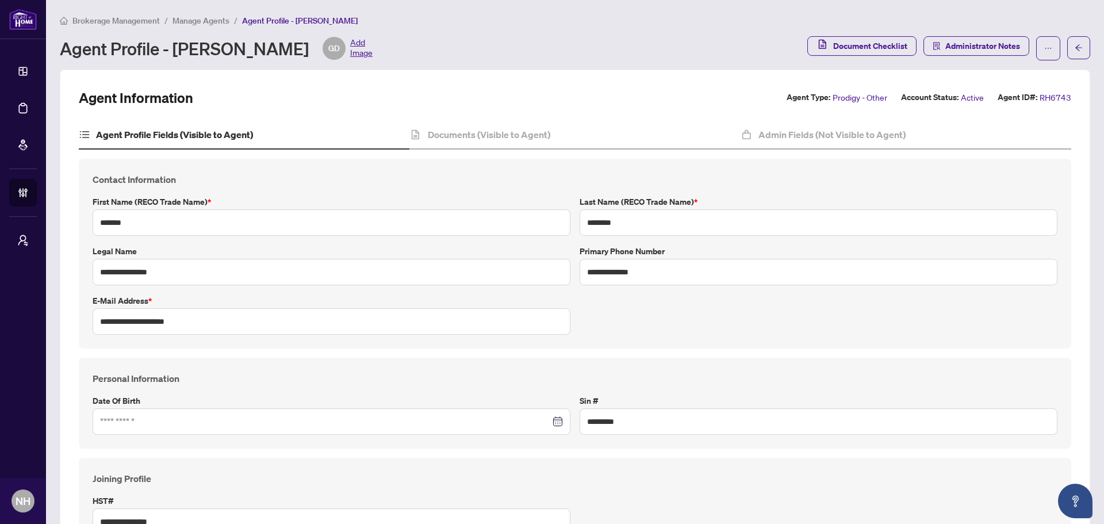
type input "**********"
click at [116, 18] on span "Brokerage Management" at bounding box center [115, 21] width 87 height 10
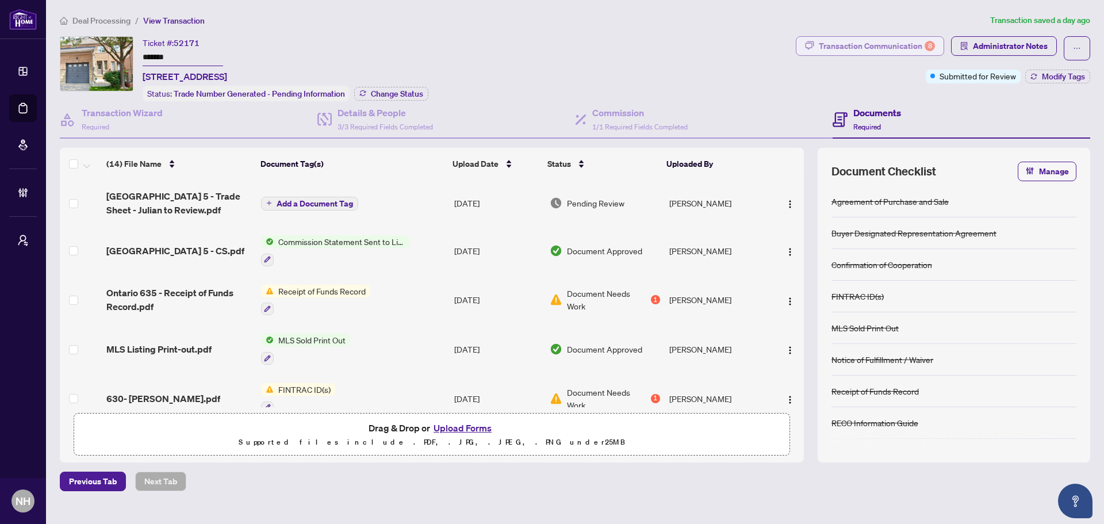
click at [883, 48] on div "Transaction Communication 8" at bounding box center [877, 46] width 116 height 18
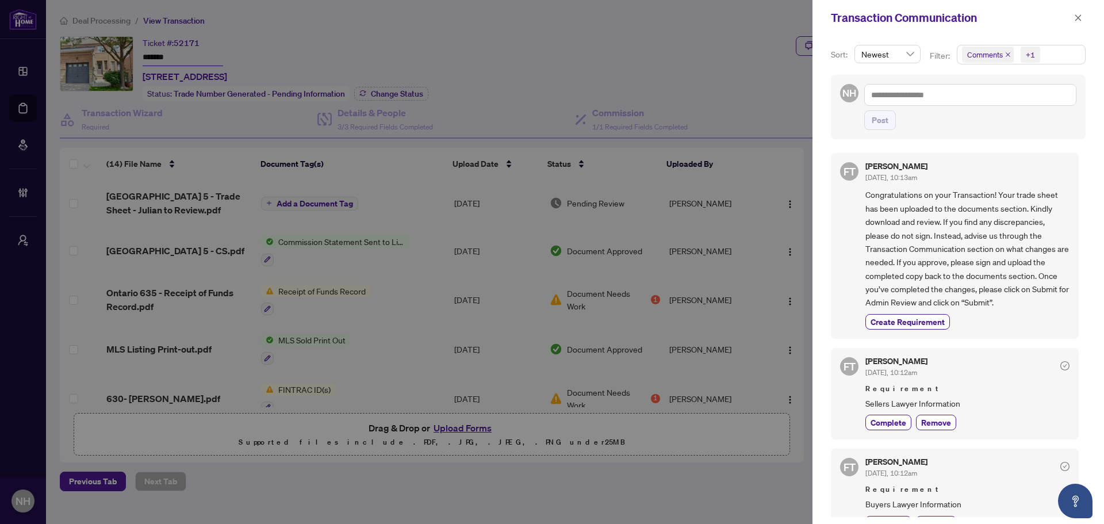
click at [1009, 54] on icon "close" at bounding box center [1008, 55] width 6 height 6
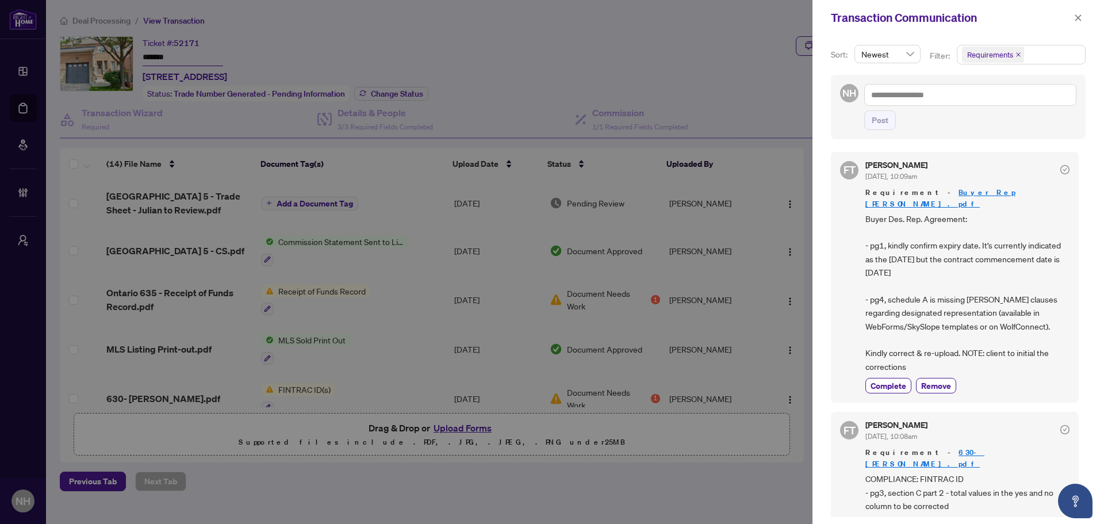
scroll to position [714, 0]
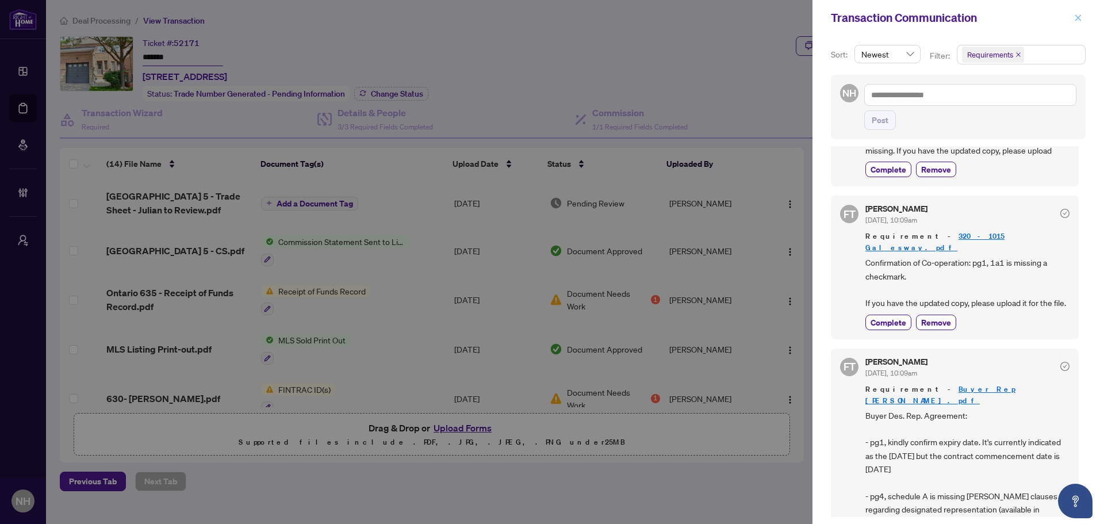
click at [1076, 18] on icon "close" at bounding box center [1078, 18] width 8 height 8
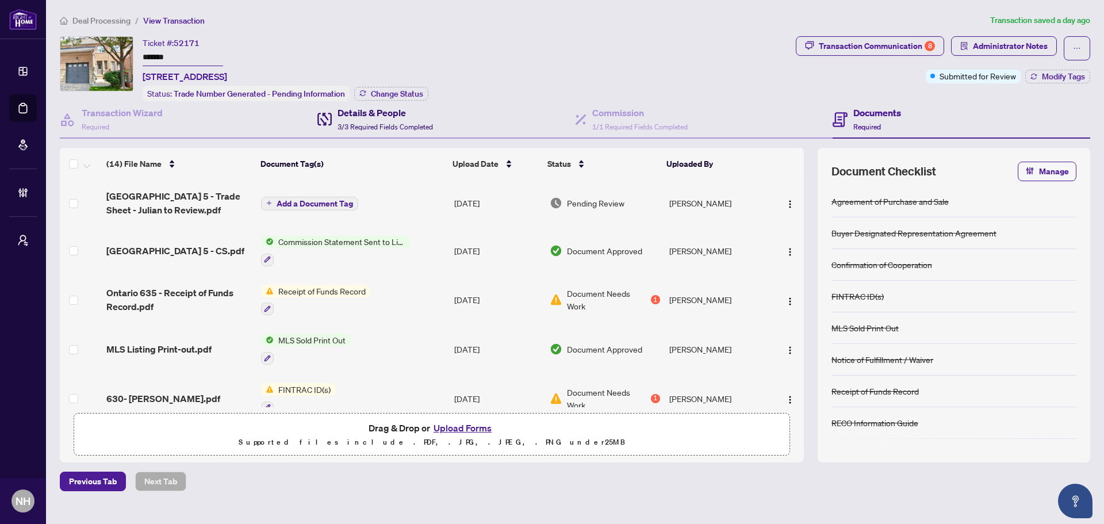
click at [367, 119] on div "Details & People 3/3 Required Fields Completed" at bounding box center [385, 119] width 95 height 27
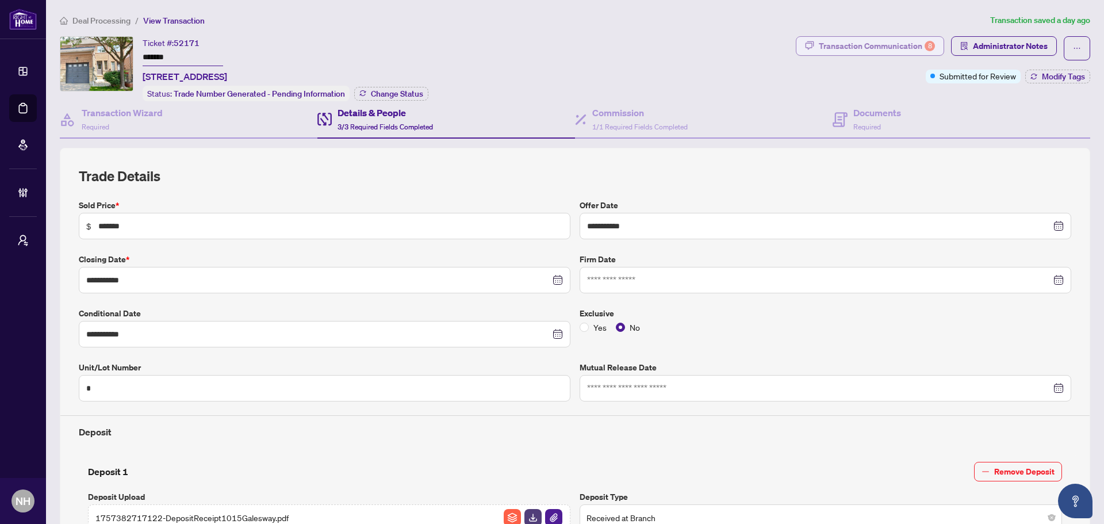
click at [873, 47] on div "Transaction Communication 8" at bounding box center [877, 46] width 116 height 18
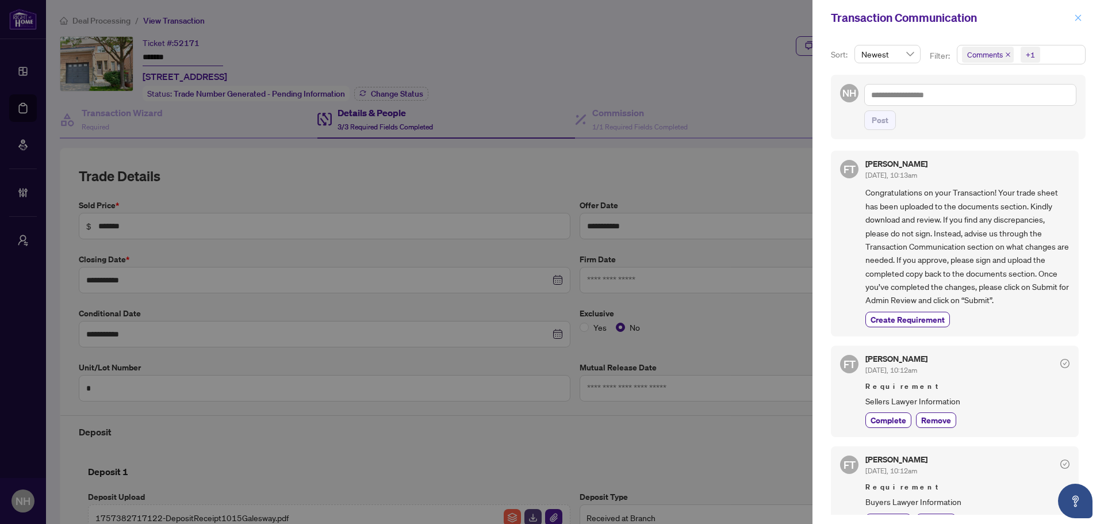
click at [1077, 20] on icon "close" at bounding box center [1078, 17] width 6 height 6
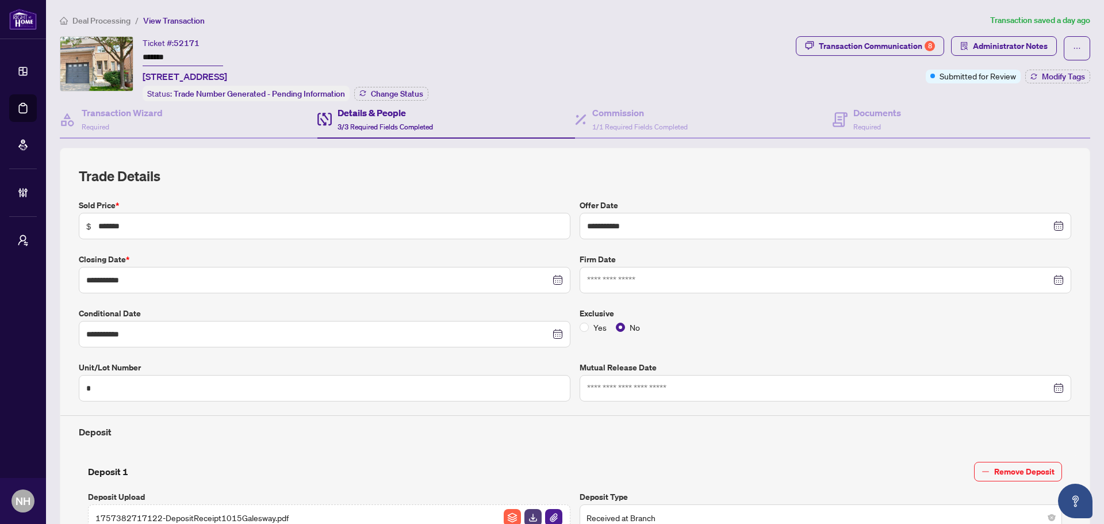
click at [494, 96] on div "Ticket #: 52171 ******* 5-1015 Galesway Blvd, Mississauga, Ontario L5V 3B2, Can…" at bounding box center [425, 68] width 731 height 65
click at [104, 21] on span "Deal Processing" at bounding box center [101, 21] width 58 height 10
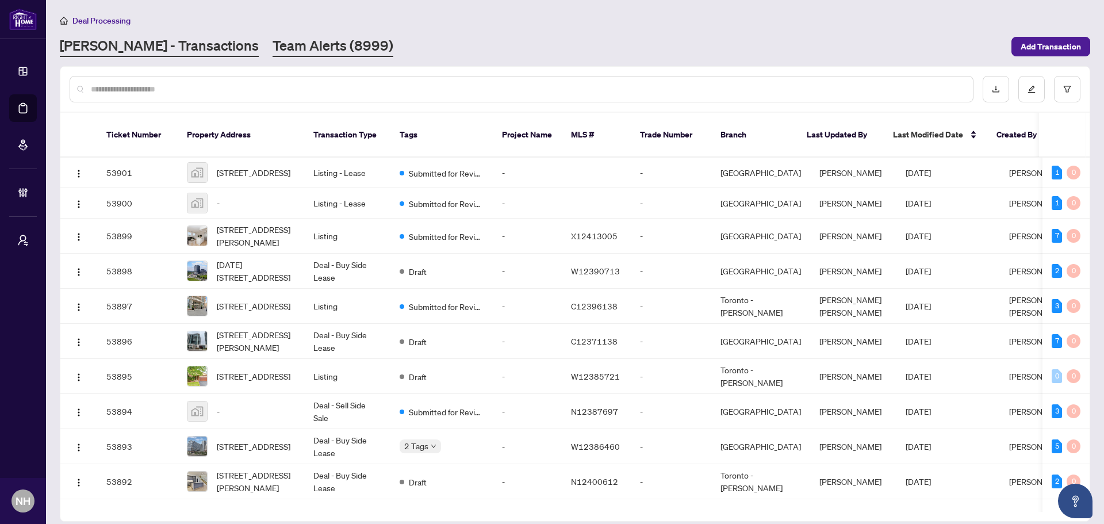
click at [277, 37] on link "Team Alerts (8999)" at bounding box center [333, 46] width 121 height 21
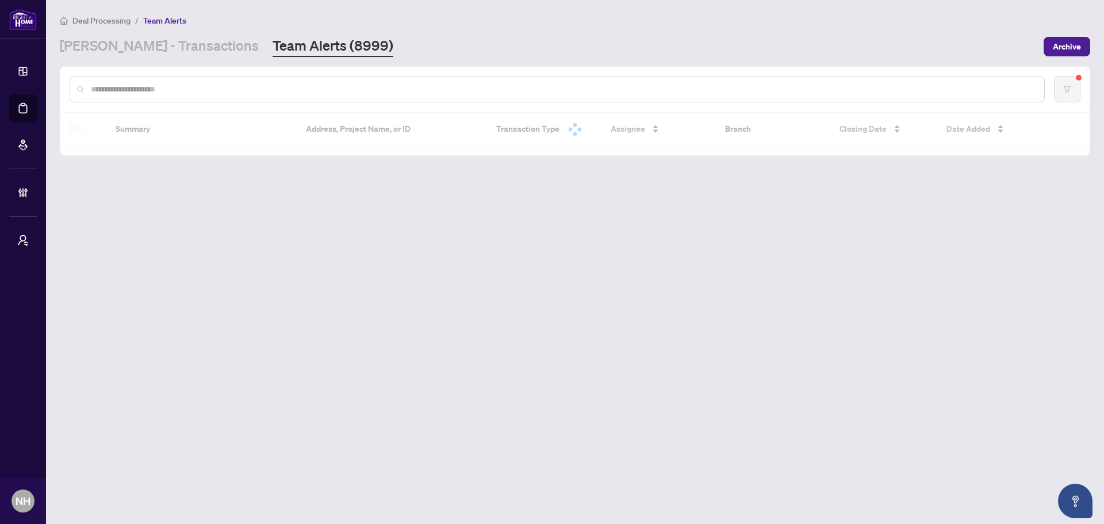
click at [293, 98] on div at bounding box center [557, 89] width 975 height 26
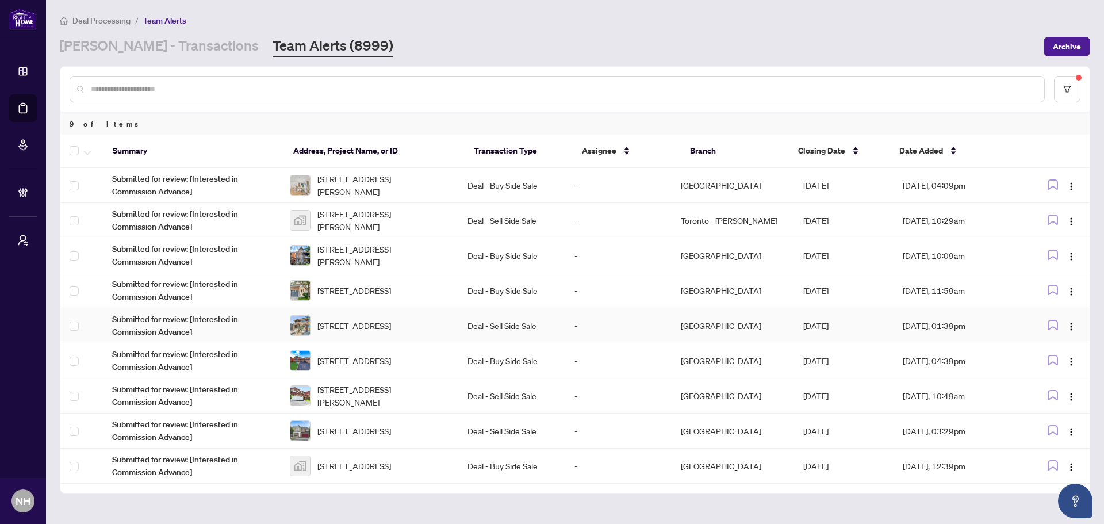
click at [377, 319] on span "[STREET_ADDRESS]" at bounding box center [354, 325] width 74 height 13
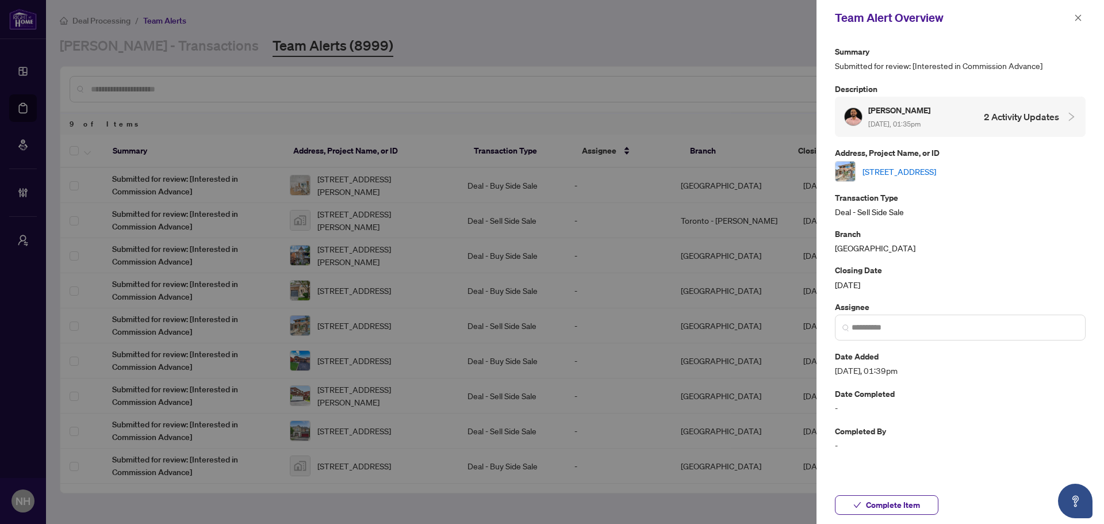
click at [907, 170] on link "[STREET_ADDRESS]" at bounding box center [900, 171] width 74 height 13
click at [1080, 16] on icon "close" at bounding box center [1078, 18] width 8 height 8
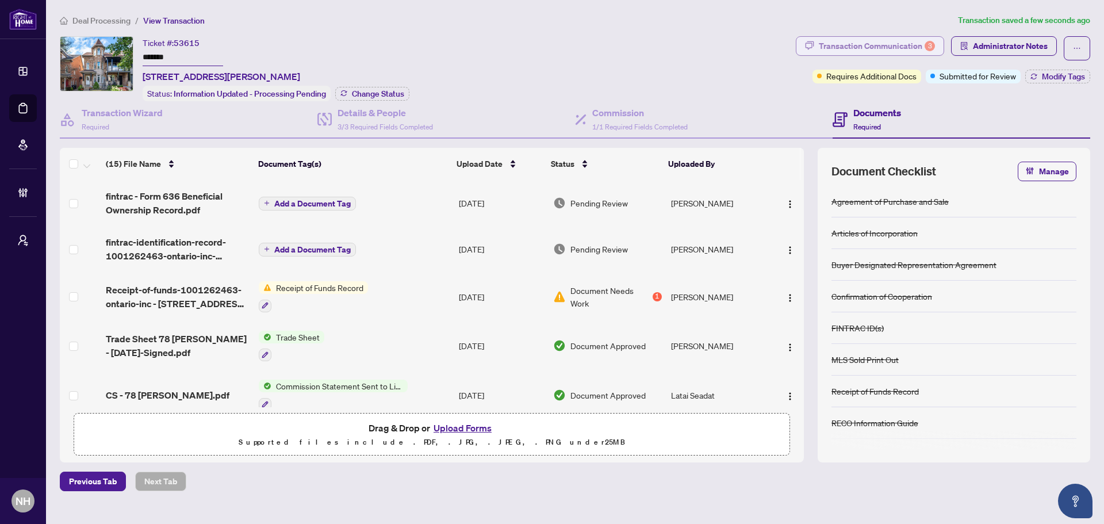
click at [865, 37] on div "Transaction Communication 3" at bounding box center [877, 46] width 116 height 18
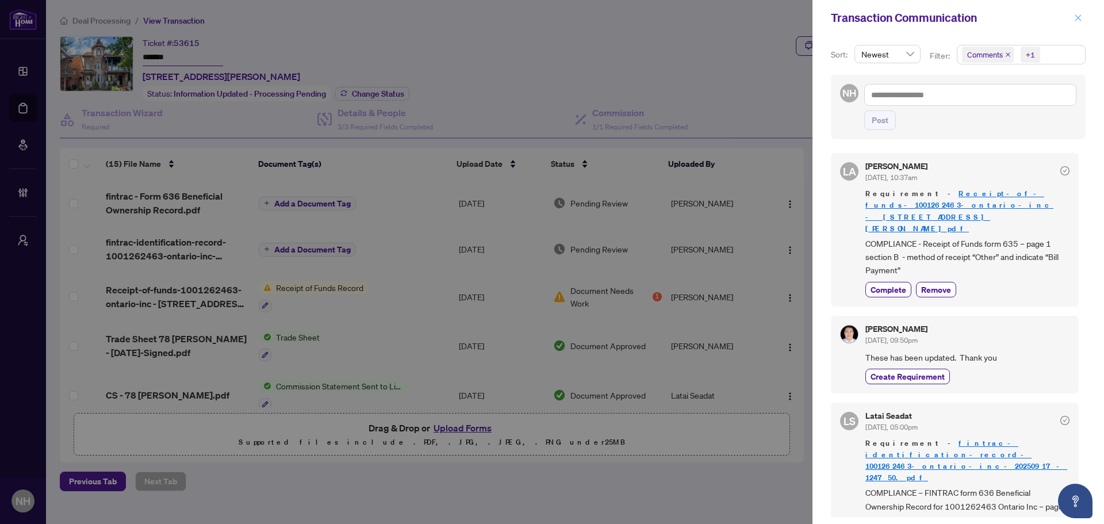
click at [1075, 17] on icon "close" at bounding box center [1078, 18] width 8 height 8
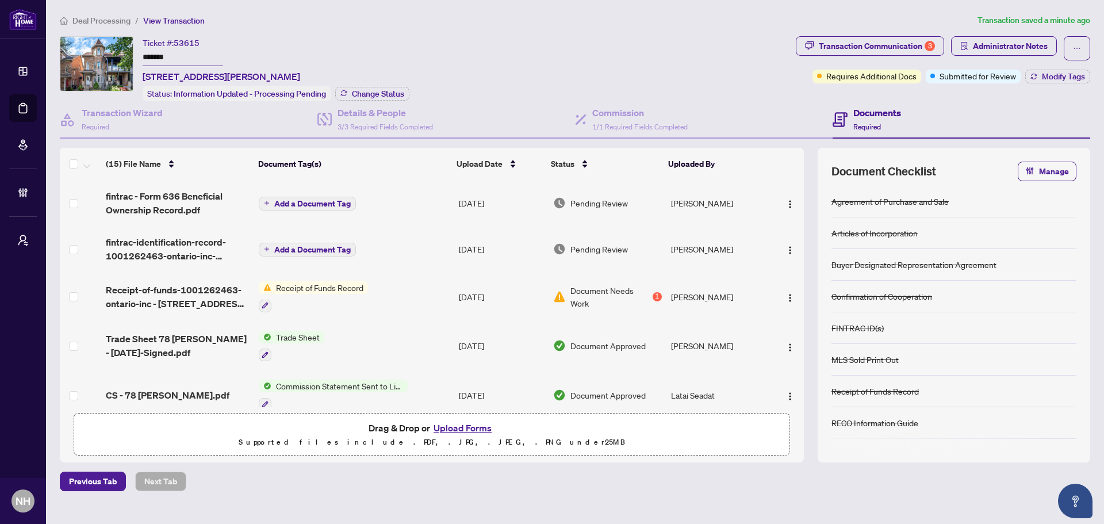
click at [93, 18] on span "Deal Processing" at bounding box center [101, 21] width 58 height 10
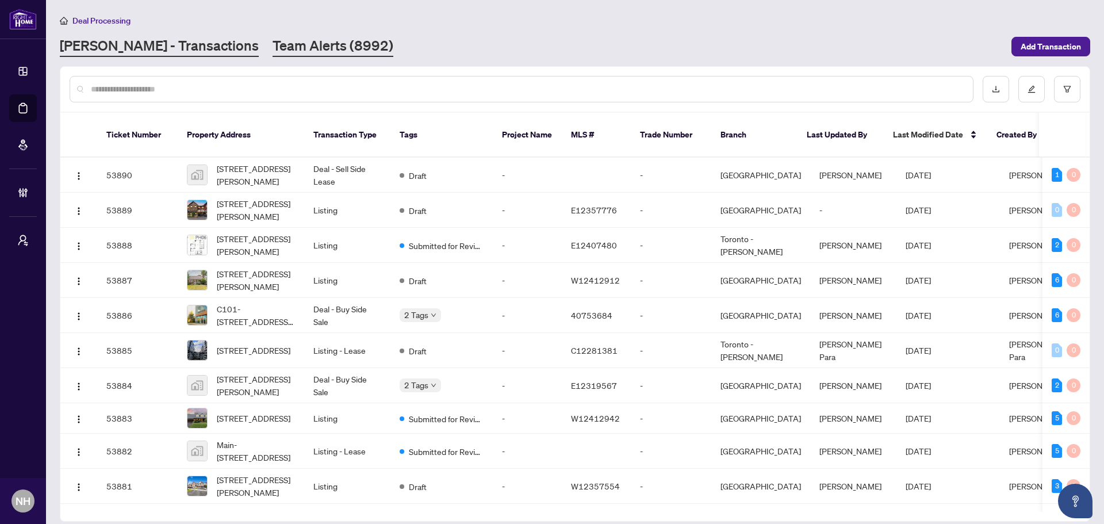
click at [273, 48] on link "Team Alerts (8992)" at bounding box center [333, 46] width 121 height 21
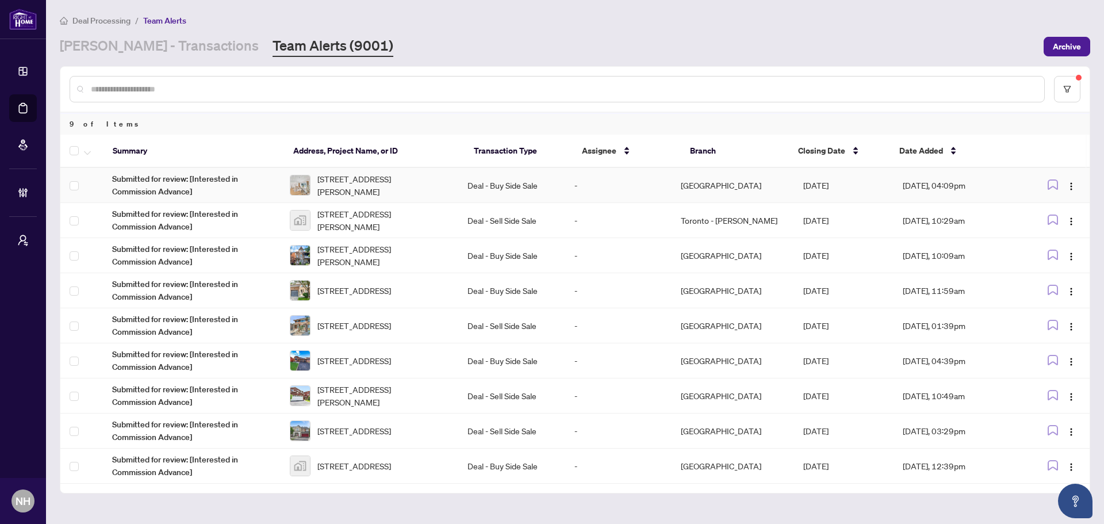
click at [387, 193] on span "[STREET_ADDRESS][PERSON_NAME]" at bounding box center [383, 185] width 132 height 25
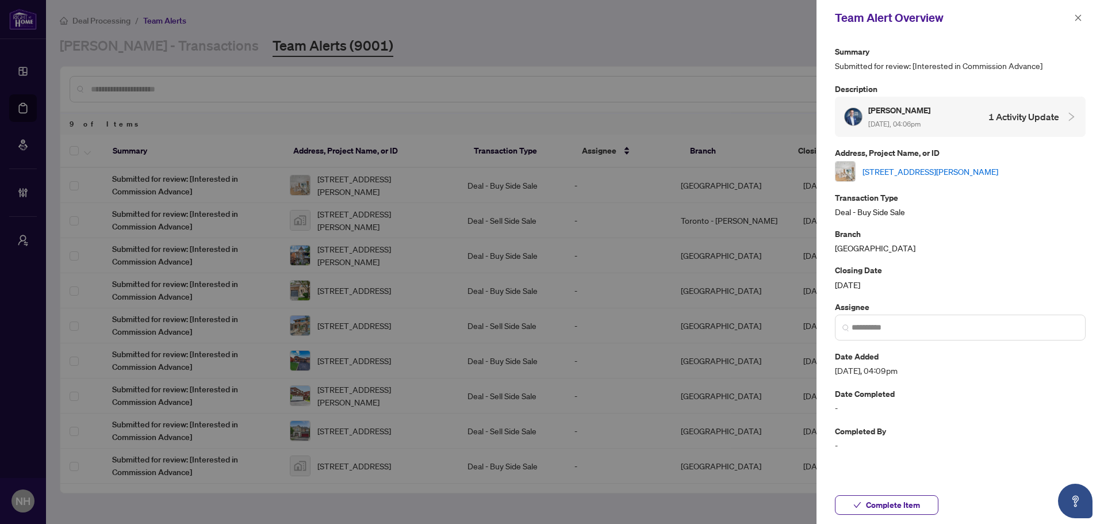
click at [951, 170] on link "[STREET_ADDRESS][PERSON_NAME]" at bounding box center [931, 171] width 136 height 13
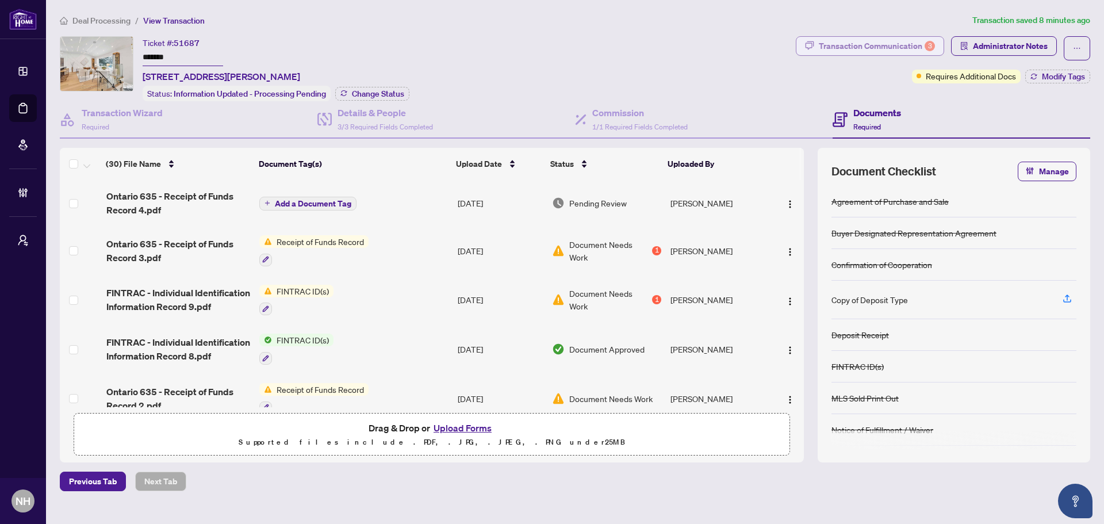
click at [868, 44] on div "Transaction Communication 3" at bounding box center [877, 46] width 116 height 18
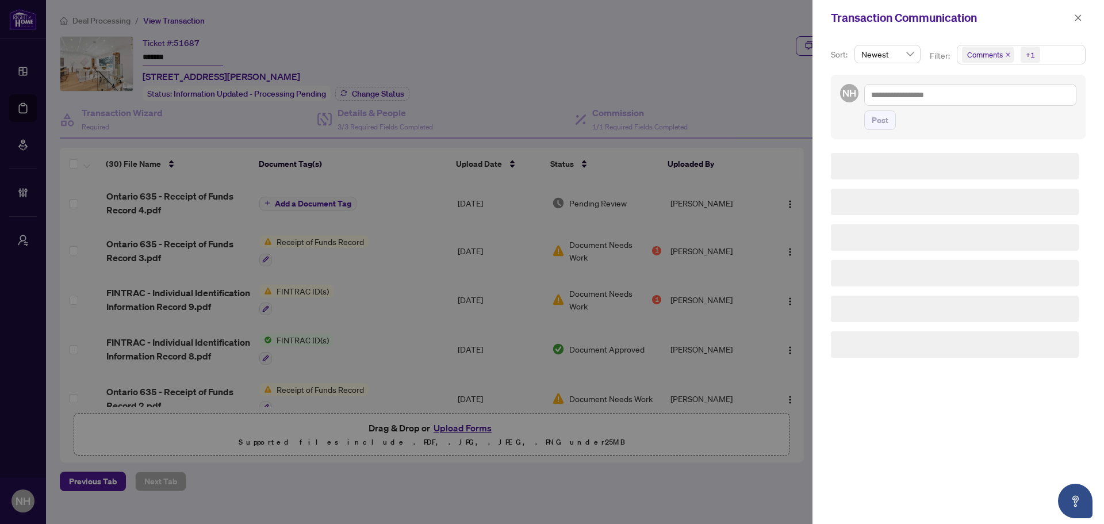
scroll to position [2, 0]
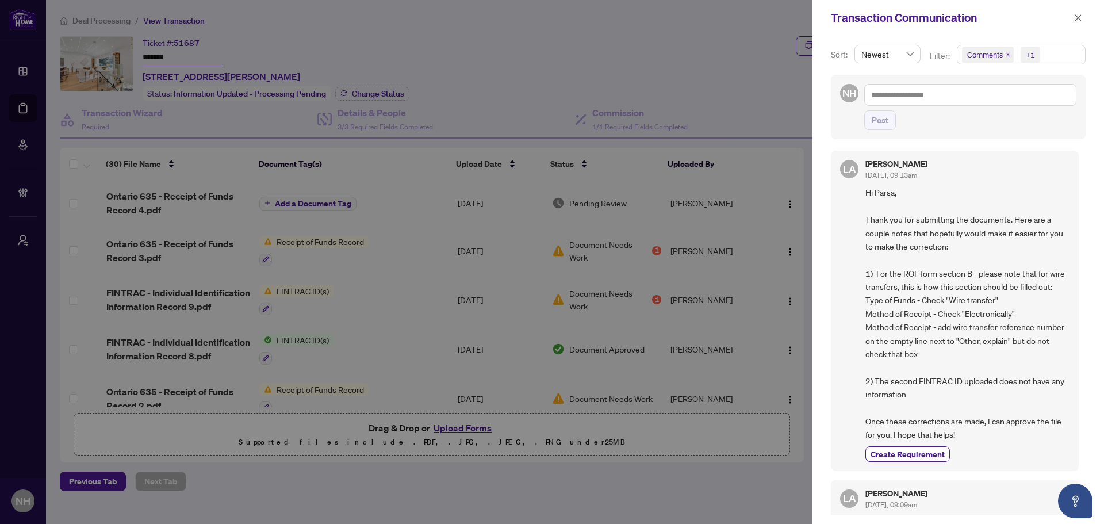
click at [1006, 56] on icon "close" at bounding box center [1008, 54] width 5 height 5
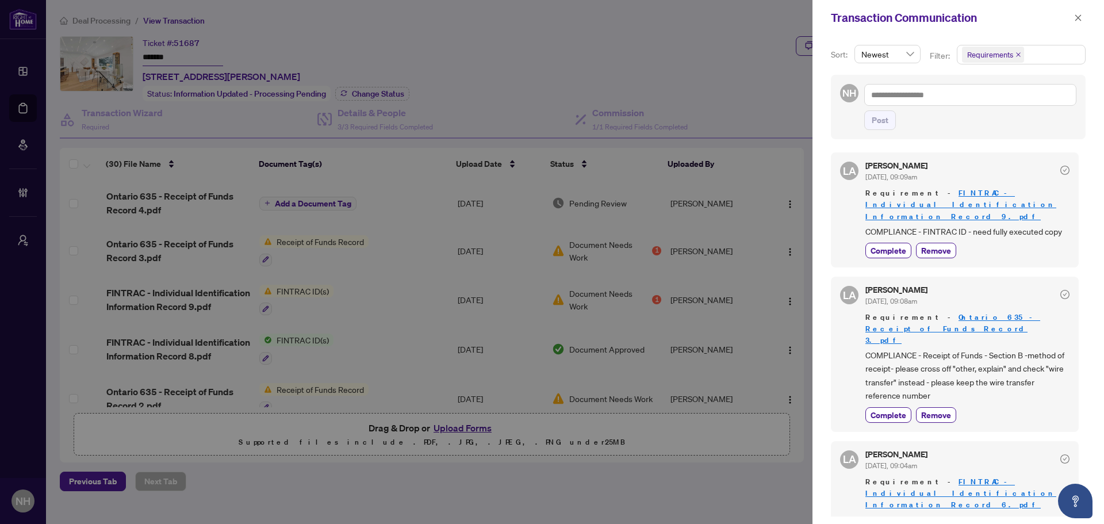
scroll to position [0, 0]
click at [1076, 15] on icon "close" at bounding box center [1078, 18] width 8 height 8
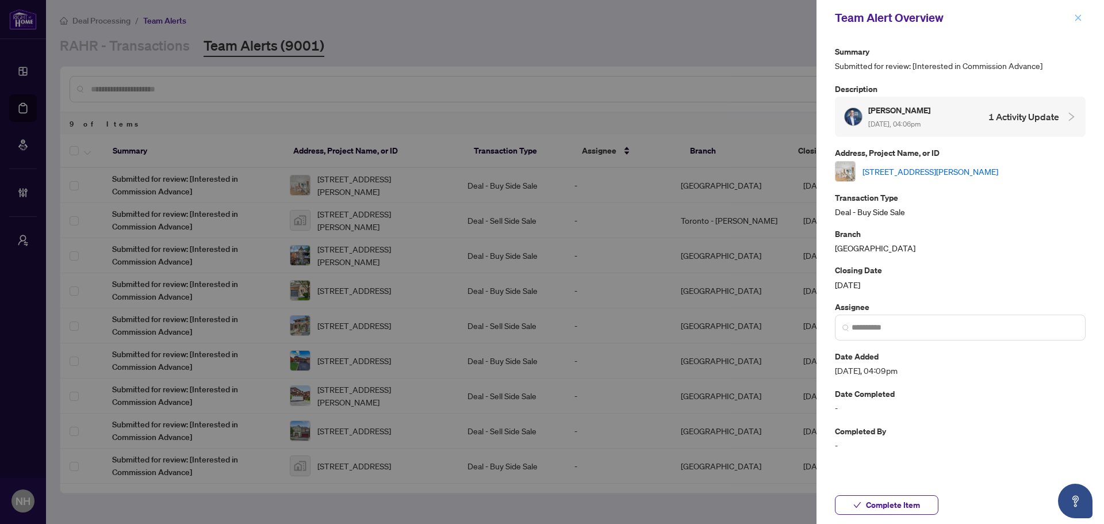
click at [1085, 21] on button "button" at bounding box center [1078, 18] width 15 height 14
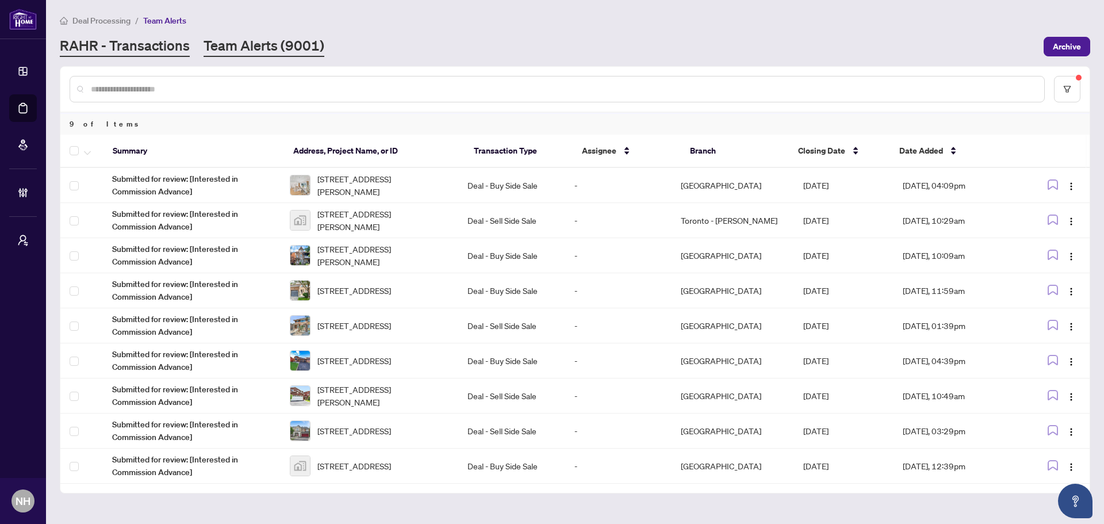
click at [123, 48] on link "RAHR - Transactions" at bounding box center [125, 46] width 130 height 21
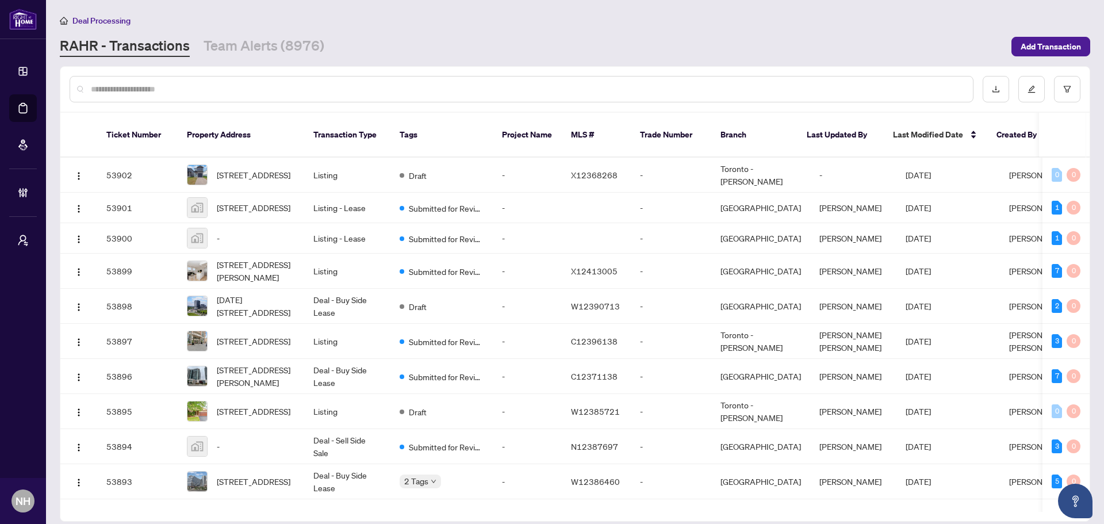
click at [290, 32] on div "Deal Processing RAHR - Transactions Team Alerts (8976) Add Transaction" at bounding box center [575, 35] width 1031 height 43
click at [290, 49] on link "Team Alerts (8976)" at bounding box center [264, 46] width 121 height 21
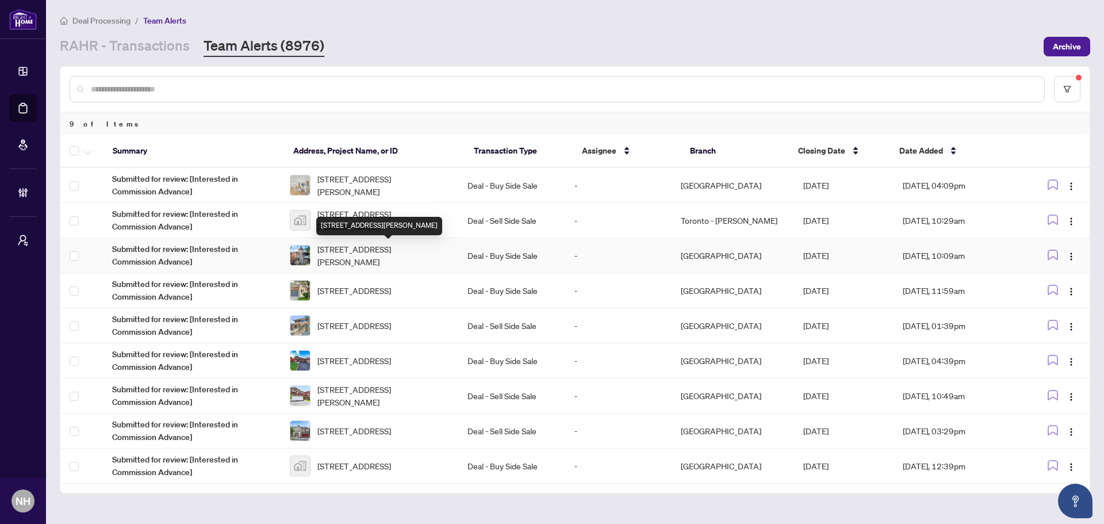
click at [376, 252] on span "78 Rory Rd, Toronto, Ontario M6L 3G1, Canada" at bounding box center [383, 255] width 132 height 25
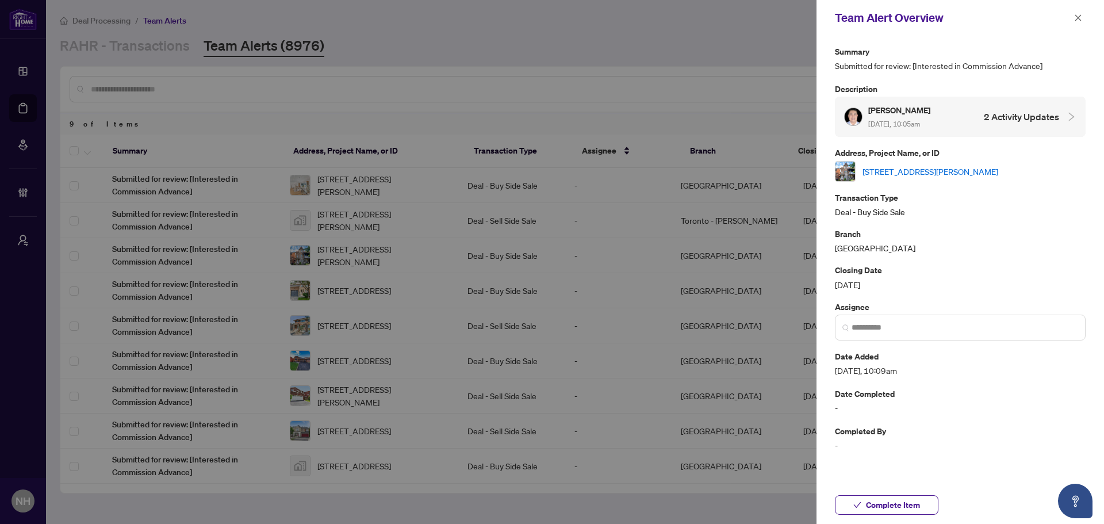
click at [940, 174] on link "78 Rory Rd, Toronto, Ontario M6L 3G1, Canada" at bounding box center [931, 171] width 136 height 13
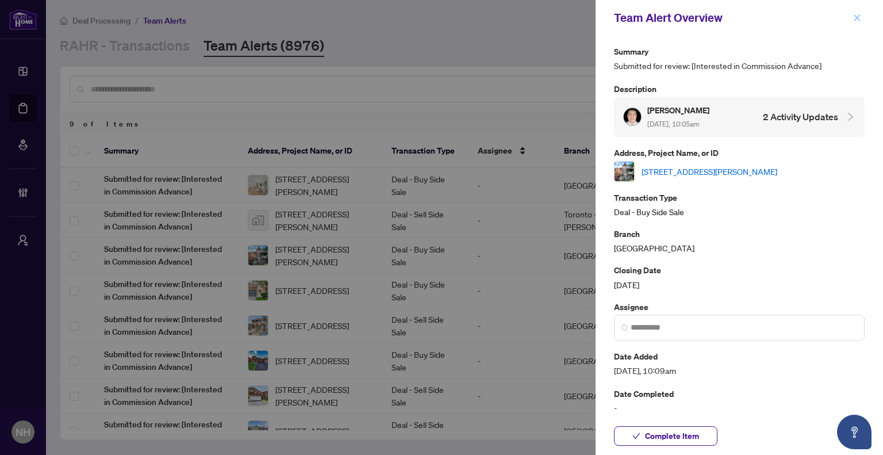
click at [855, 16] on icon "close" at bounding box center [858, 17] width 6 height 6
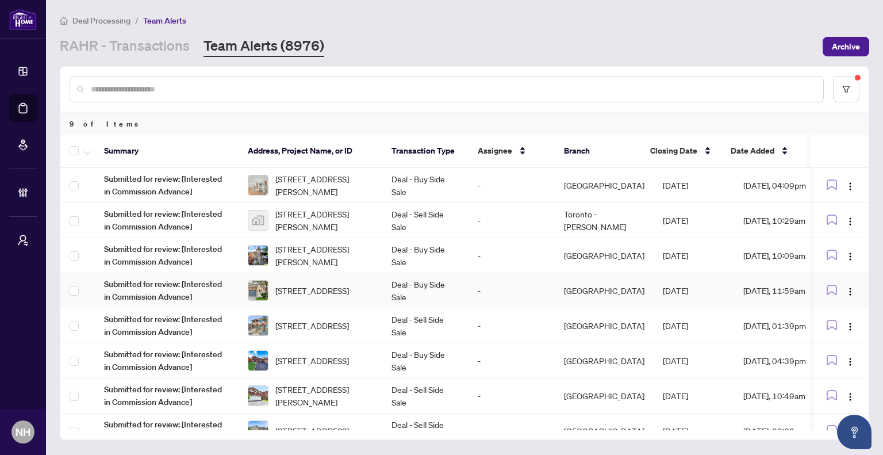
click at [325, 292] on span "5-1015 Galesway Blvd, Mississauga, Ontario L5V 3B2, Canada" at bounding box center [312, 290] width 74 height 13
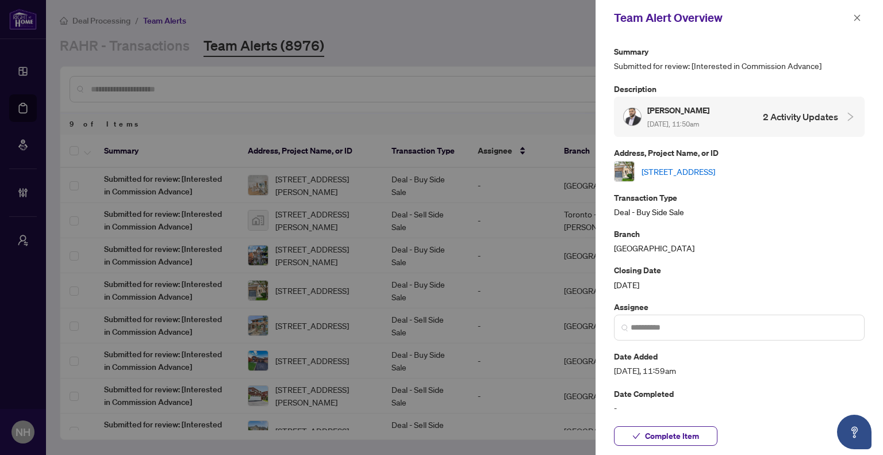
click at [715, 169] on link "5-1015 Galesway Blvd, Mississauga, Ontario L5V 3B2, Canada" at bounding box center [679, 171] width 74 height 13
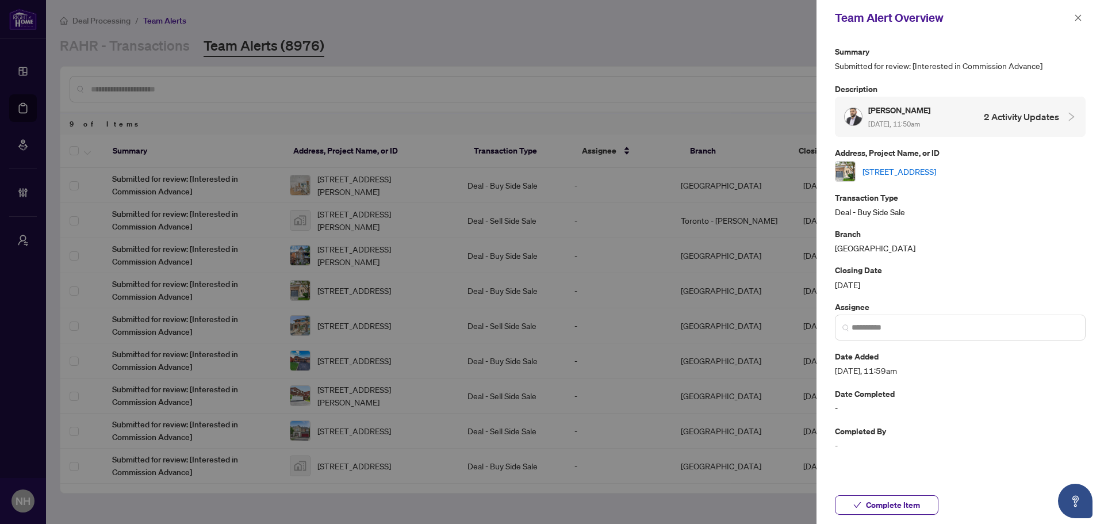
click at [215, 59] on div at bounding box center [552, 262] width 1104 height 524
click at [1080, 13] on span "button" at bounding box center [1078, 18] width 8 height 18
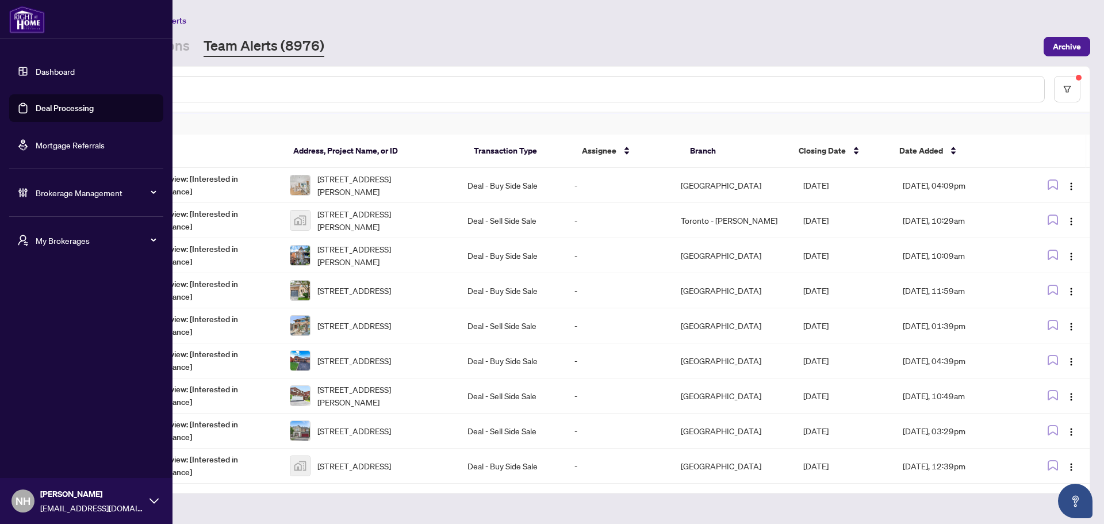
click at [104, 194] on span "Brokerage Management" at bounding box center [96, 192] width 120 height 13
click at [71, 379] on link "Manage Users" at bounding box center [50, 381] width 52 height 10
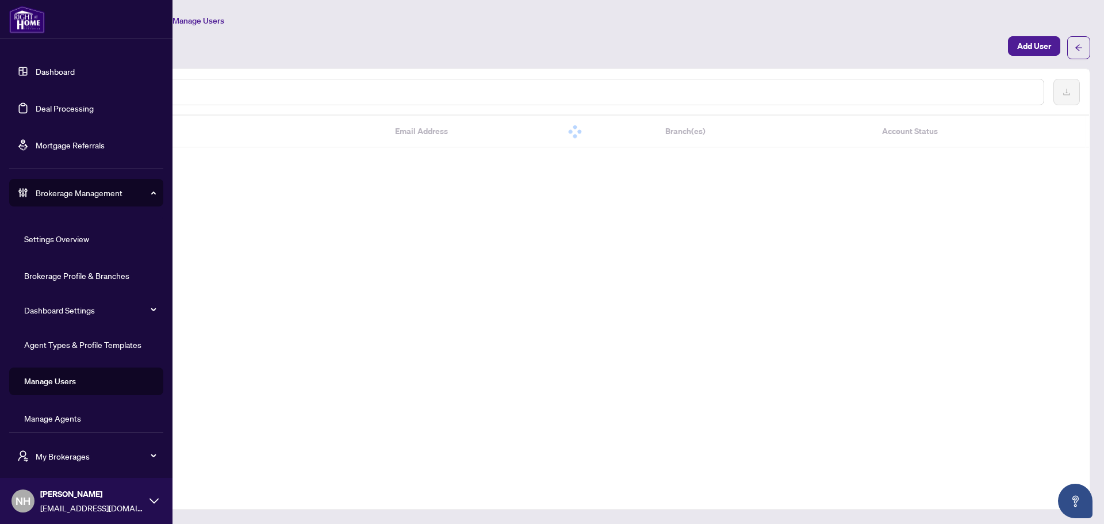
click at [68, 414] on link "Manage Agents" at bounding box center [52, 418] width 57 height 10
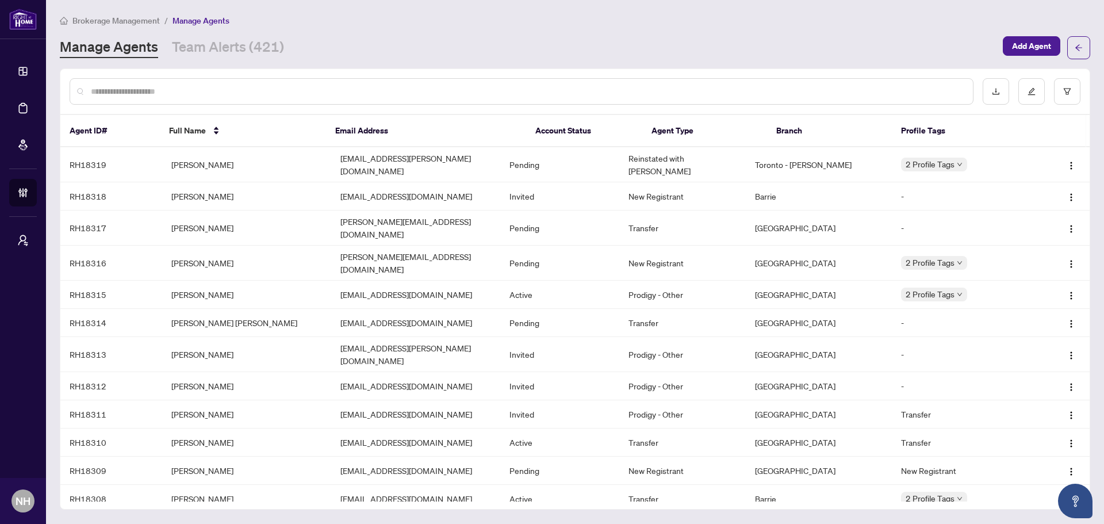
click at [194, 93] on input "text" at bounding box center [527, 91] width 873 height 13
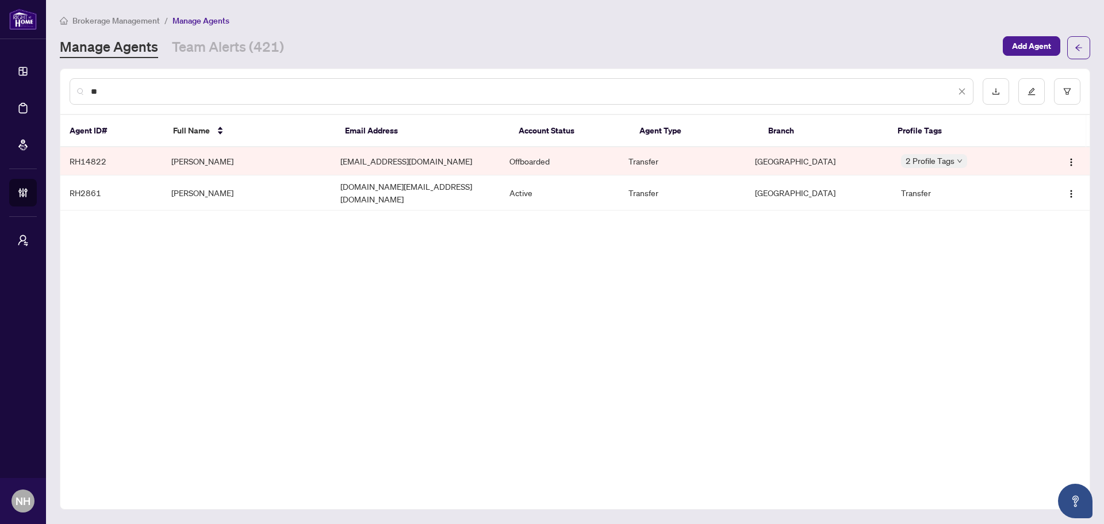
type input "*"
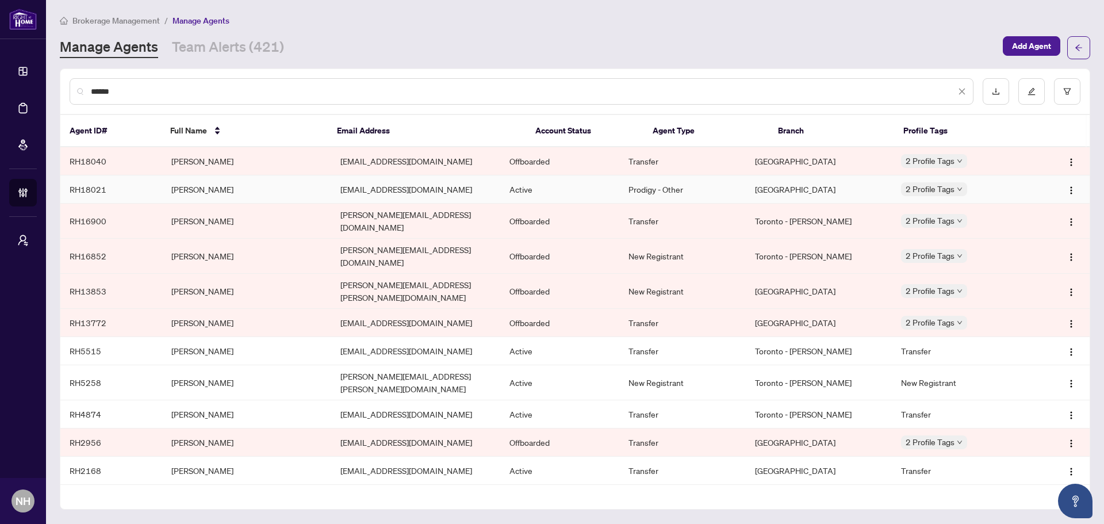
type input "******"
click at [223, 181] on td "Julian Ceballos" at bounding box center [246, 189] width 169 height 28
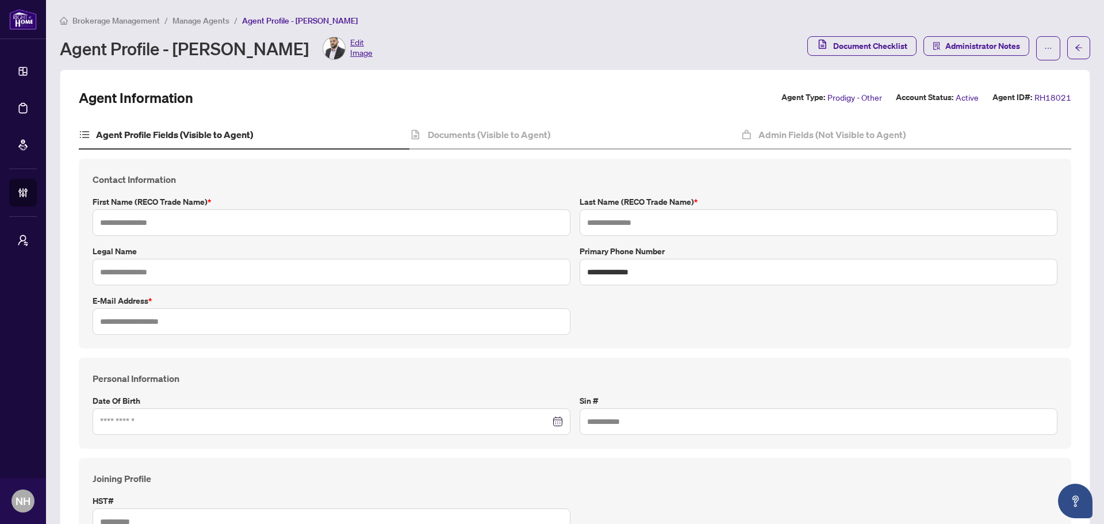
type input "******"
type input "********"
type input "**********"
type input "*********"
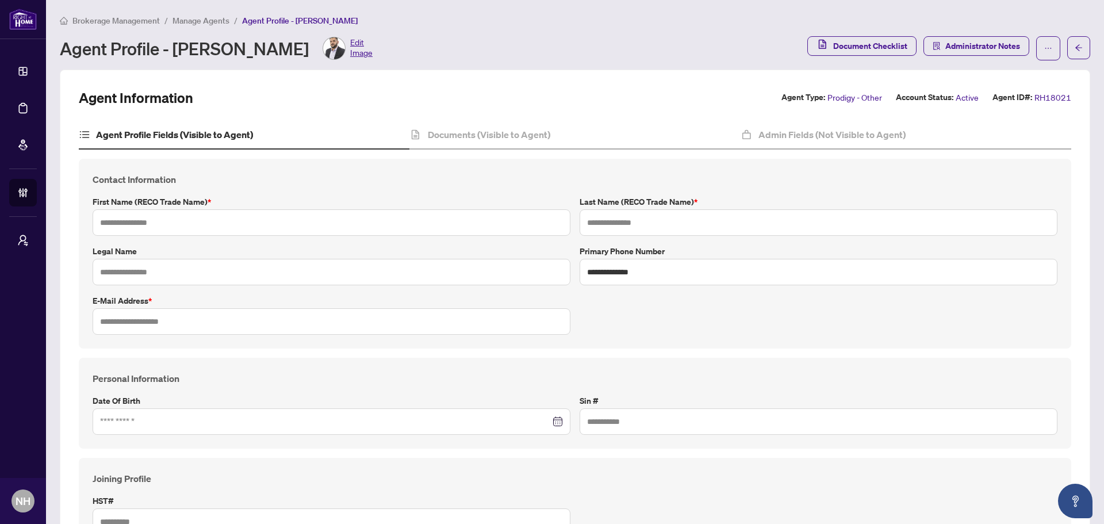
type input "**********"
type input "*******"
type input "**********"
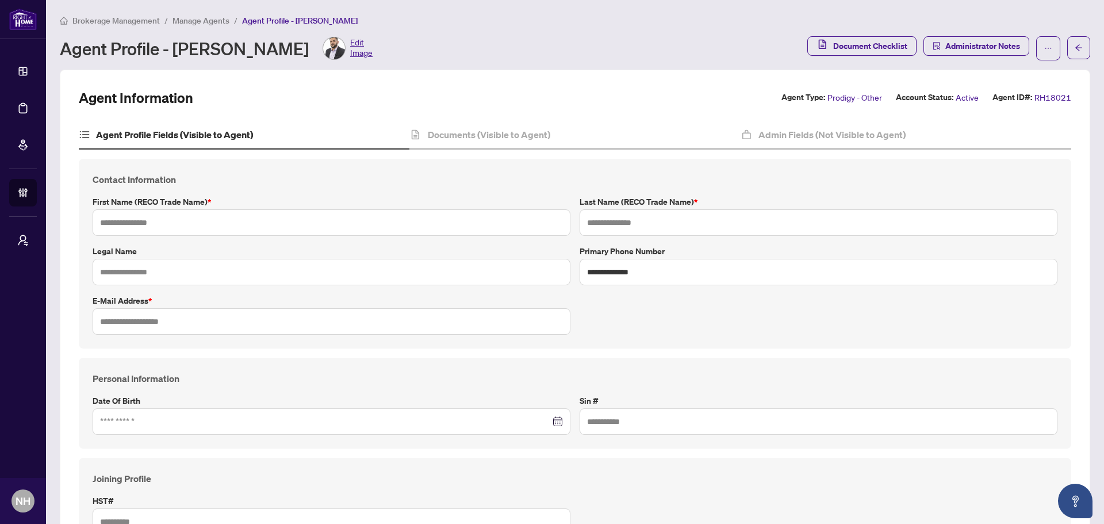
type input "*******"
type input "**********"
type input "****"
type input "**********"
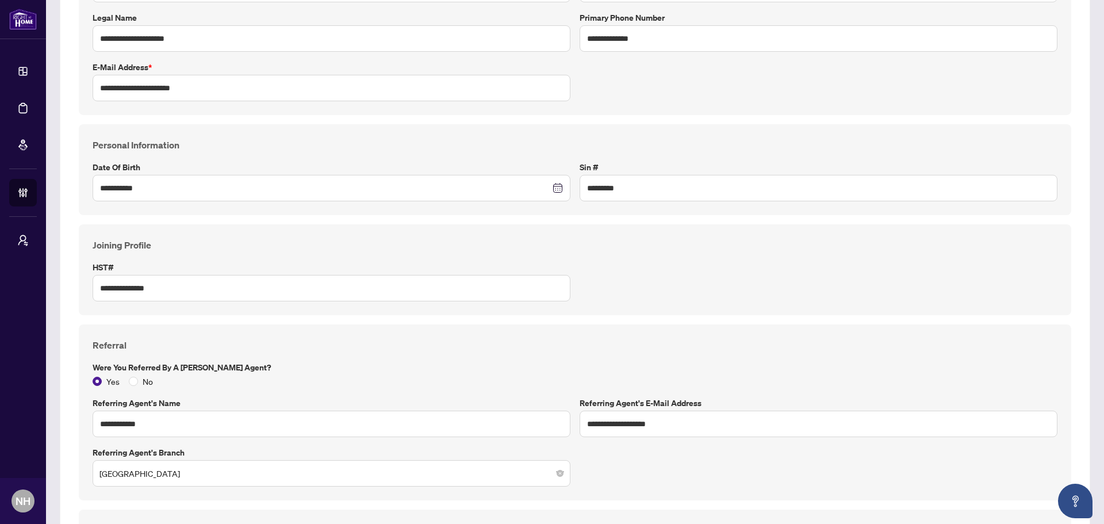
scroll to position [185, 0]
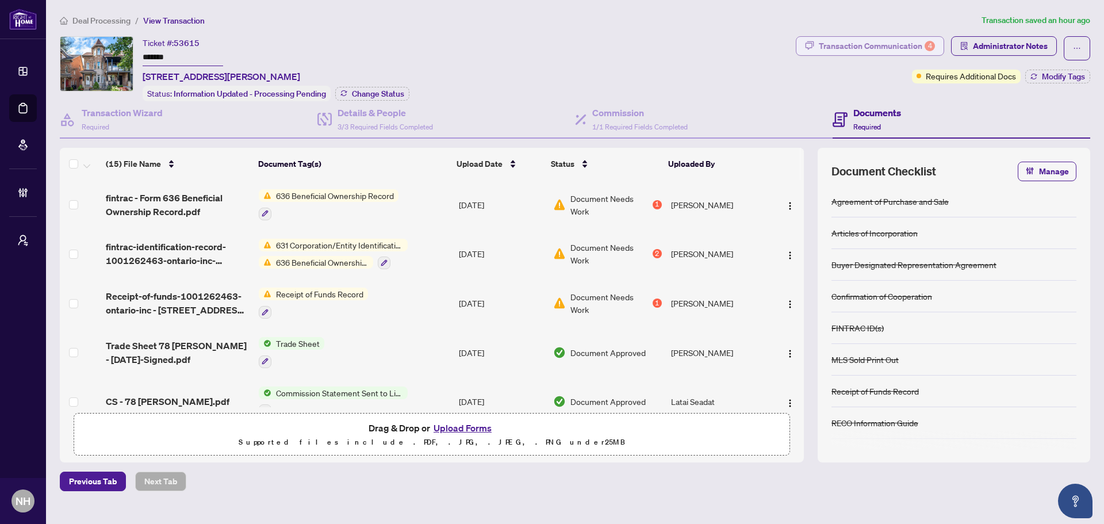
click at [838, 48] on div "Transaction Communication 4" at bounding box center [877, 46] width 116 height 18
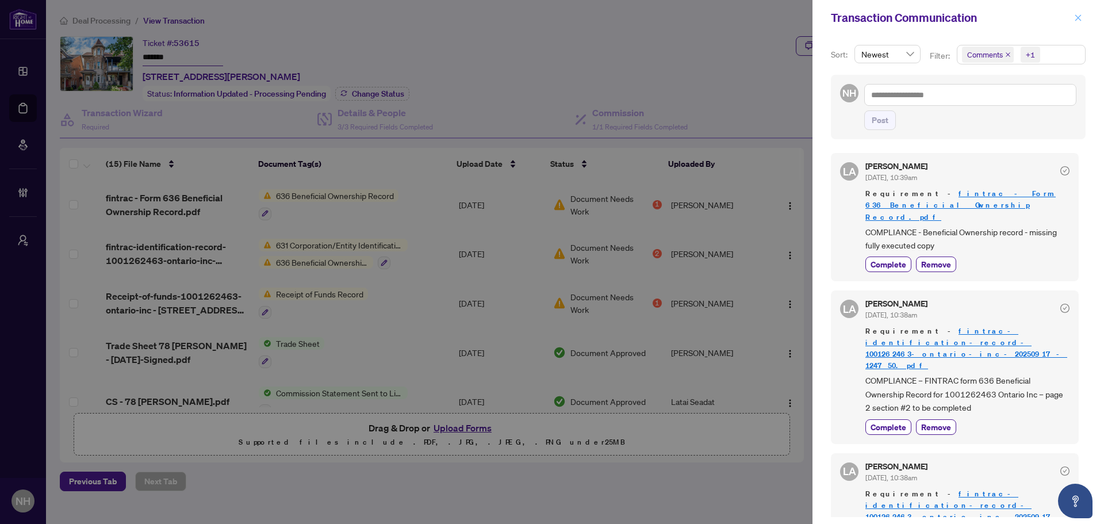
click at [1077, 14] on icon "close" at bounding box center [1078, 18] width 8 height 8
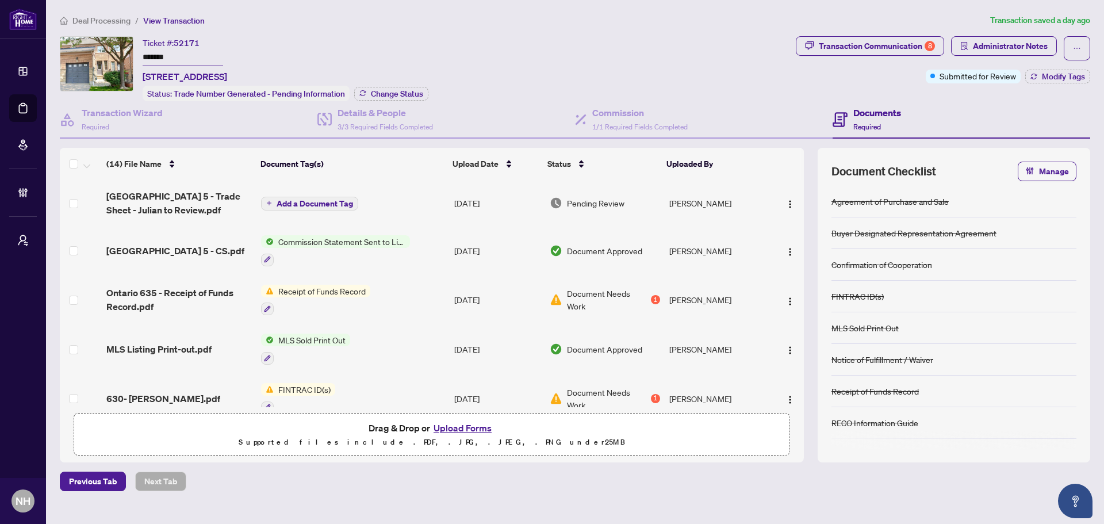
click at [101, 17] on span "Deal Processing" at bounding box center [101, 21] width 58 height 10
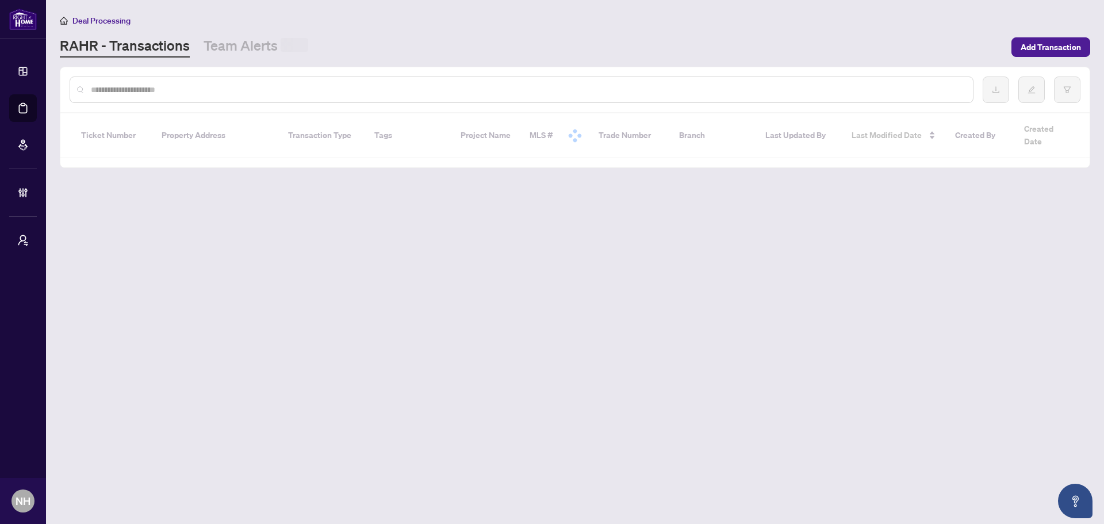
click at [134, 98] on div at bounding box center [522, 89] width 904 height 26
click at [134, 91] on input "text" at bounding box center [527, 89] width 873 height 13
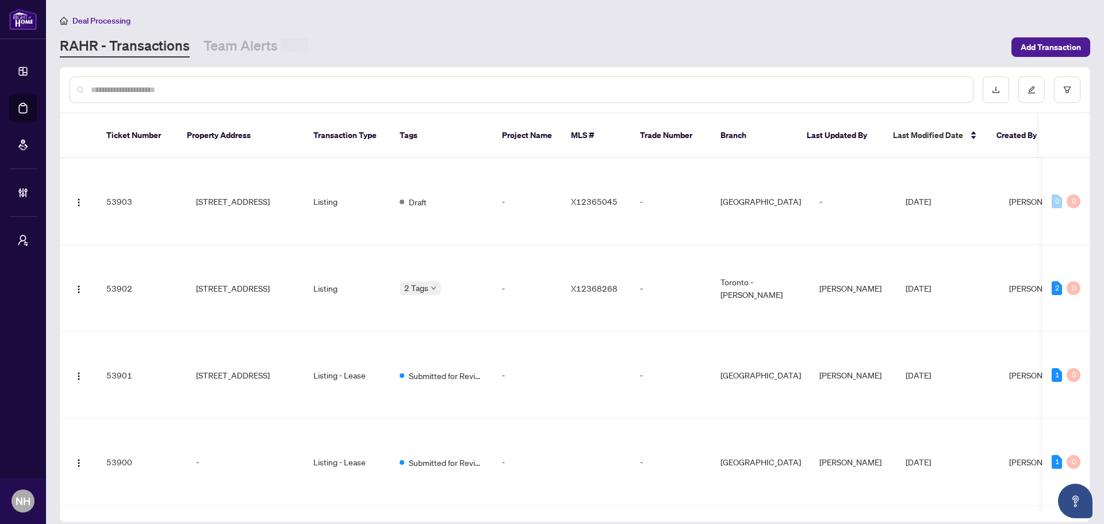
paste input "*****"
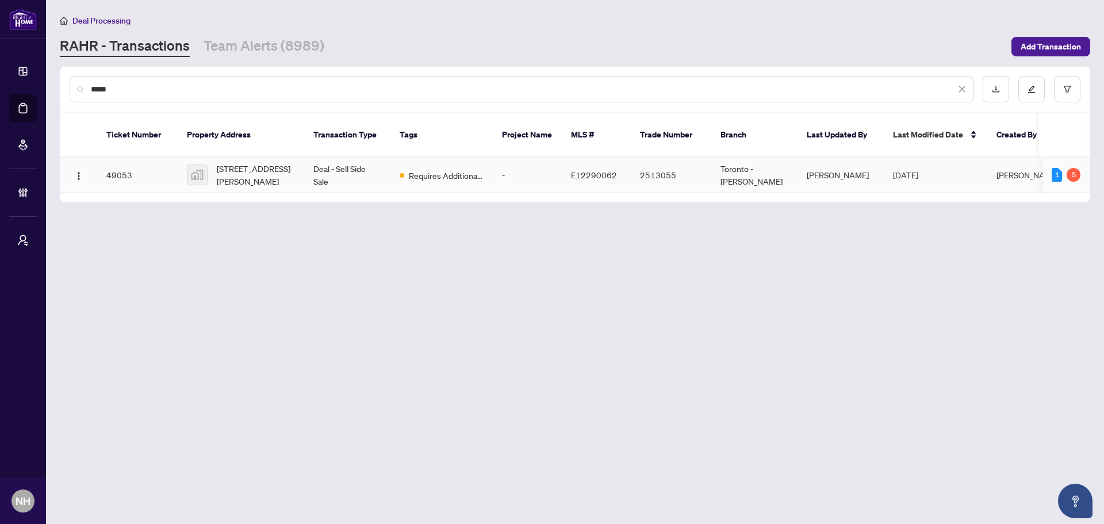
type input "*****"
click at [262, 176] on td "11753 Sheppard Avenue East #1110, Scarborough, Toronto, Ontario M1B 5M3, Canada" at bounding box center [241, 175] width 127 height 35
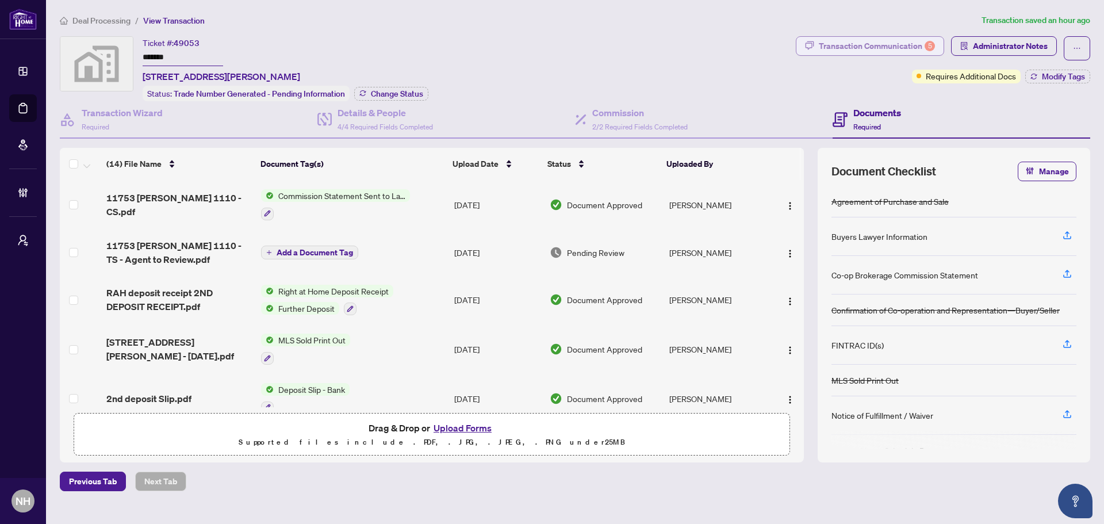
click at [882, 52] on div "Transaction Communication 5" at bounding box center [877, 46] width 116 height 18
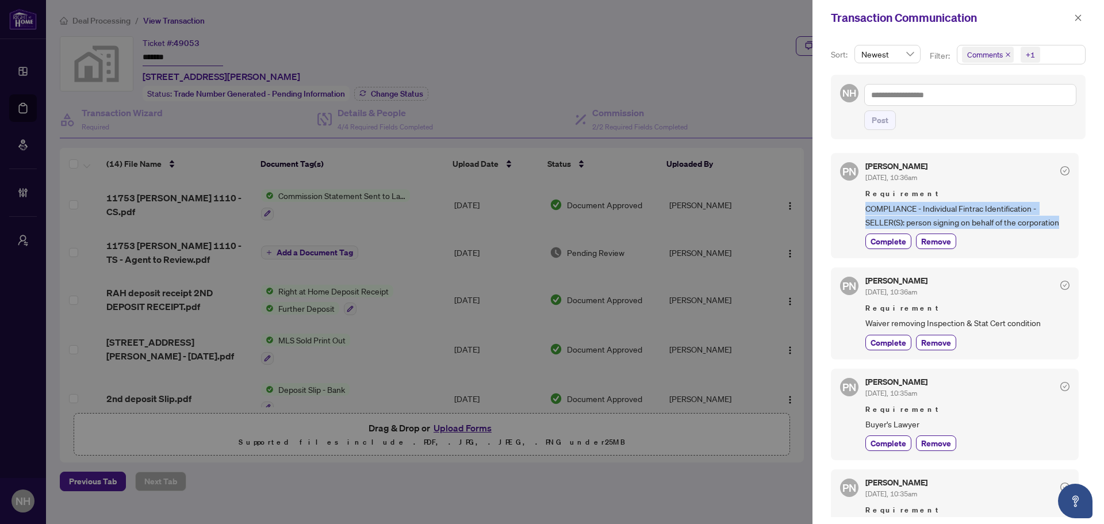
drag, startPoint x: 863, startPoint y: 206, endPoint x: 1069, endPoint y: 227, distance: 207.5
click at [883, 227] on div "PN Paula Nguyen Sep/19/2025, 10:36am Requirement COMPLIANCE - Individual Fintra…" at bounding box center [955, 205] width 248 height 105
copy span "COMPLIANCE - Individual Fintrac Identification - SELLER(S): person signing on b…"
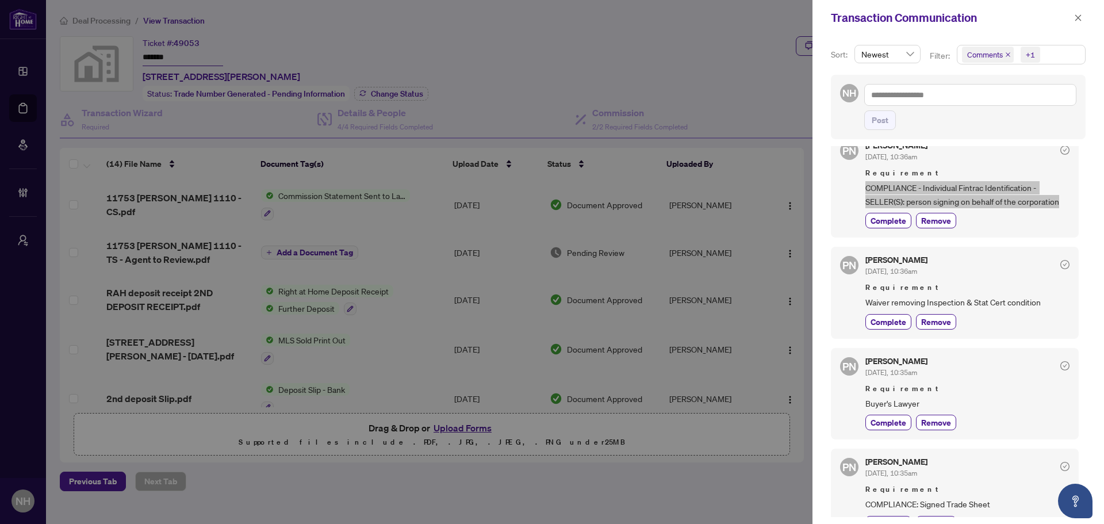
scroll to position [58, 0]
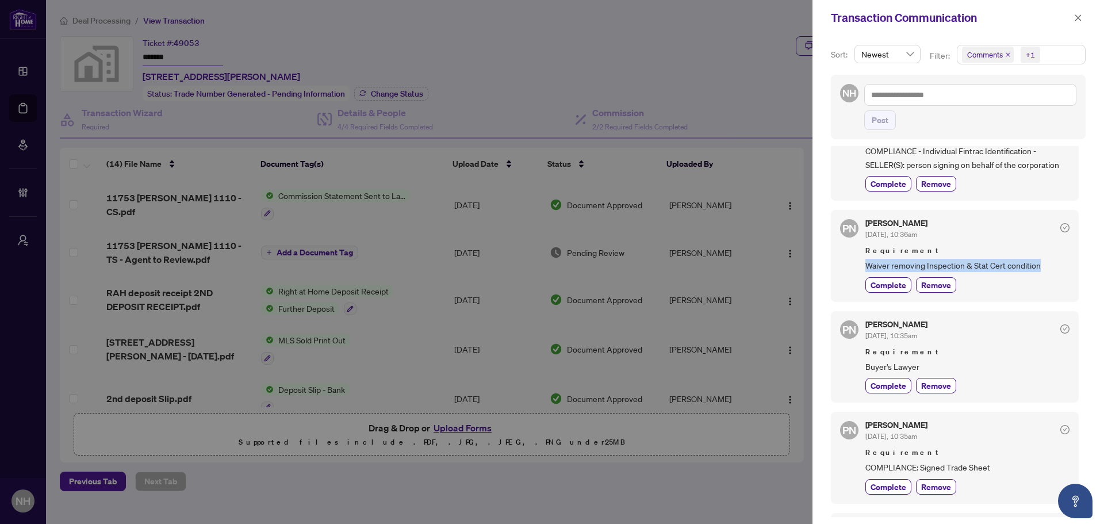
drag, startPoint x: 891, startPoint y: 266, endPoint x: 1068, endPoint y: 270, distance: 176.6
click at [883, 270] on div "PN Paula Nguyen Sep/19/2025, 10:36am Requirement Waiver removing Inspection & S…" at bounding box center [955, 255] width 248 height 91
copy span "Waiver removing Inspection & Stat Cert condition"
drag, startPoint x: 864, startPoint y: 370, endPoint x: 942, endPoint y: 369, distance: 77.6
click at [883, 369] on div "PN Paula Nguyen Sep/19/2025, 10:35am Requirement Buyer's Lawyer Complete Remove" at bounding box center [955, 356] width 248 height 91
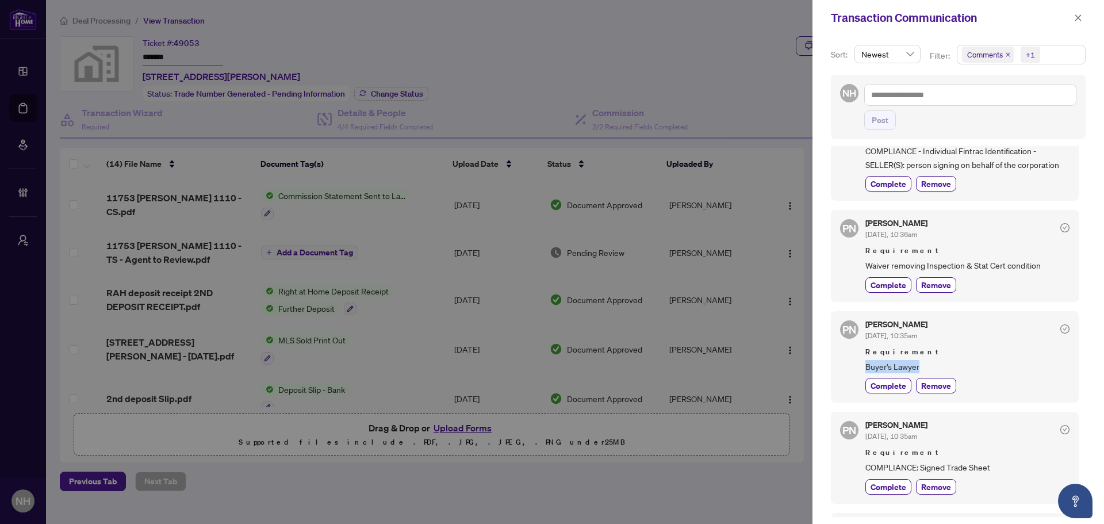
copy span "Buyer's Lawyer"
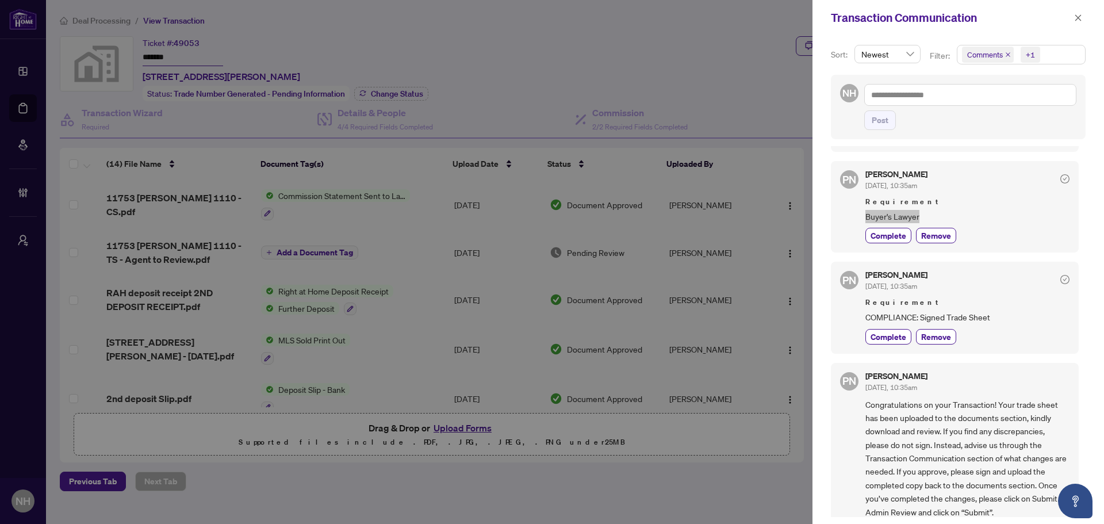
scroll to position [230, 0]
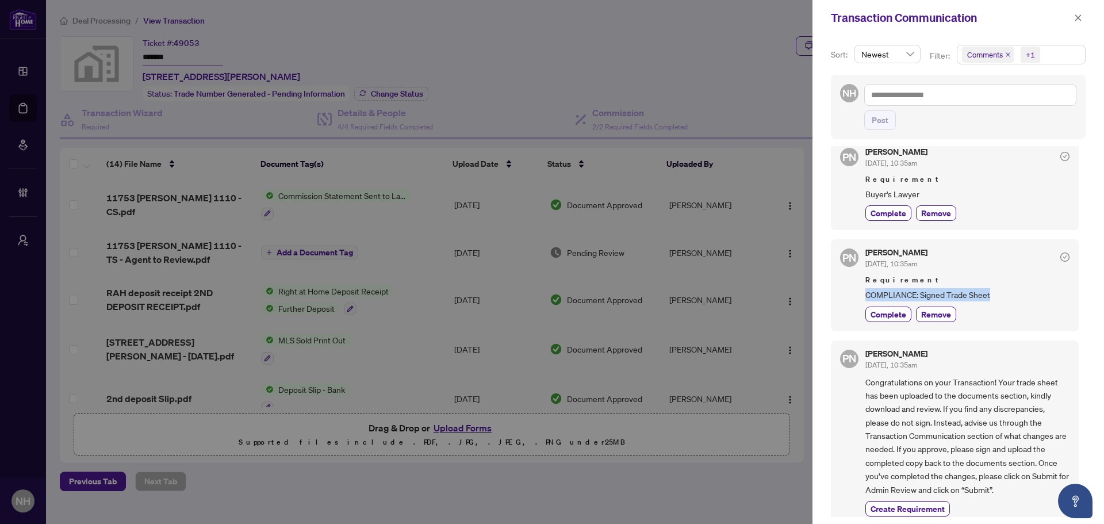
drag, startPoint x: 884, startPoint y: 291, endPoint x: 1037, endPoint y: 297, distance: 153.7
click at [883, 297] on div "PN Paula Nguyen Sep/19/2025, 10:35am Requirement COMPLIANCE: Signed Trade Sheet…" at bounding box center [955, 284] width 248 height 91
copy span "COMPLIANCE: Signed Trade Sheet"
click at [883, 20] on icon "close" at bounding box center [1078, 18] width 8 height 8
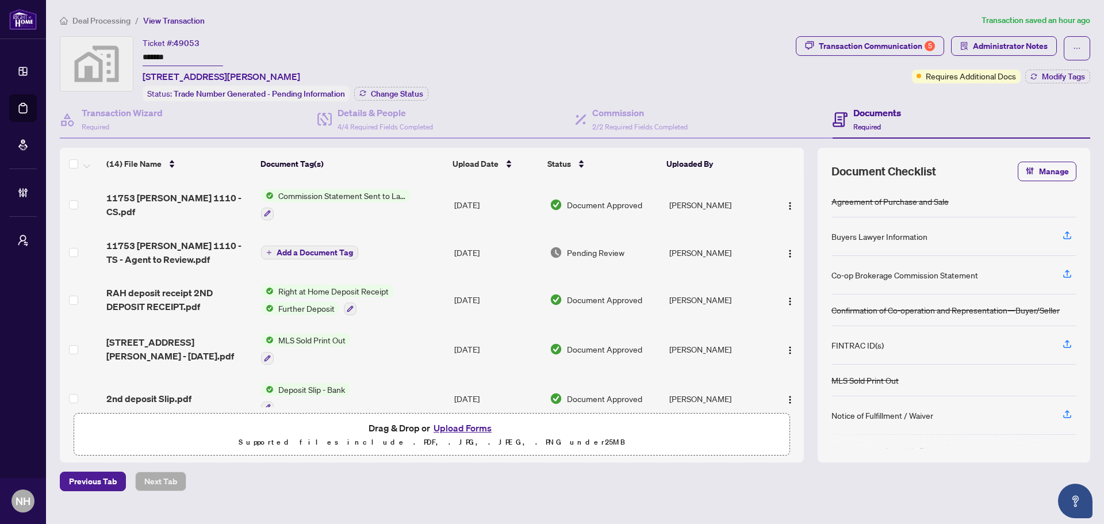
click at [95, 16] on span "Deal Processing" at bounding box center [101, 21] width 58 height 10
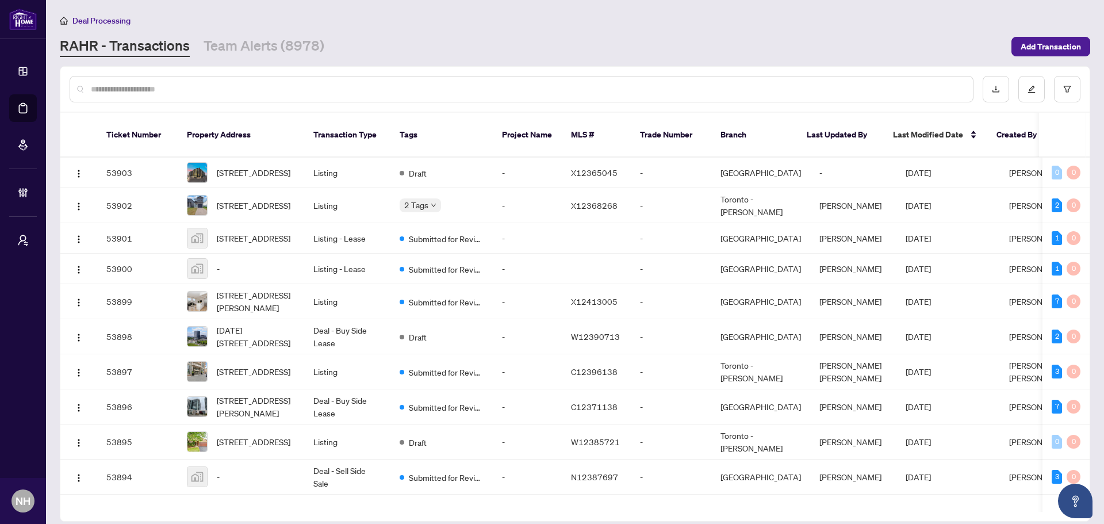
click at [170, 95] on div at bounding box center [522, 89] width 904 height 26
click at [170, 90] on input "text" at bounding box center [527, 89] width 873 height 13
paste input "**********"
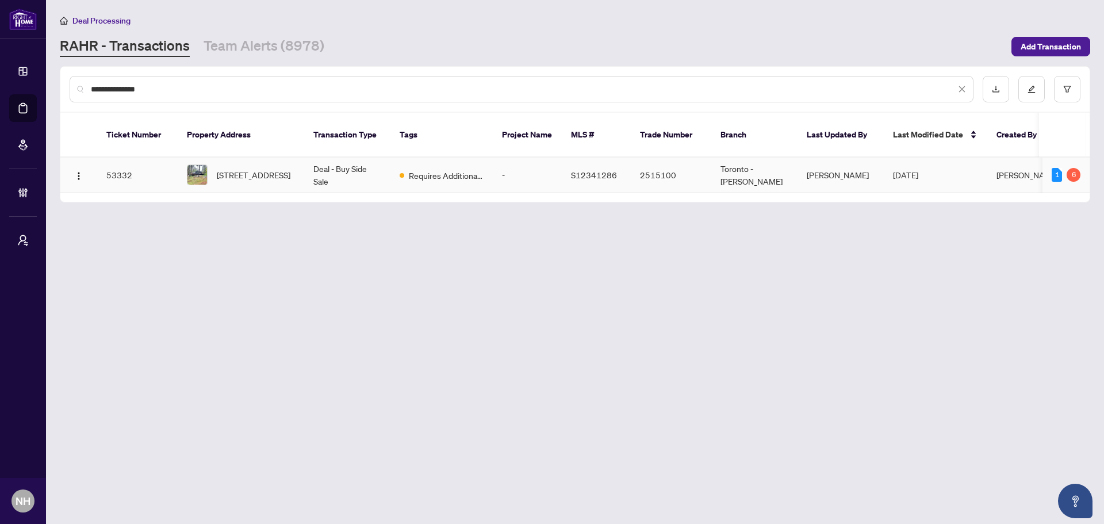
type input "**********"
click at [248, 168] on span "3179 Pioneer Rd, Severn, Ontario K0K 1E0, Canada" at bounding box center [254, 174] width 74 height 13
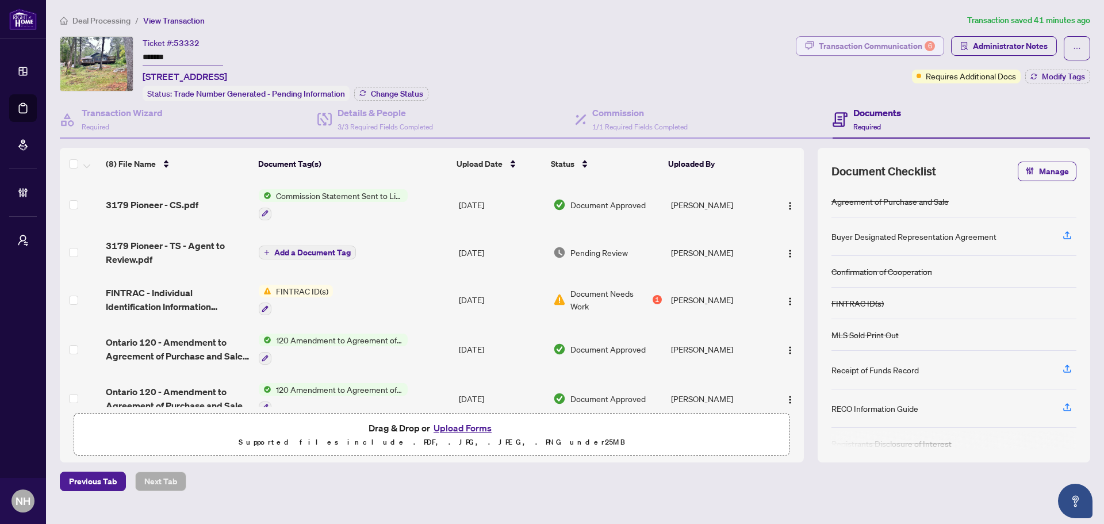
click at [833, 49] on div "Transaction Communication 6" at bounding box center [877, 46] width 116 height 18
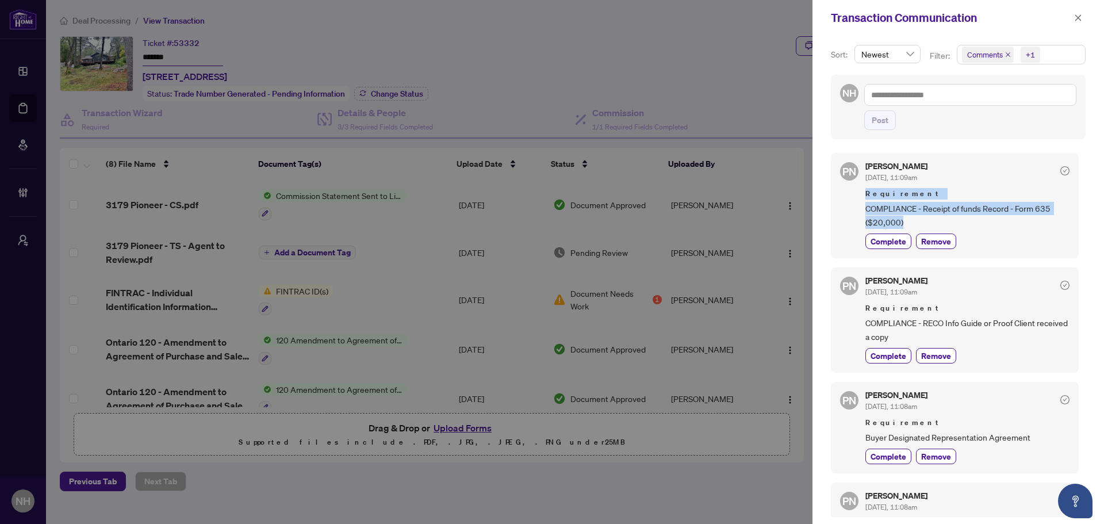
drag, startPoint x: 863, startPoint y: 200, endPoint x: 895, endPoint y: 215, distance: 34.7
click at [883, 220] on div "PN Paula Nguyen Sep/19/2025, 11:09am Requirement COMPLIANCE - Receipt of funds …" at bounding box center [955, 205] width 248 height 105
click at [883, 215] on span "COMPLIANCE - Receipt of funds Record - Form 635 ($20,000)" at bounding box center [967, 215] width 204 height 27
drag, startPoint x: 867, startPoint y: 209, endPoint x: 904, endPoint y: 226, distance: 40.9
click at [883, 226] on span "COMPLIANCE - Receipt of funds Record - Form 635 ($20,000)" at bounding box center [967, 215] width 204 height 27
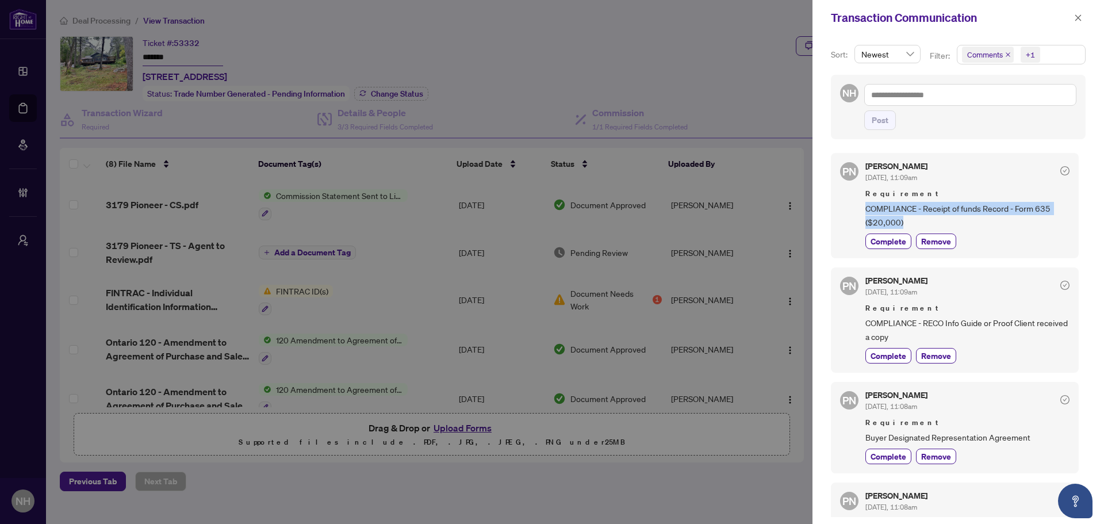
copy span "COMPLIANCE - Receipt of funds Record - Form 635 ($20,000)"
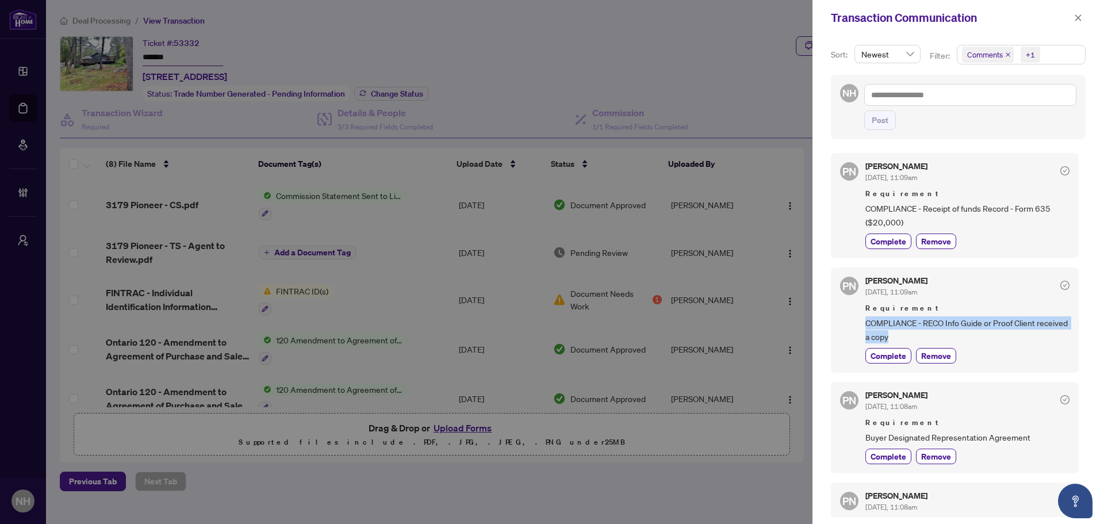
drag, startPoint x: 865, startPoint y: 324, endPoint x: 1022, endPoint y: 331, distance: 156.6
click at [883, 331] on span "COMPLIANCE - RECO Info Guide or Proof Client received a copy" at bounding box center [967, 329] width 204 height 27
copy span "COMPLIANCE - RECO Info Guide or Proof Client received a copy"
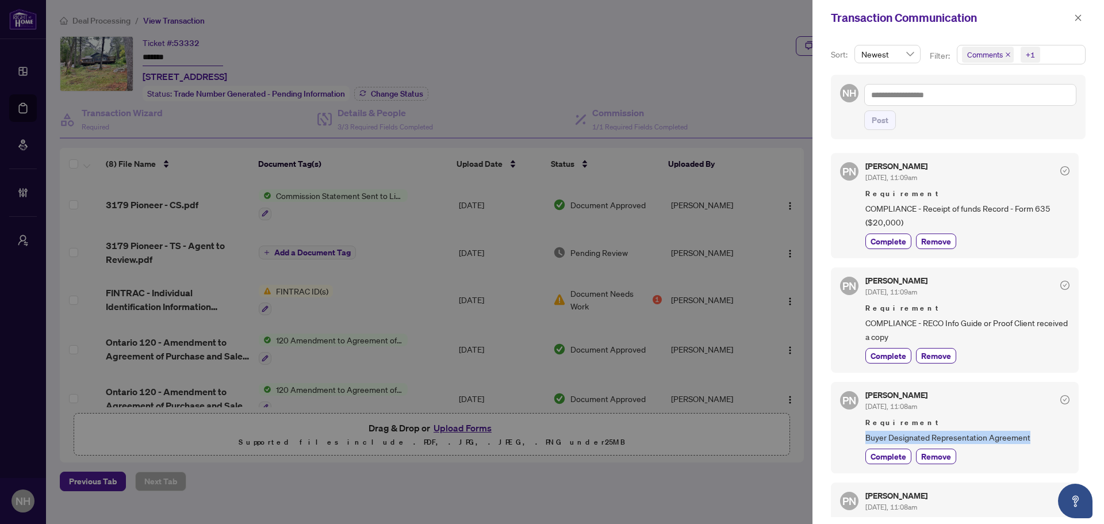
drag, startPoint x: 917, startPoint y: 435, endPoint x: 1058, endPoint y: 435, distance: 140.3
click at [883, 435] on div "PN Paula Nguyen Sep/19/2025, 11:08am Requirement Buyer Designated Representatio…" at bounding box center [955, 427] width 248 height 91
copy span "Buyer Designated Representation Agreement"
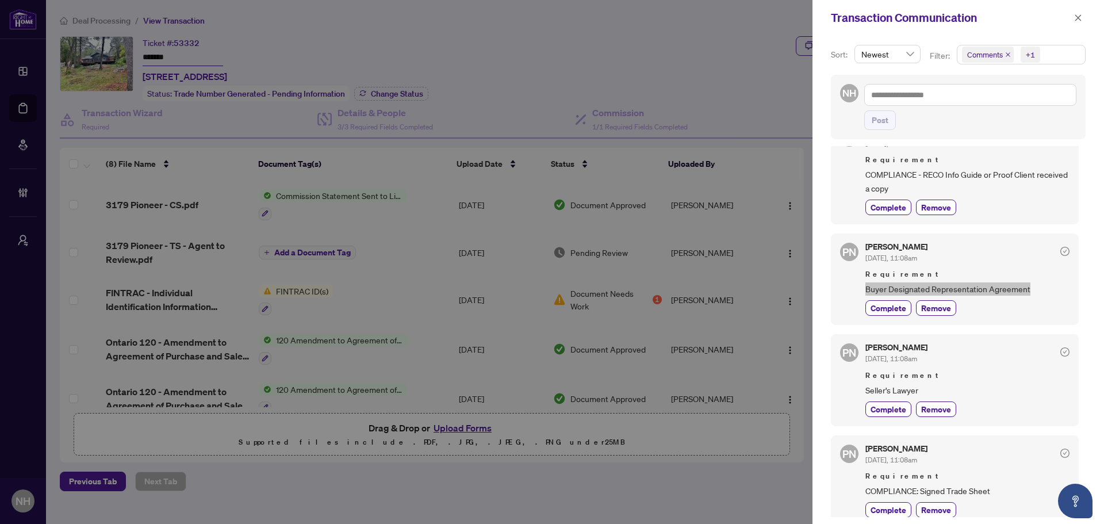
scroll to position [173, 0]
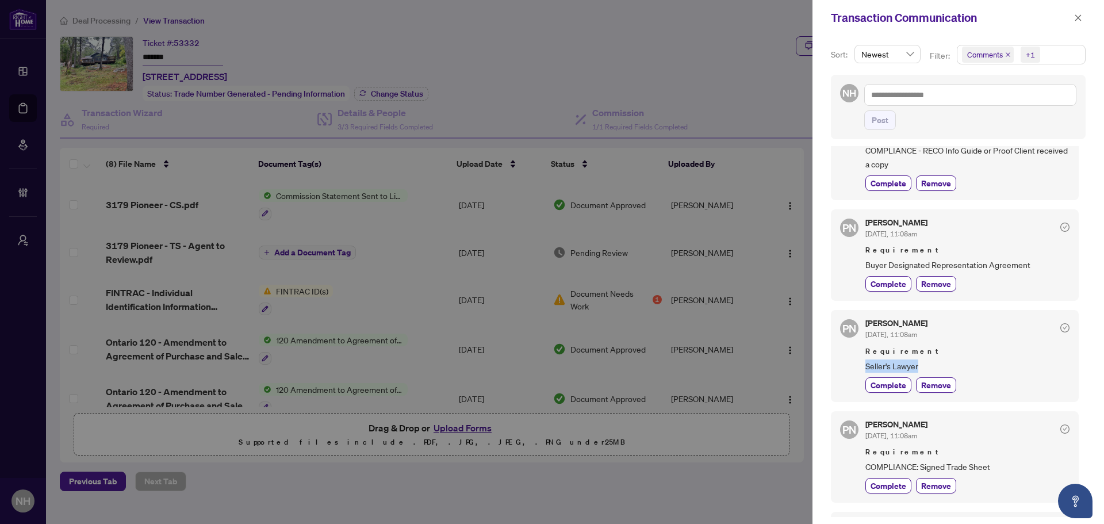
drag, startPoint x: 931, startPoint y: 372, endPoint x: 940, endPoint y: 372, distance: 8.6
click at [883, 372] on div "PN Paula Nguyen Sep/19/2025, 11:08am Requirement Seller's Lawyer Complete Remove" at bounding box center [955, 355] width 248 height 91
copy span "Seller's Lawyer"
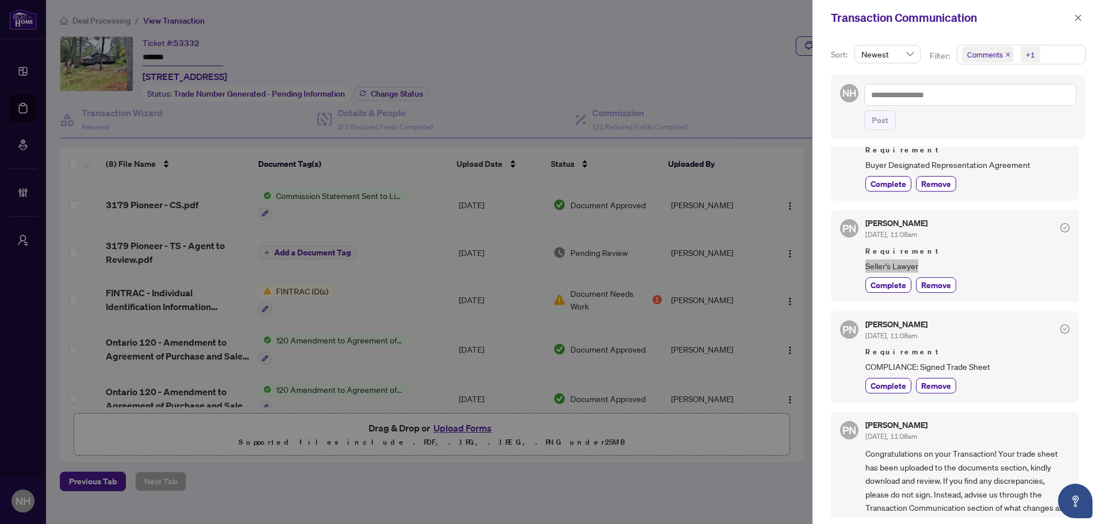
scroll to position [288, 0]
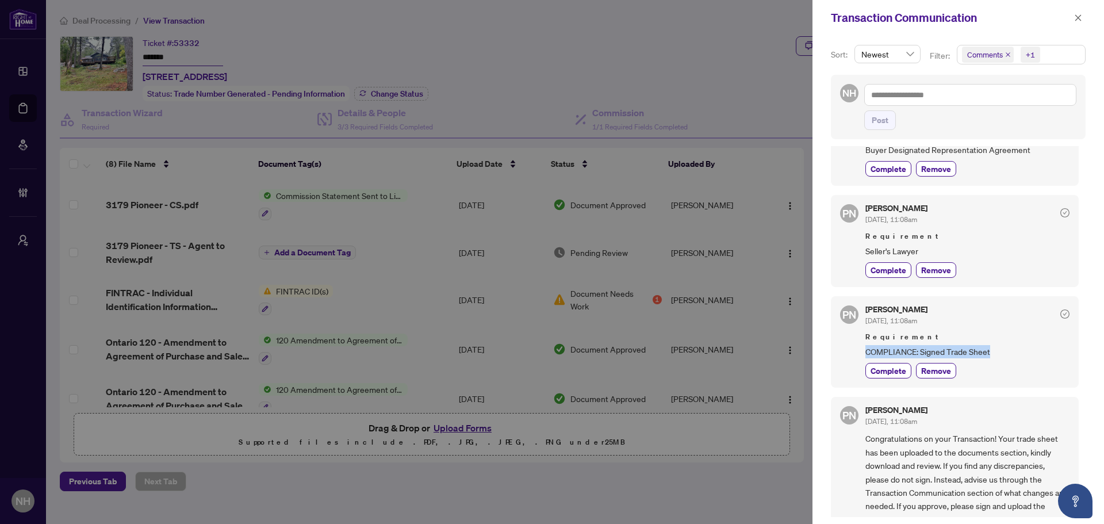
drag, startPoint x: 857, startPoint y: 348, endPoint x: 996, endPoint y: 353, distance: 139.3
click at [883, 353] on div "PN Paula Nguyen Sep/19/2025, 11:08am Requirement COMPLIANCE: Signed Trade Sheet…" at bounding box center [955, 341] width 248 height 91
copy span "COMPLIANCE: Signed Trade Sheet"
click at [883, 13] on span "button" at bounding box center [1078, 18] width 8 height 18
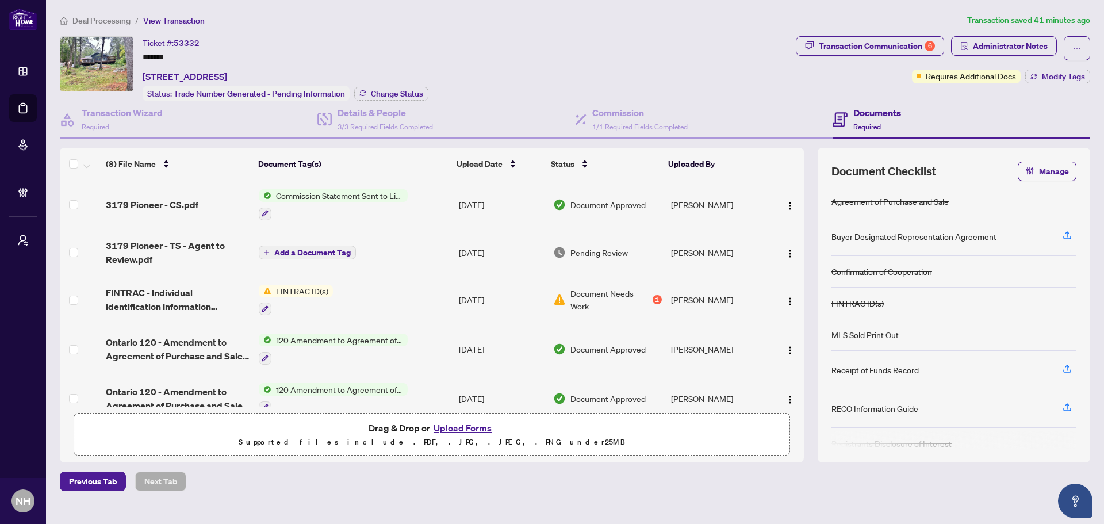
click at [93, 21] on span "Deal Processing" at bounding box center [101, 21] width 58 height 10
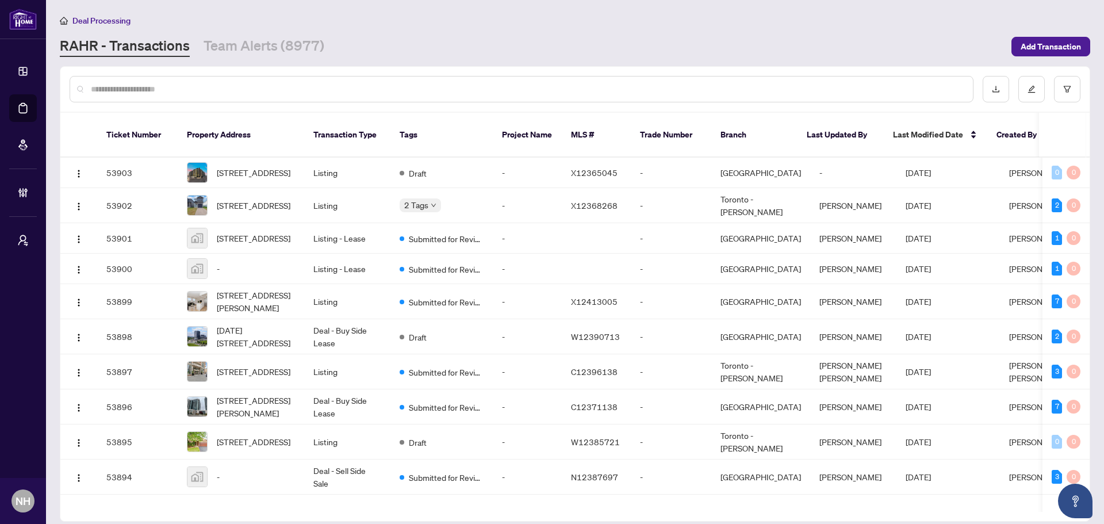
click at [156, 89] on input "text" at bounding box center [527, 89] width 873 height 13
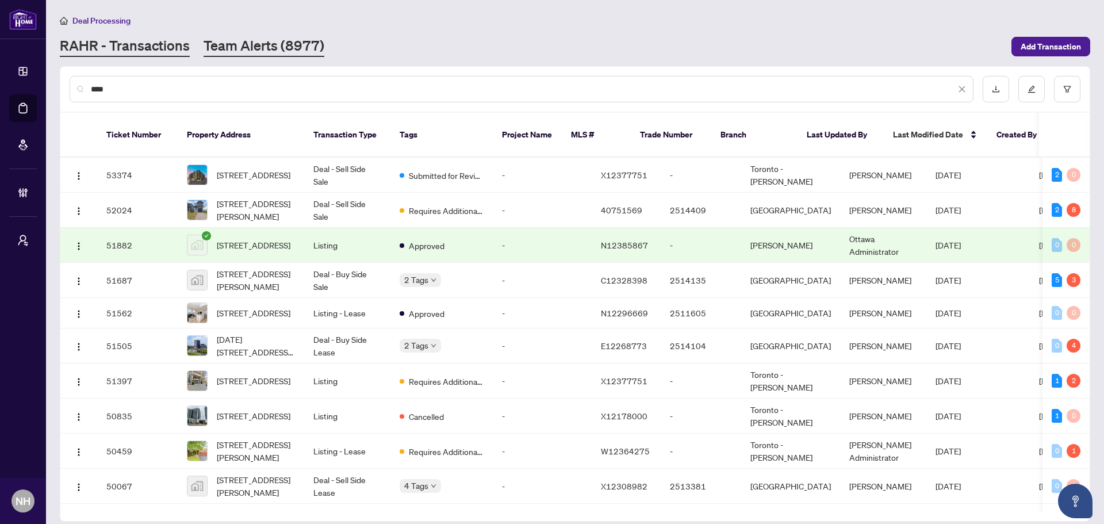
type input "***"
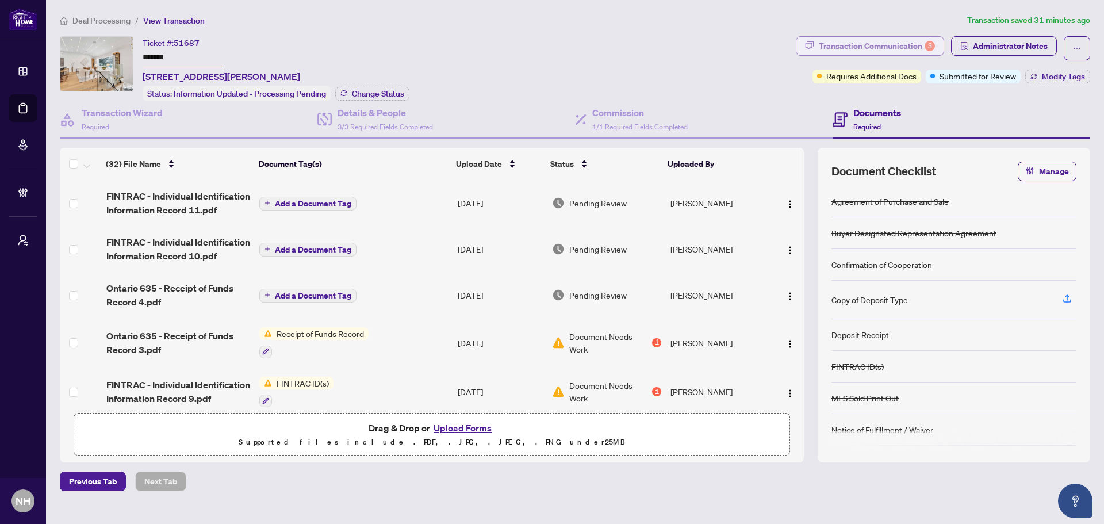
click at [821, 40] on div "Transaction Communication 3" at bounding box center [877, 46] width 116 height 18
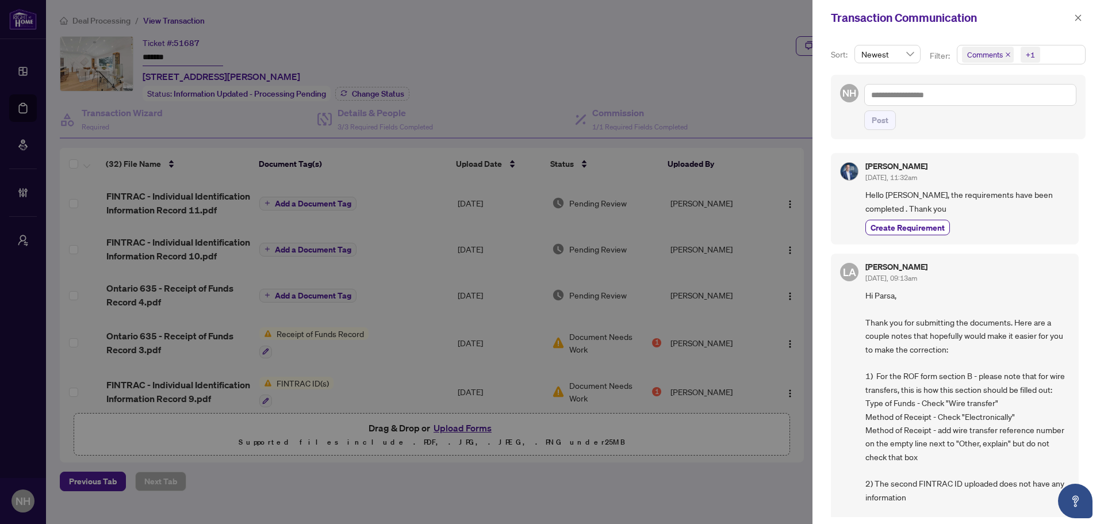
click at [1005, 52] on icon "close" at bounding box center [1008, 55] width 6 height 6
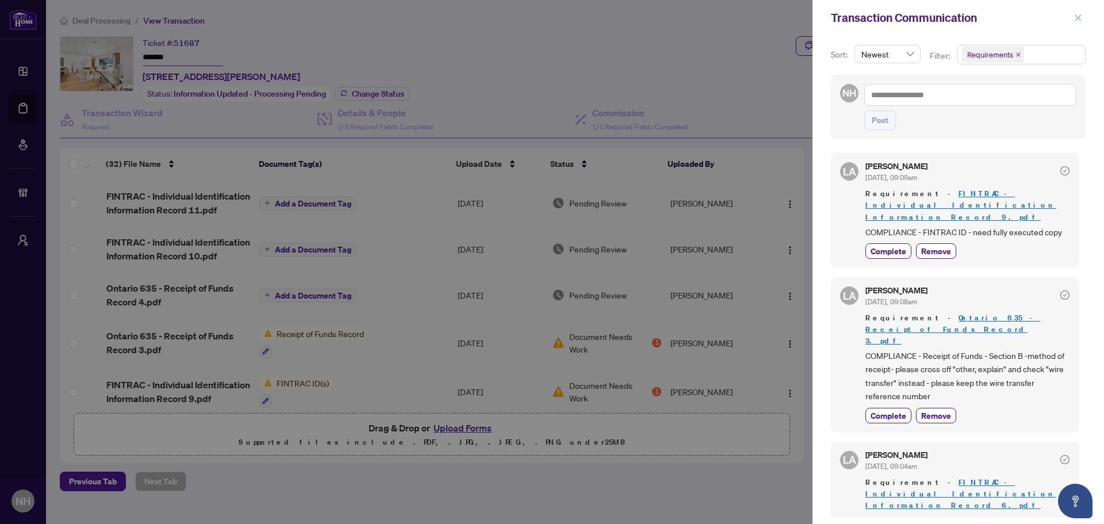
click at [1076, 18] on icon "close" at bounding box center [1078, 18] width 8 height 8
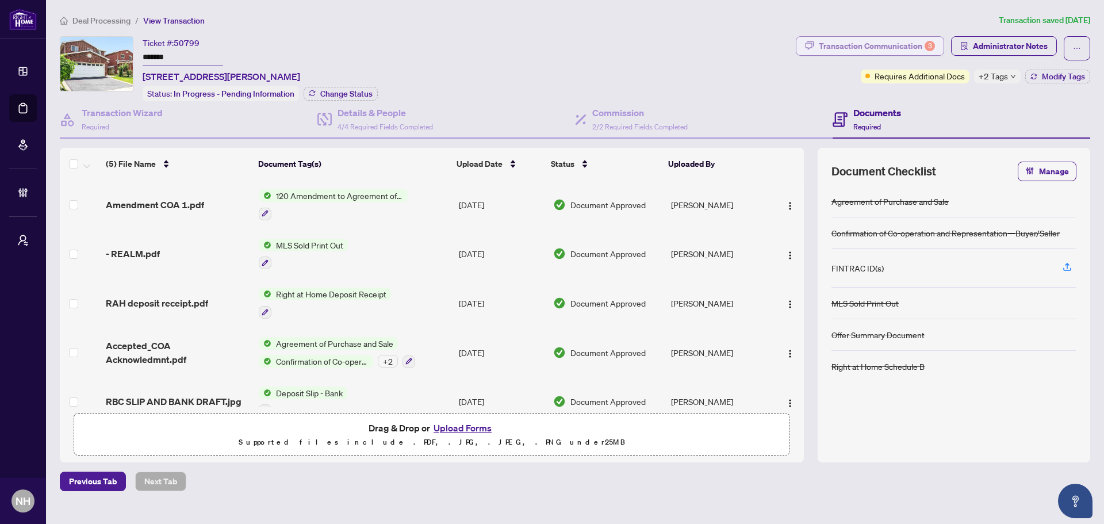
click at [889, 48] on div "Transaction Communication 3" at bounding box center [877, 46] width 116 height 18
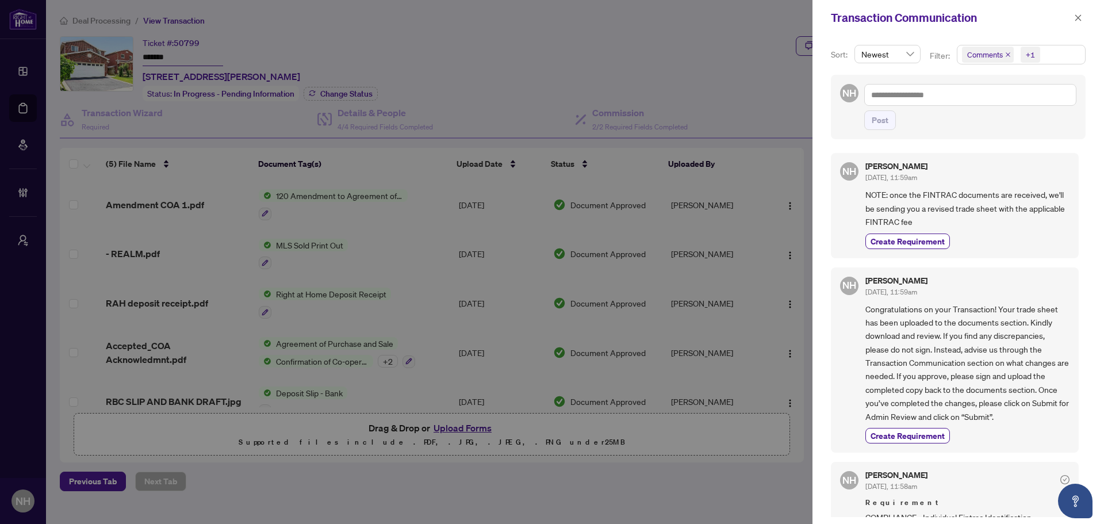
click at [1006, 52] on icon "close" at bounding box center [1008, 55] width 6 height 6
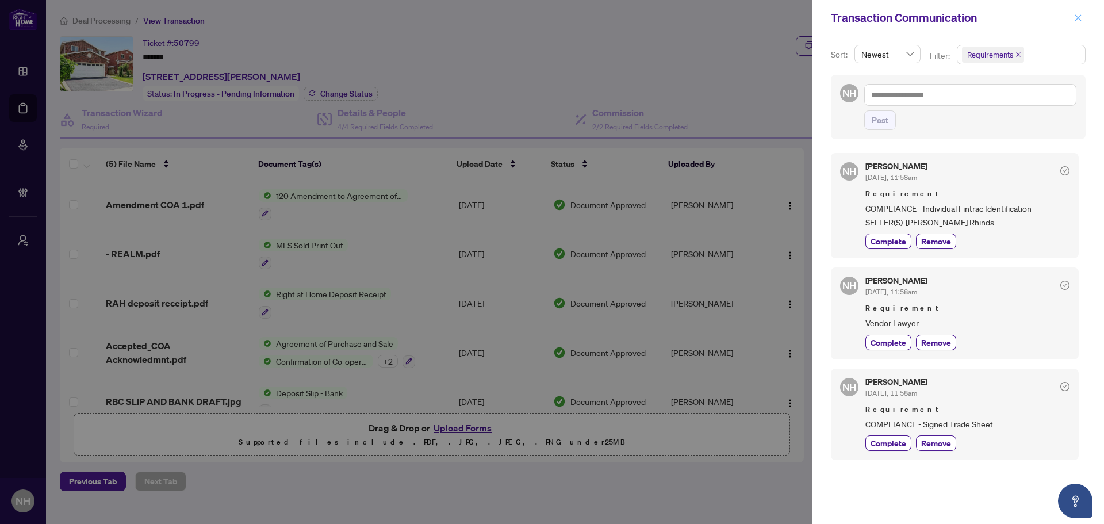
click at [1079, 20] on icon "close" at bounding box center [1078, 18] width 8 height 8
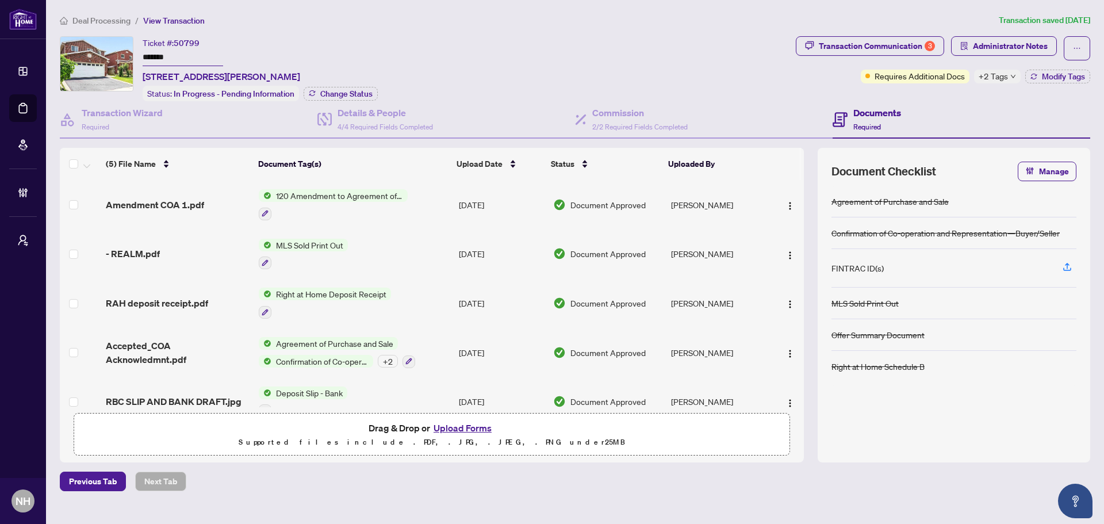
drag, startPoint x: 106, startPoint y: 22, endPoint x: 171, endPoint y: 1, distance: 68.9
click at [105, 22] on span "Deal Processing" at bounding box center [101, 21] width 58 height 10
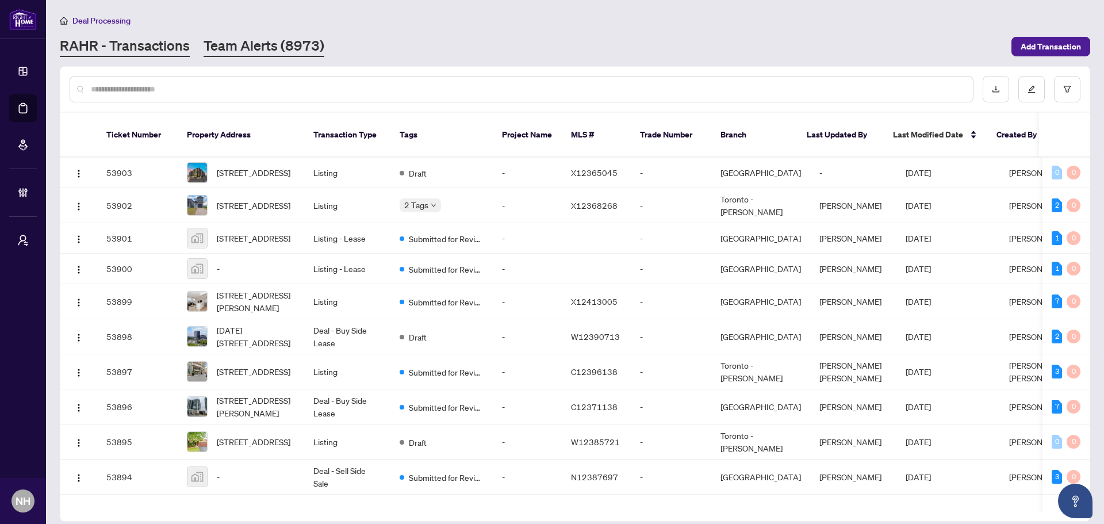
click at [260, 33] on div "Deal Processing RAHR - Transactions Team Alerts (8973) Add Transaction" at bounding box center [575, 35] width 1031 height 43
click at [265, 45] on link "Team Alerts (8973)" at bounding box center [264, 46] width 121 height 21
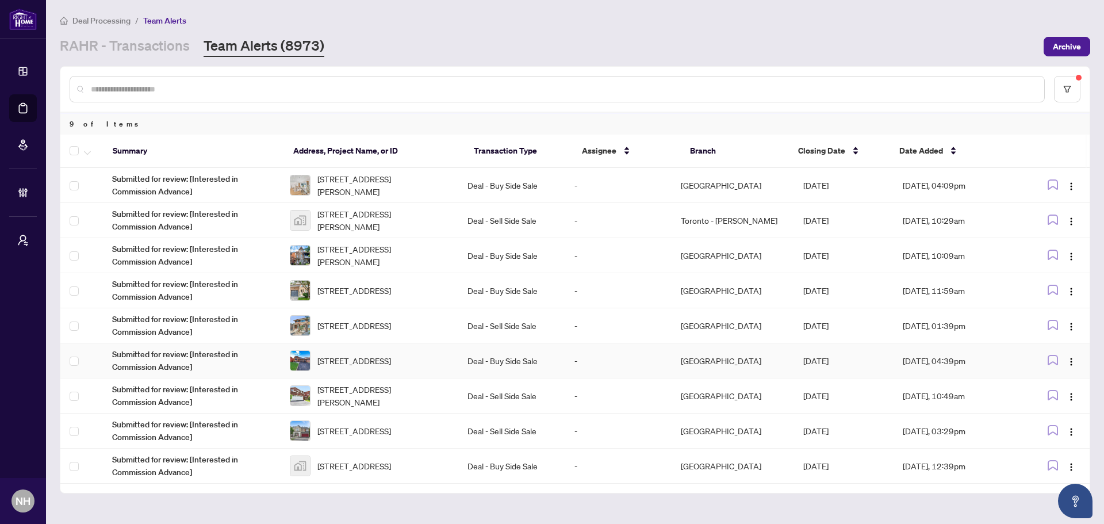
click at [391, 354] on span "[STREET_ADDRESS]" at bounding box center [354, 360] width 74 height 13
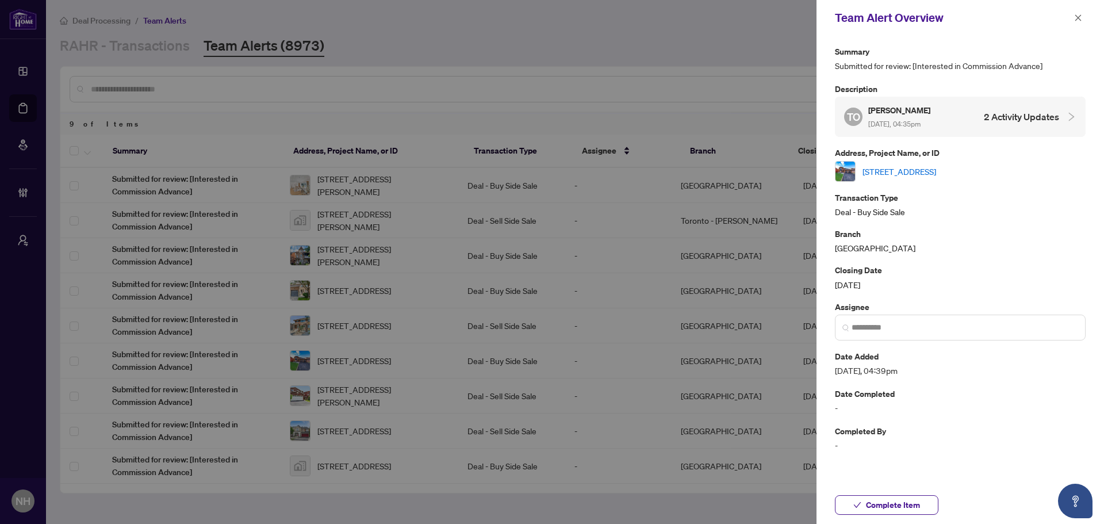
click at [936, 173] on link "[STREET_ADDRESS]" at bounding box center [900, 171] width 74 height 13
click at [1079, 21] on icon "close" at bounding box center [1078, 18] width 8 height 8
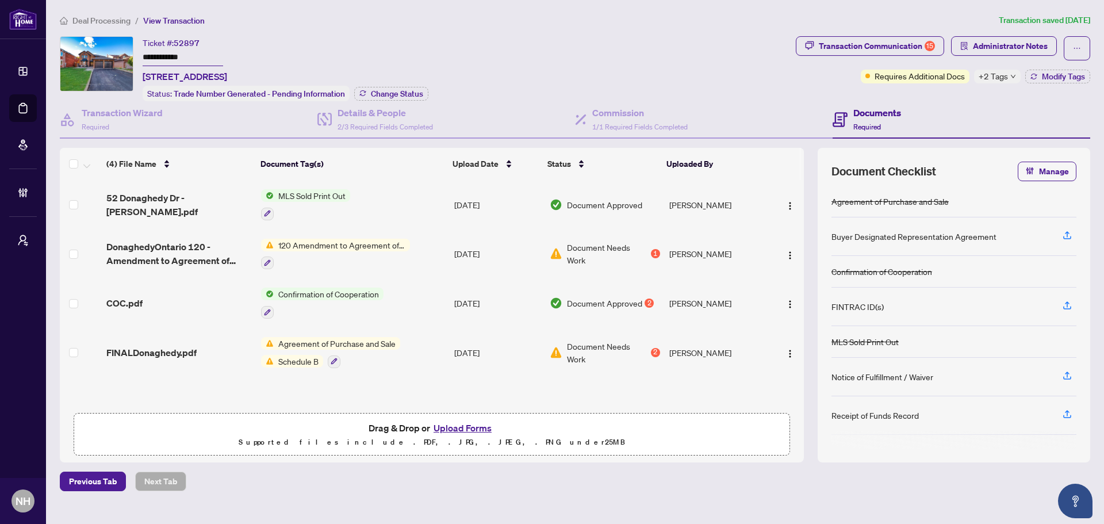
click at [114, 20] on span "Deal Processing" at bounding box center [101, 21] width 58 height 10
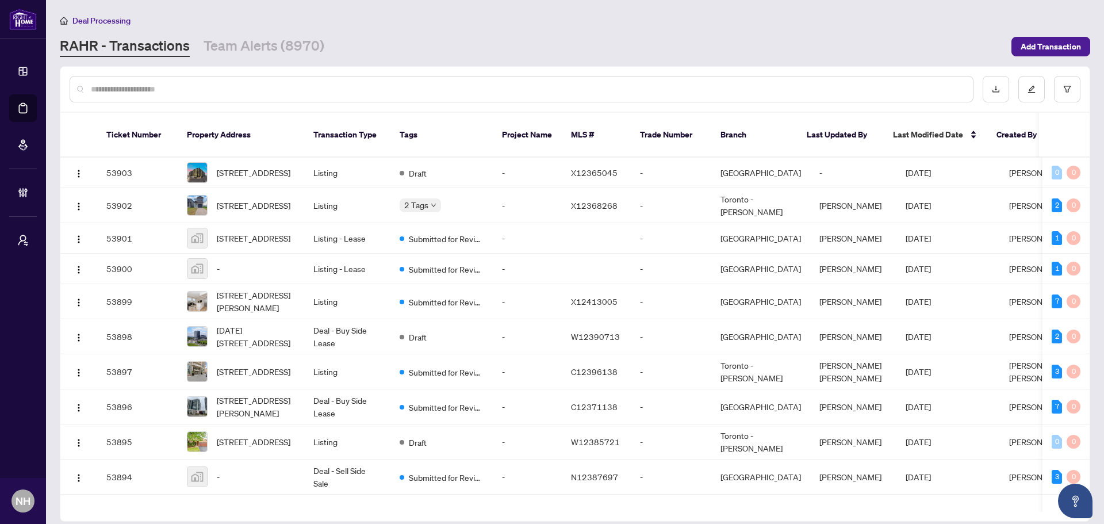
click at [336, 89] on input "text" at bounding box center [527, 89] width 873 height 13
paste input "**********"
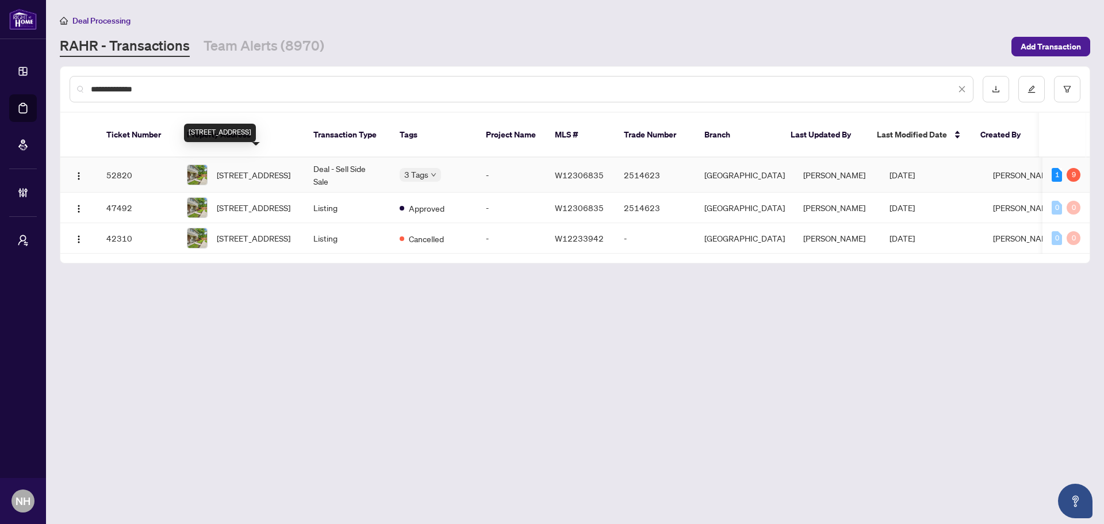
type input "**********"
click at [259, 168] on span "[STREET_ADDRESS]" at bounding box center [254, 174] width 74 height 13
